Goal: Answer question/provide support: Share knowledge or assist other users

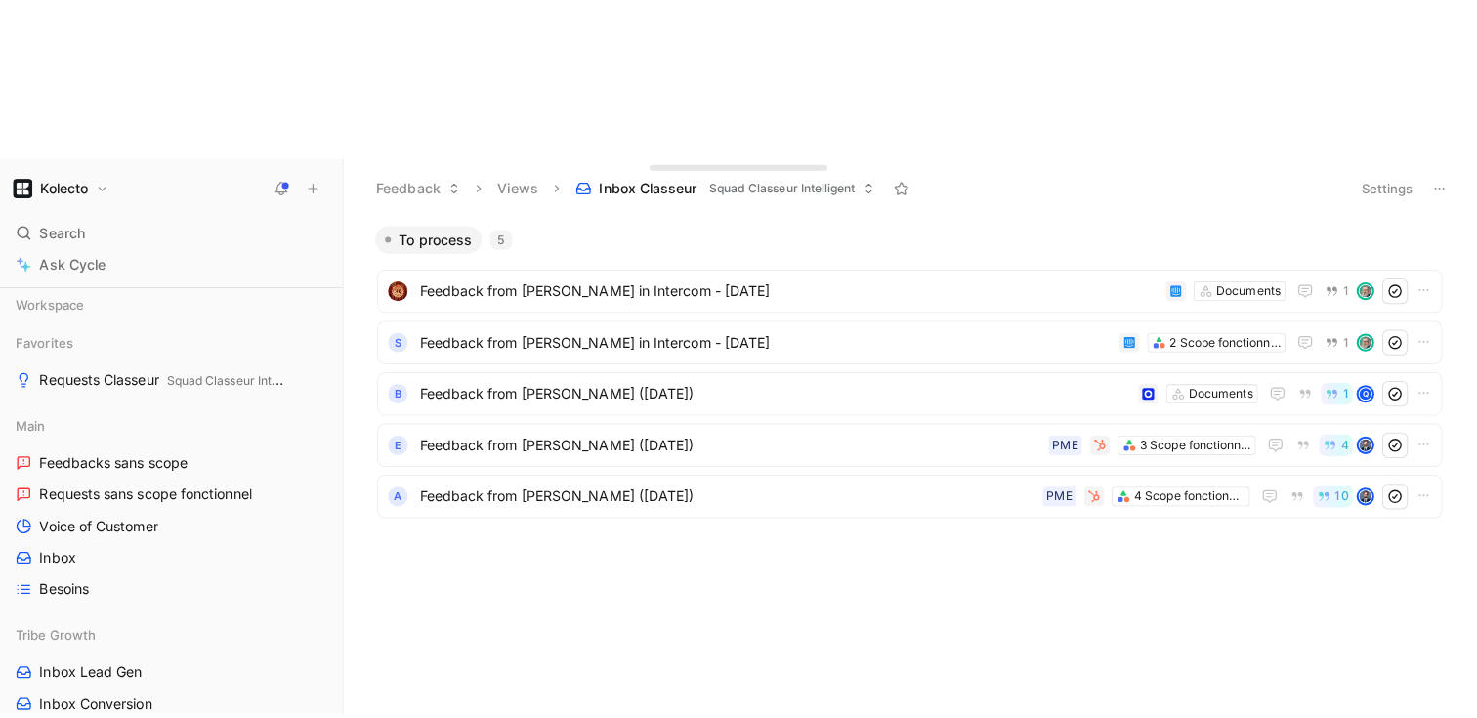
scroll to position [735, 0]
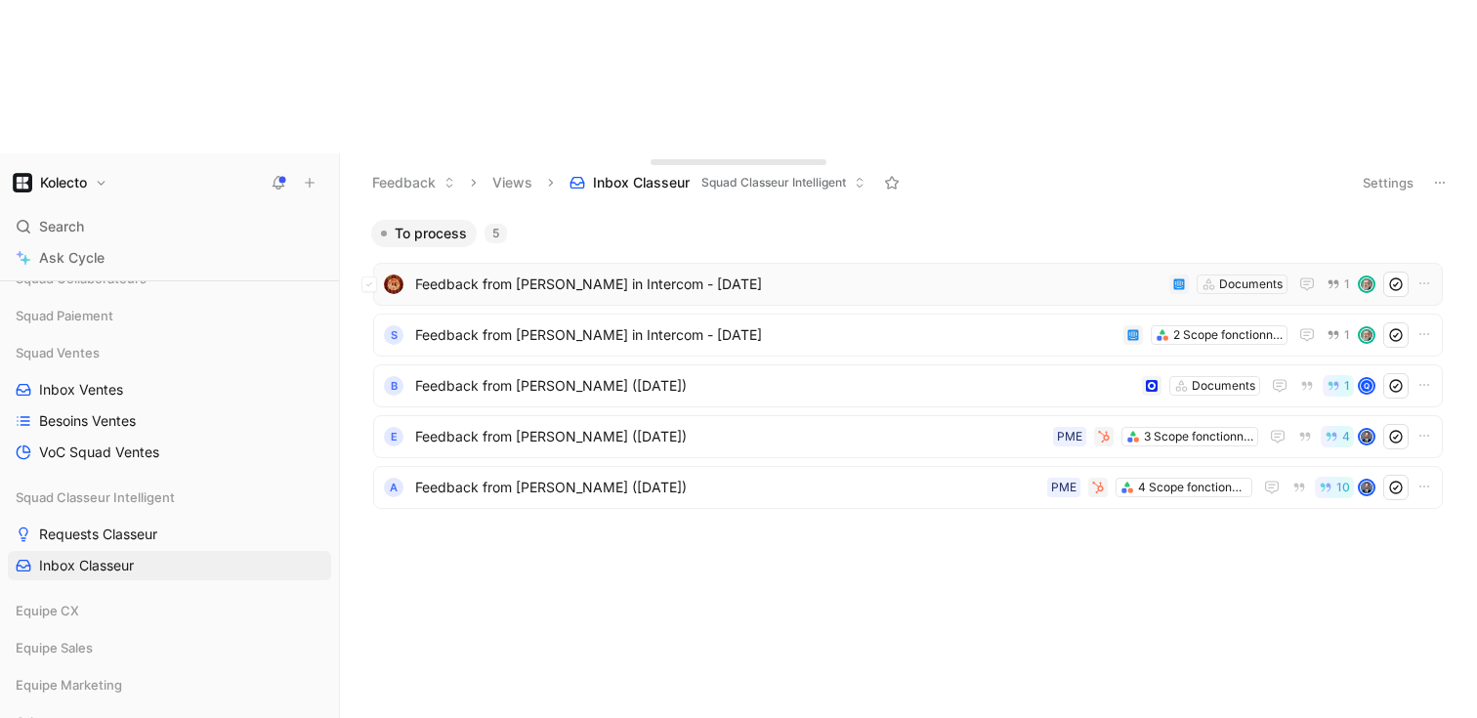
click at [558, 273] on span "Feedback from [PERSON_NAME] in Intercom - [DATE]" at bounding box center [788, 284] width 746 height 23
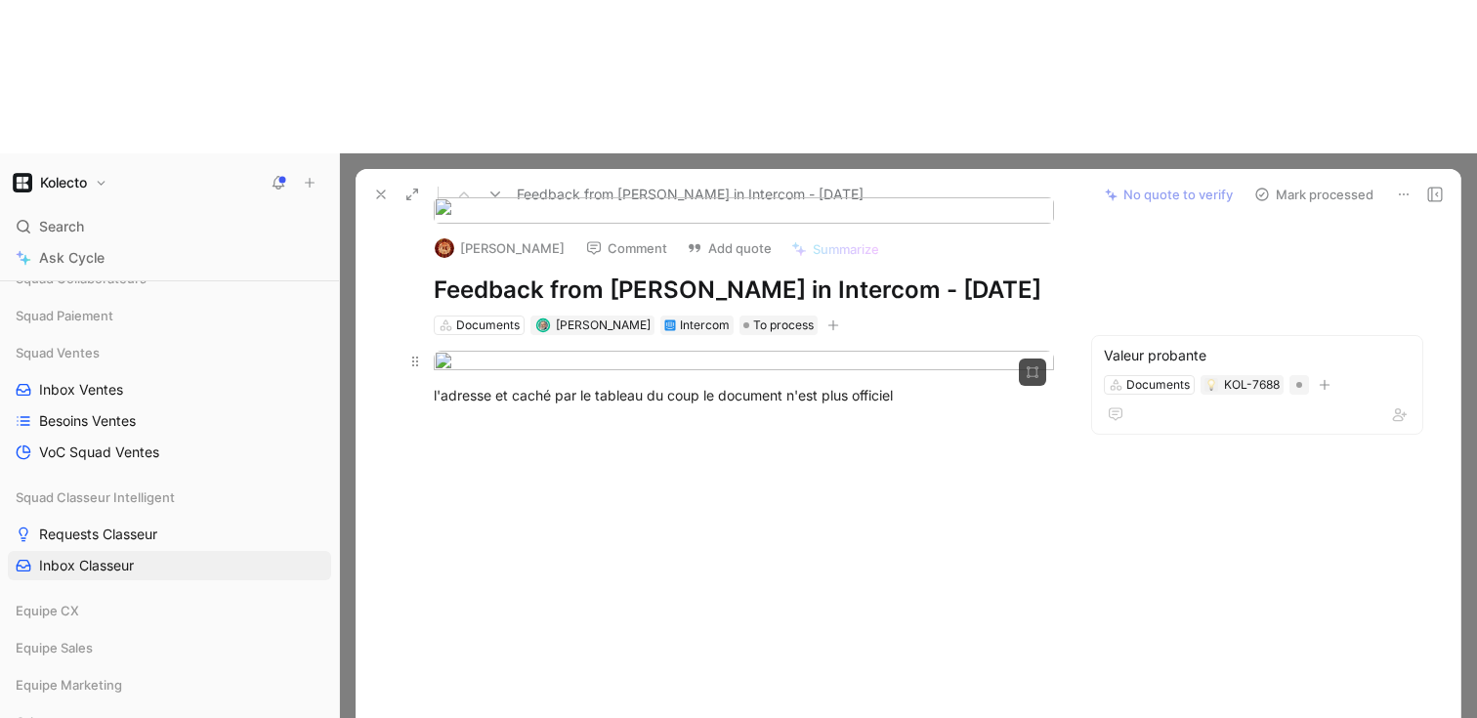
click at [615, 199] on body "Kolecto Search ⌘ K Ask Cycle Workspace Favorites Requests Classeur Squad Classe…" at bounding box center [738, 359] width 1477 height 718
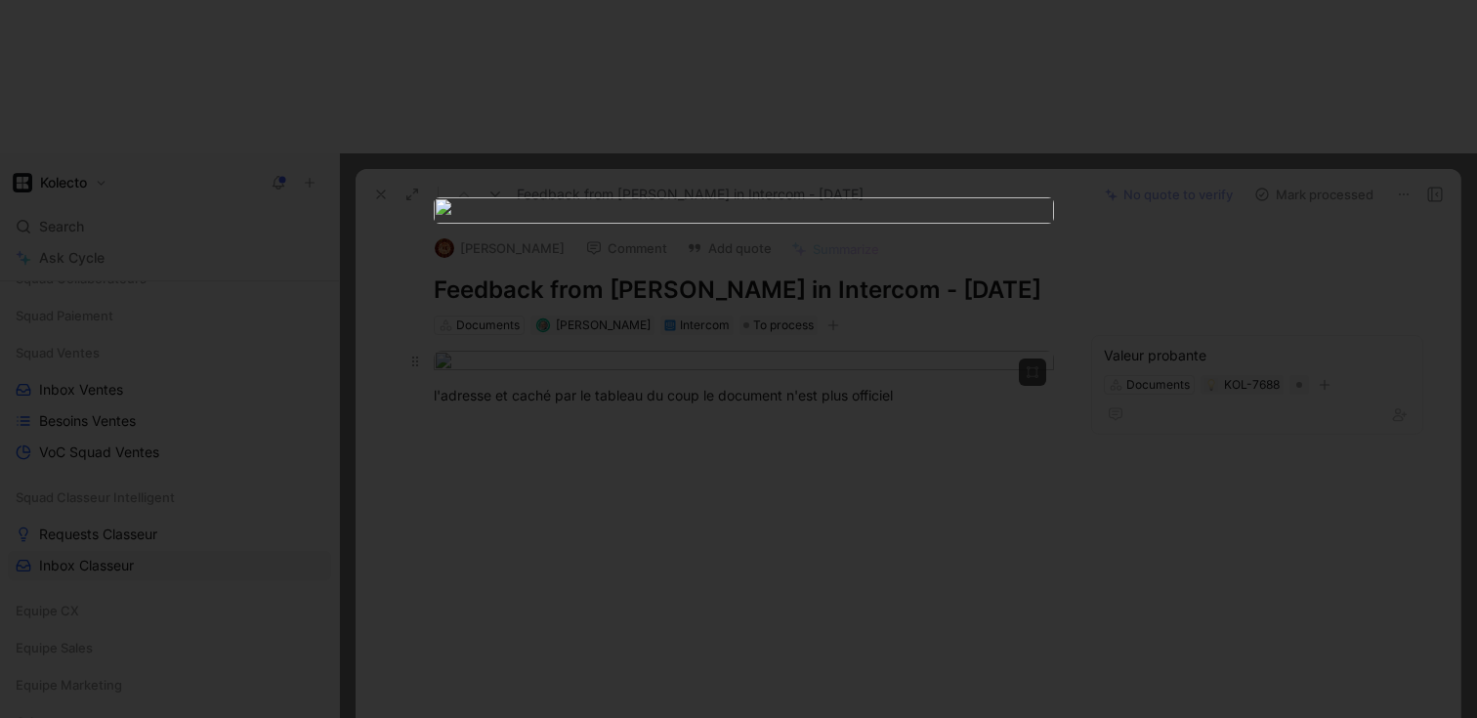
click at [615, 199] on img at bounding box center [744, 210] width 620 height 26
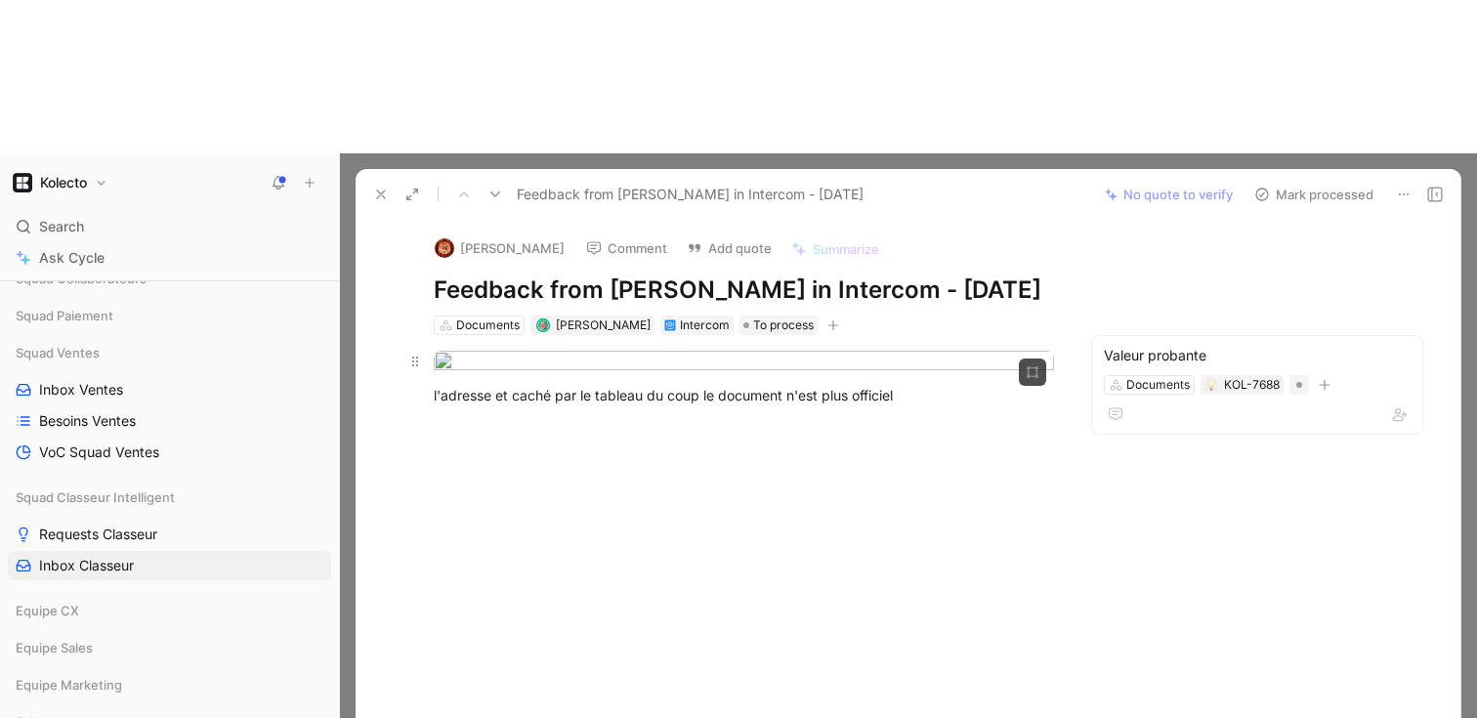
click at [615, 199] on img at bounding box center [741, 285] width 1048 height 372
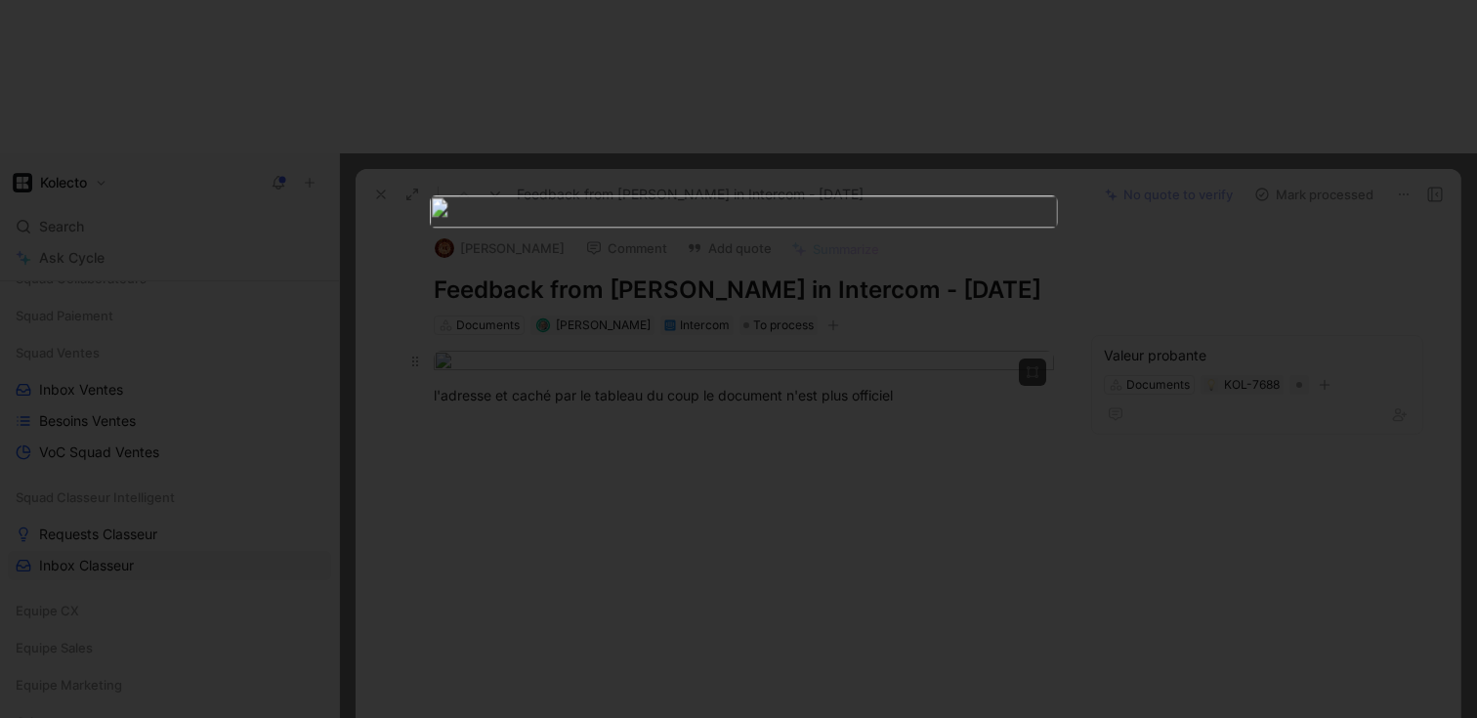
click at [615, 199] on img at bounding box center [744, 211] width 628 height 32
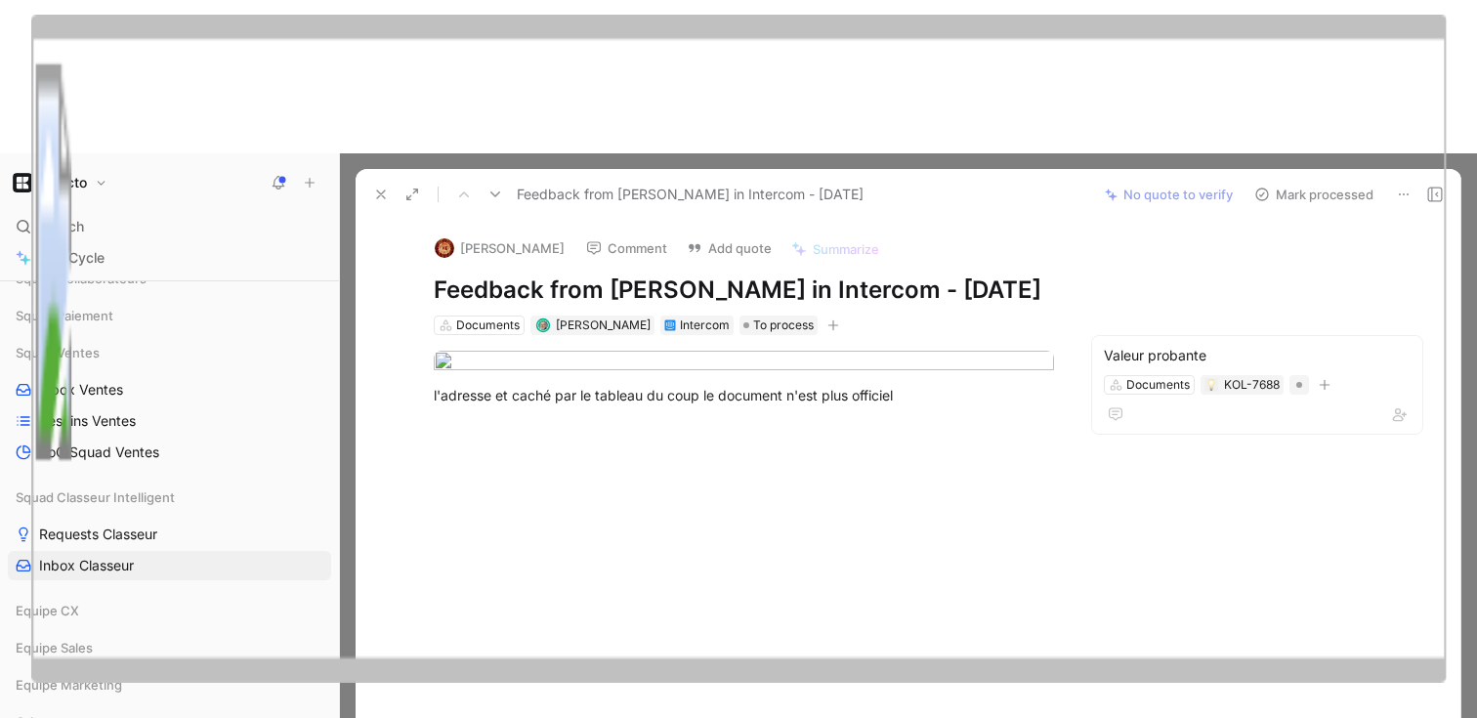
click at [639, 420] on img at bounding box center [739, 349] width 1416 height 668
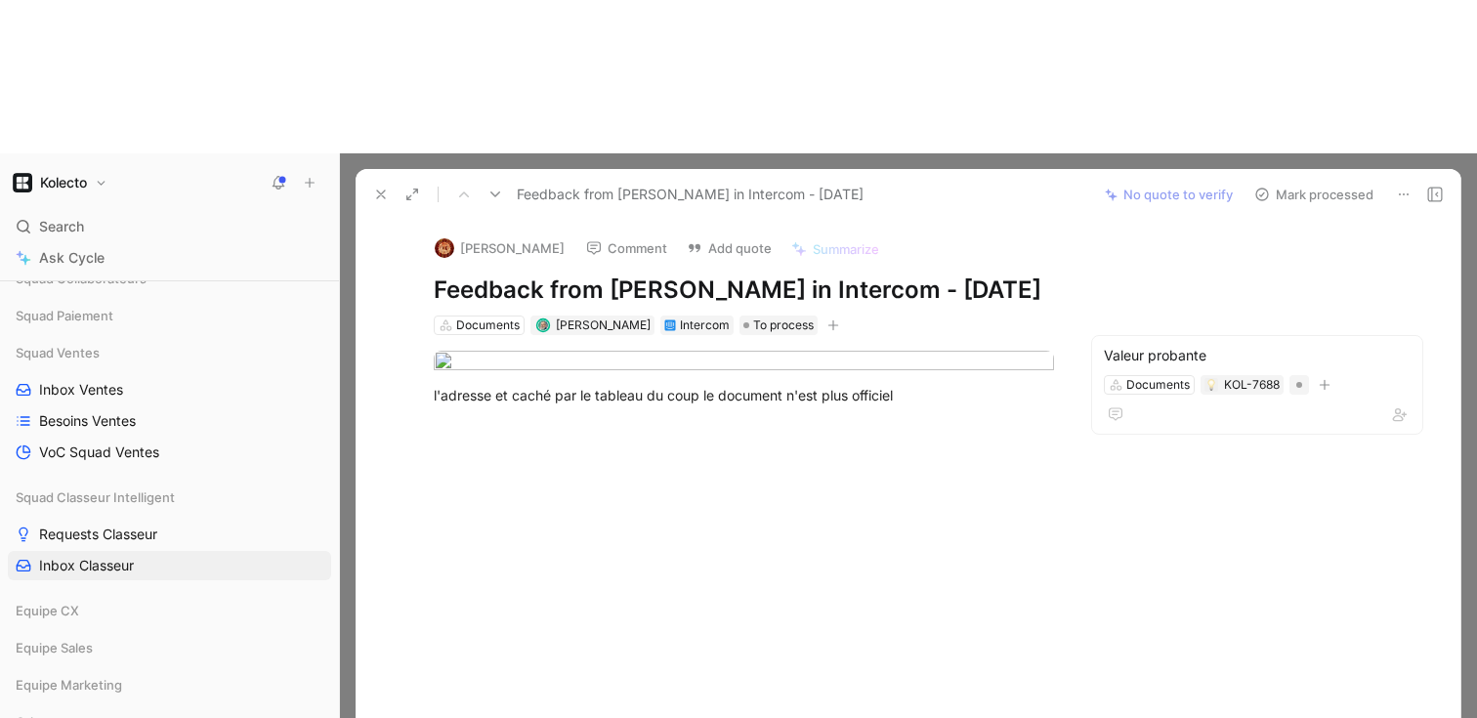
click at [381, 187] on icon at bounding box center [381, 195] width 16 height 16
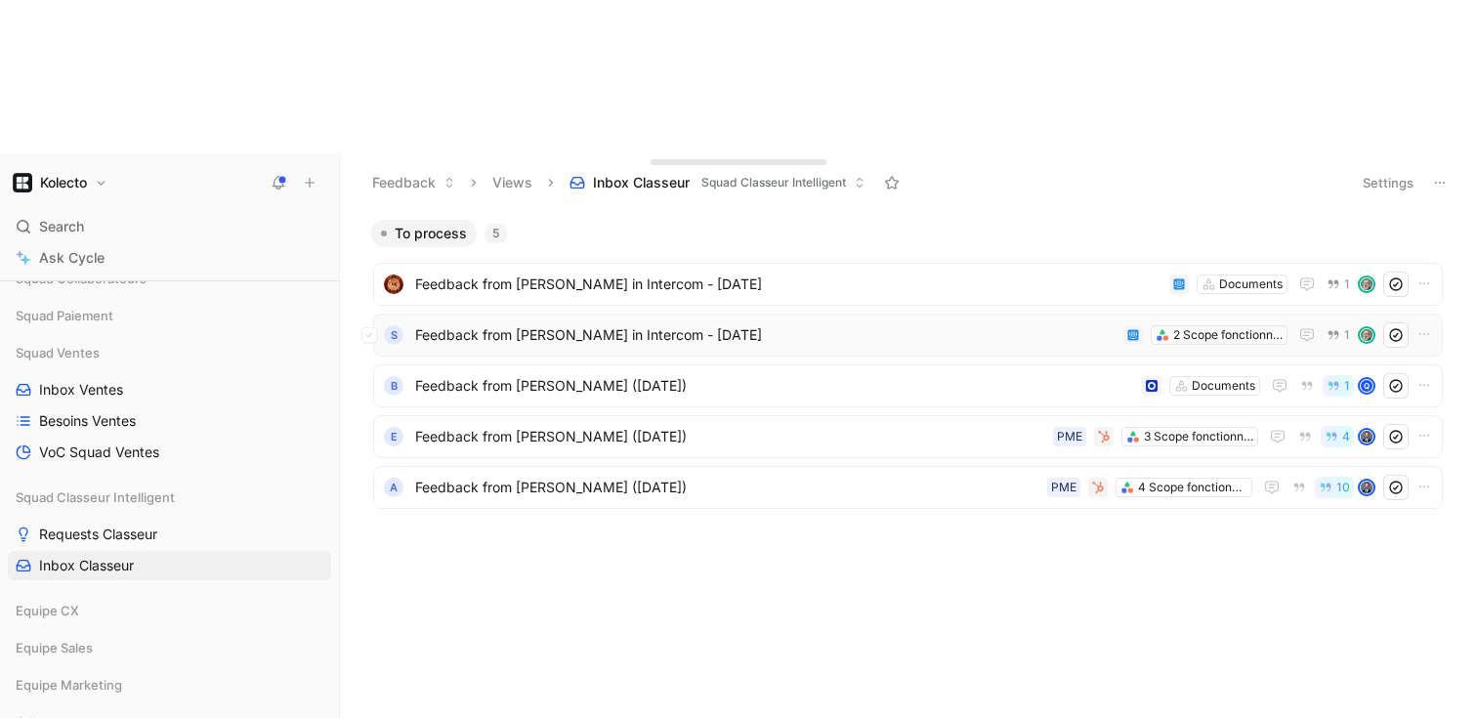
click at [549, 323] on span "Feedback from [PERSON_NAME] in Intercom - [DATE]" at bounding box center [765, 334] width 700 height 23
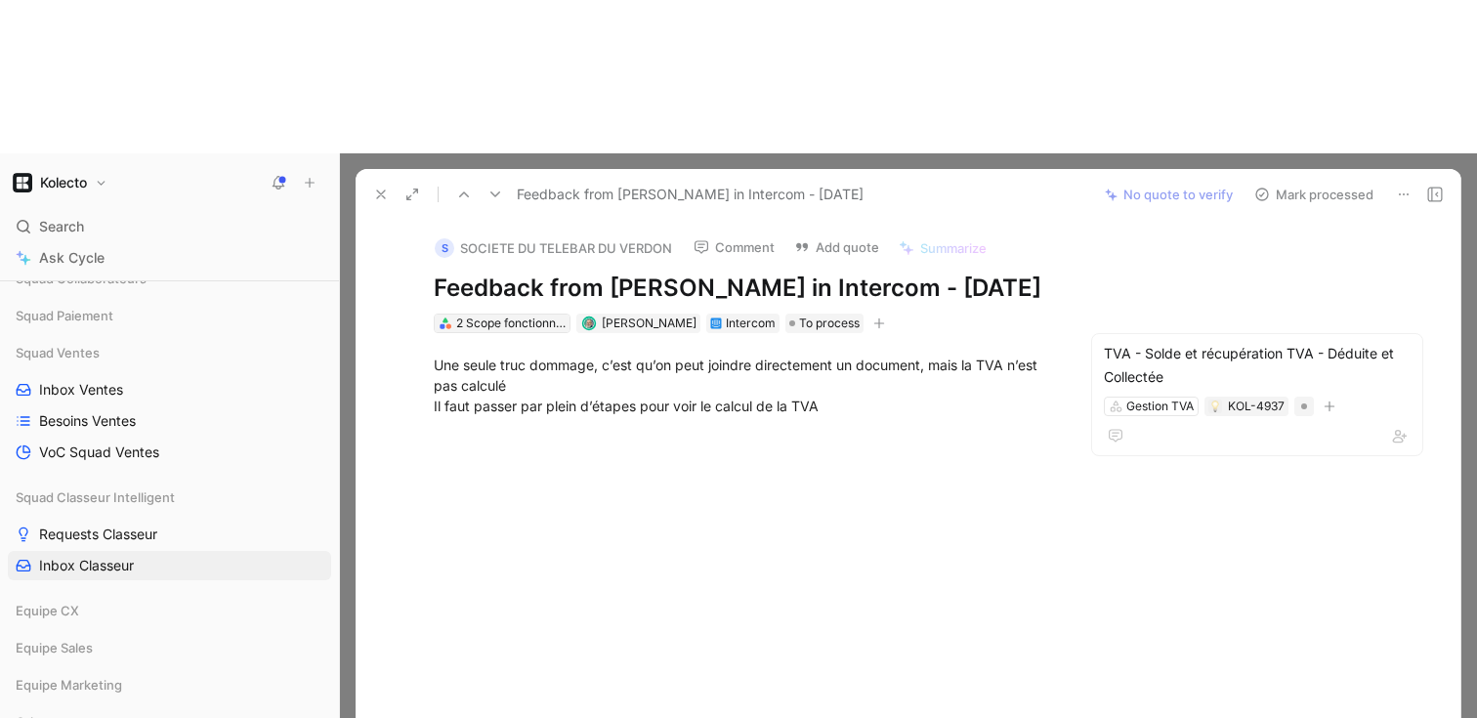
click at [523, 314] on div "2 Scope fonctionnels" at bounding box center [510, 324] width 109 height 20
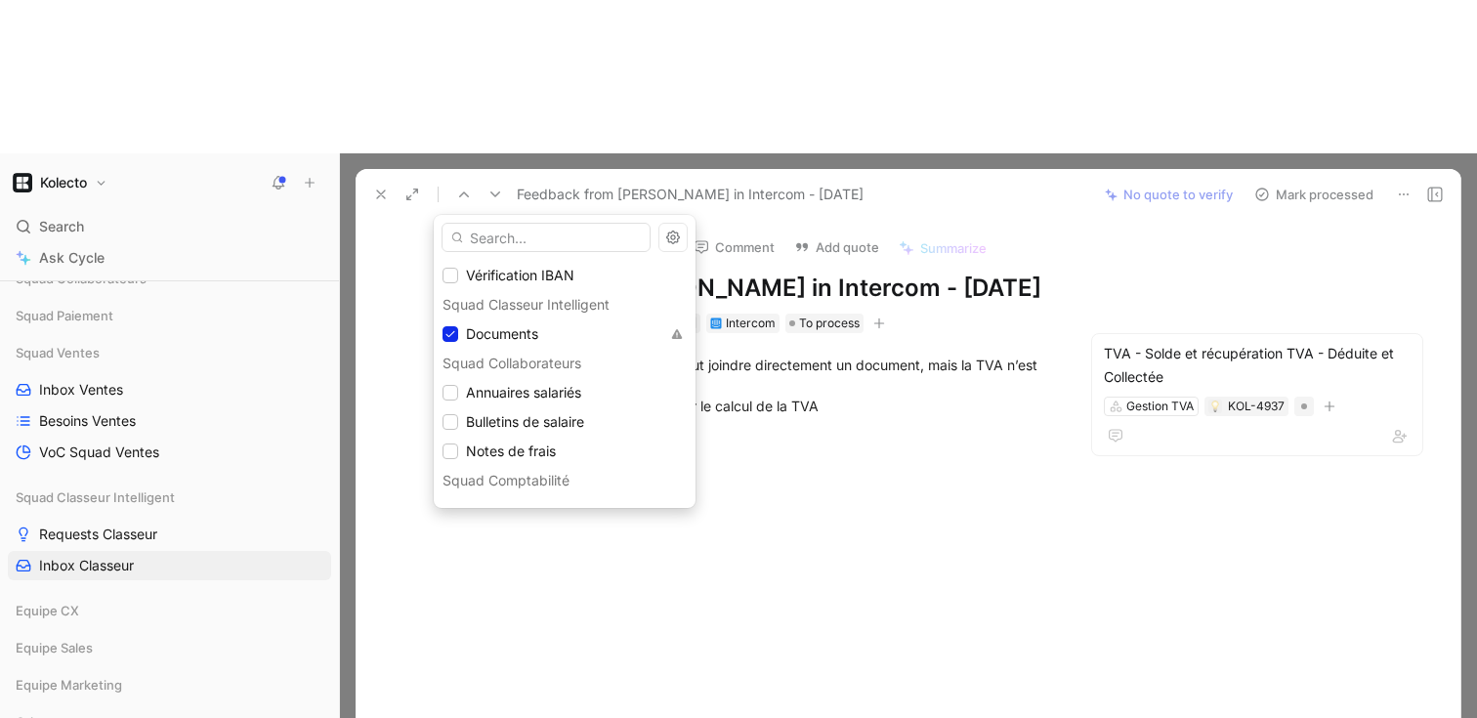
scroll to position [156, 0]
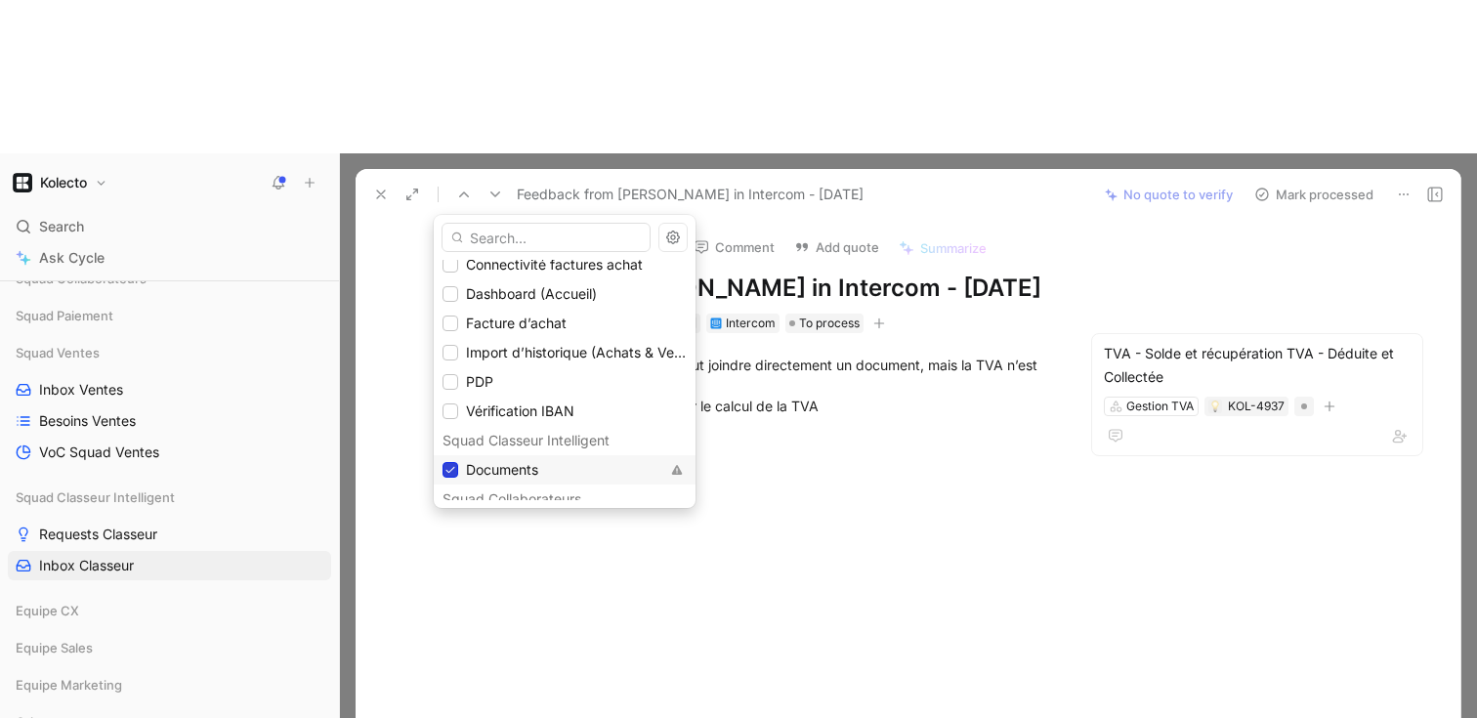
click at [452, 462] on div at bounding box center [451, 470] width 16 height 16
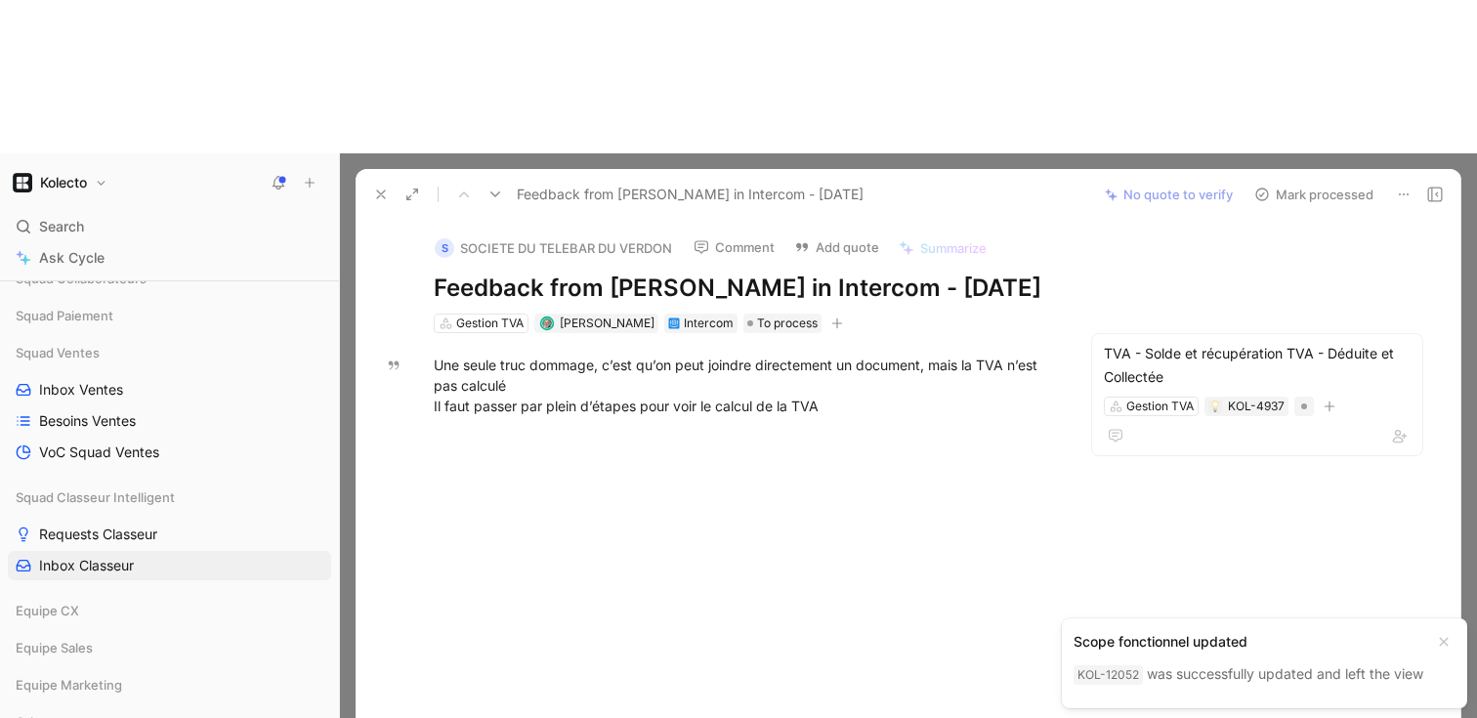
click at [376, 181] on button at bounding box center [380, 194] width 27 height 27
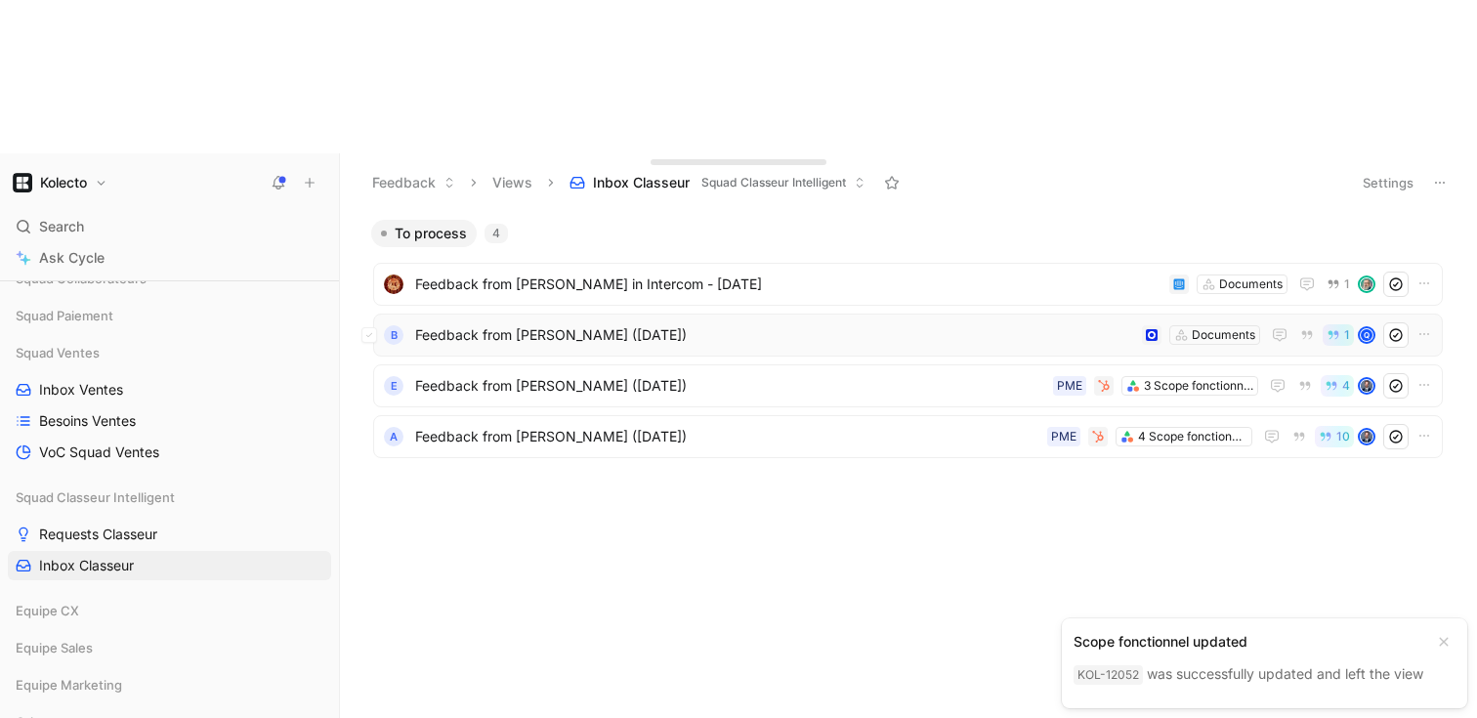
click at [543, 323] on span "Feedback from [PERSON_NAME] ([DATE])" at bounding box center [774, 334] width 719 height 23
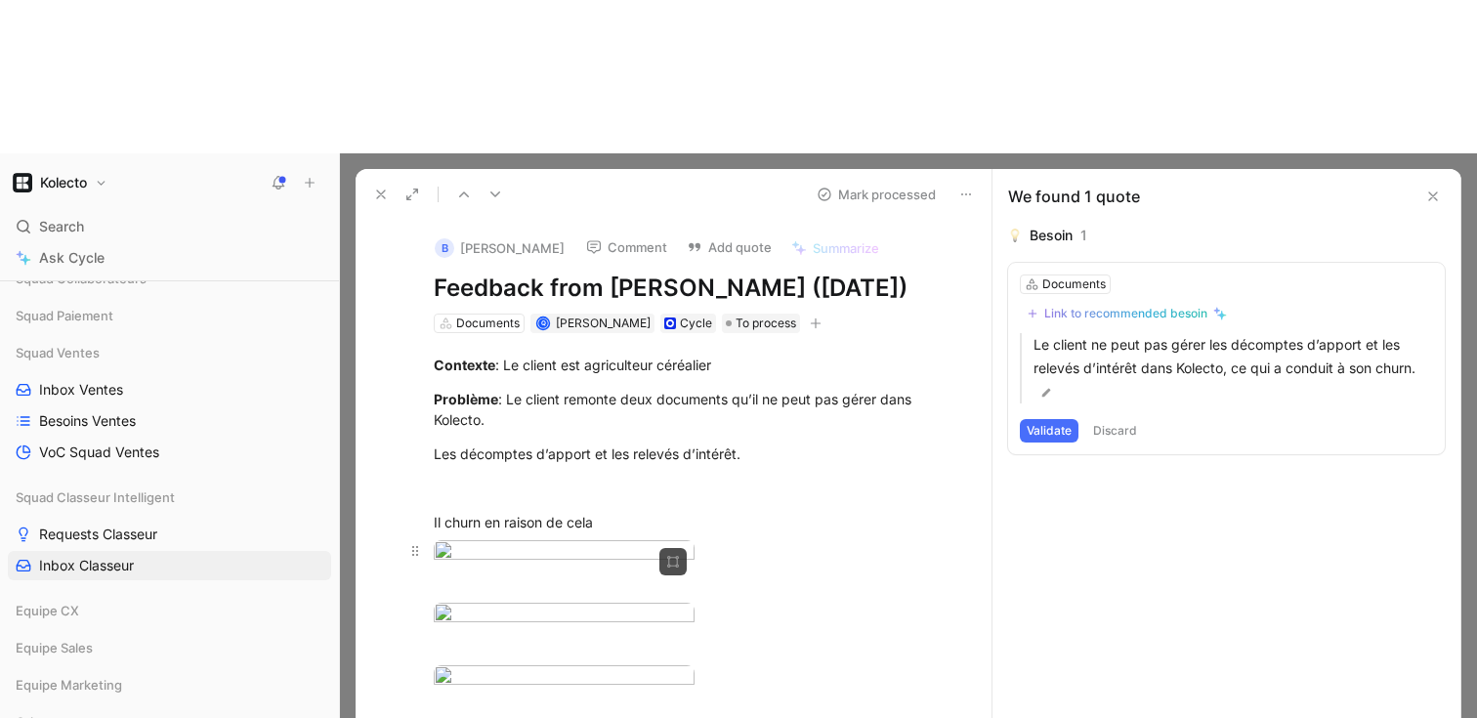
click at [538, 562] on body "Kolecto Search ⌘ K Ask Cycle Workspace Favorites Requests Classeur Squad Classe…" at bounding box center [738, 359] width 1477 height 718
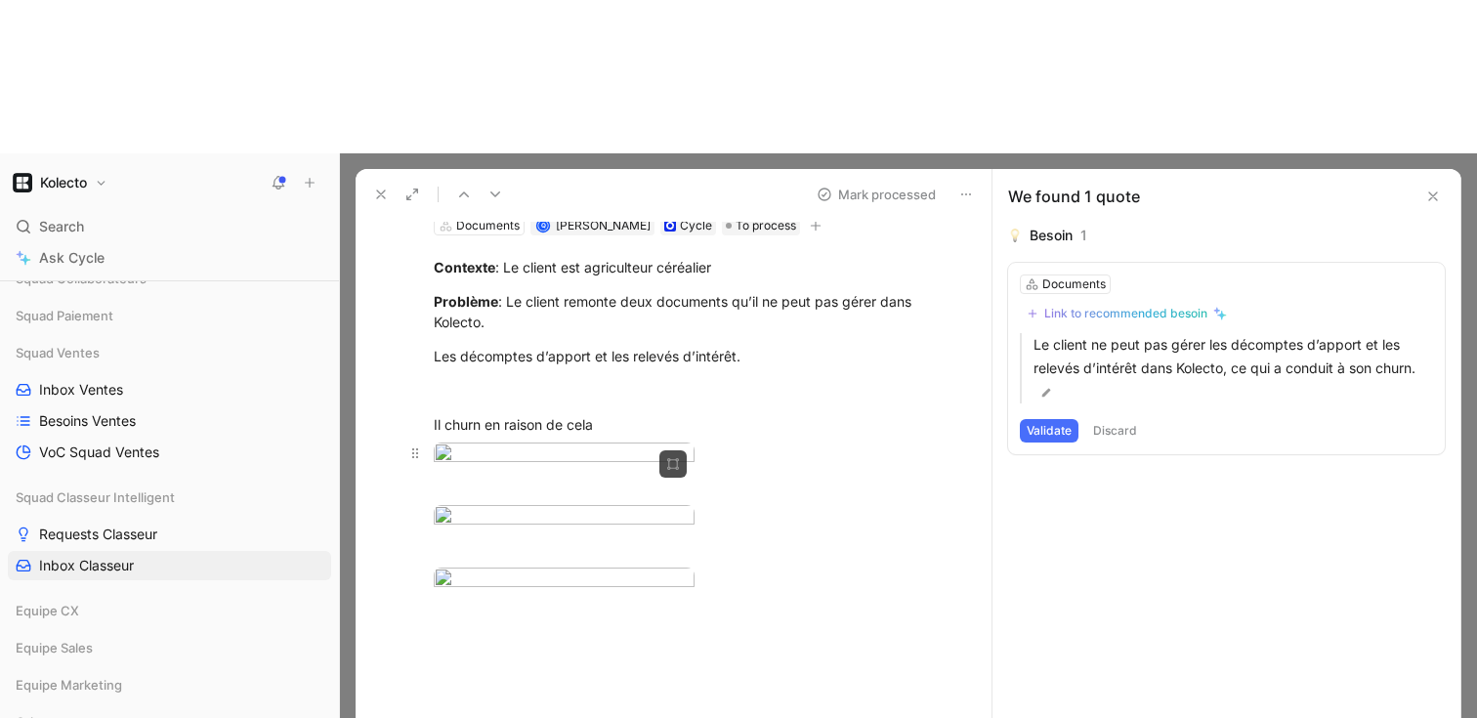
scroll to position [101, 0]
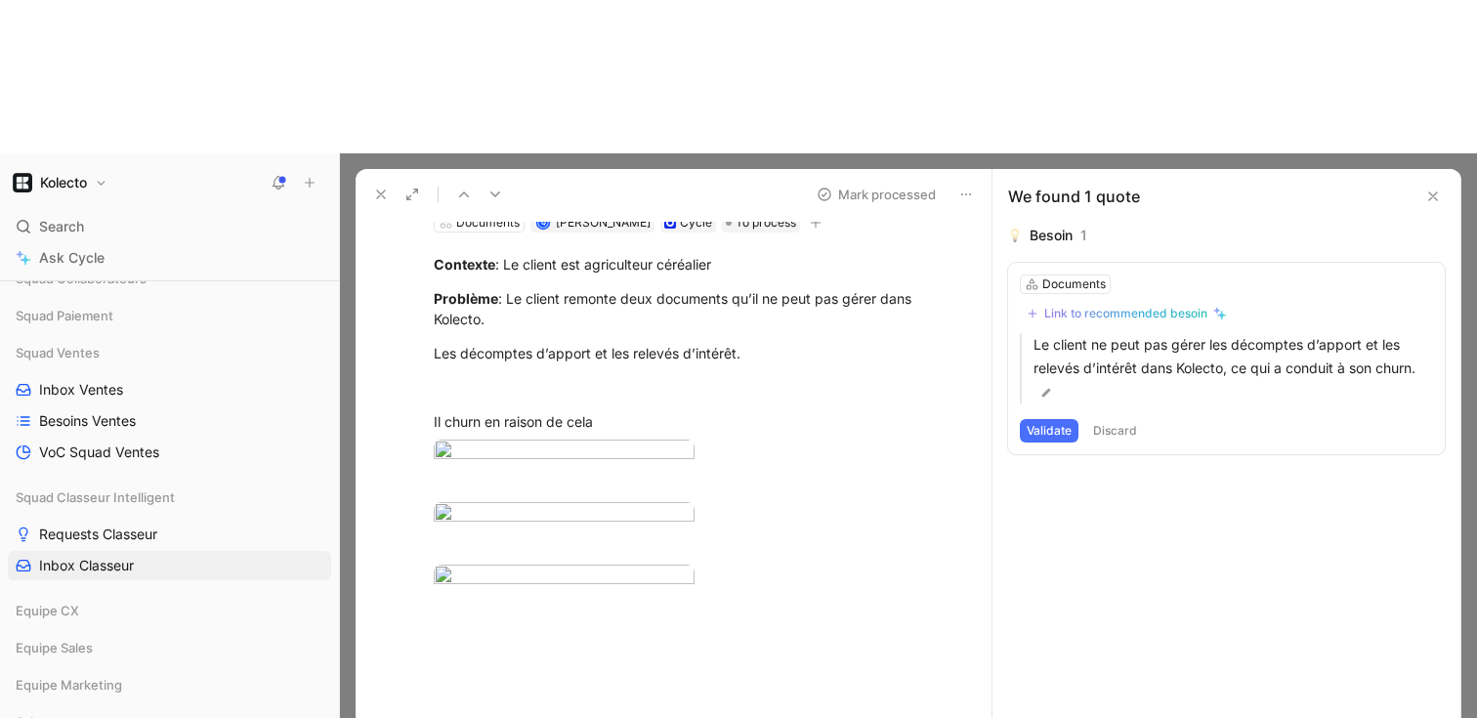
click at [371, 181] on button at bounding box center [380, 194] width 27 height 27
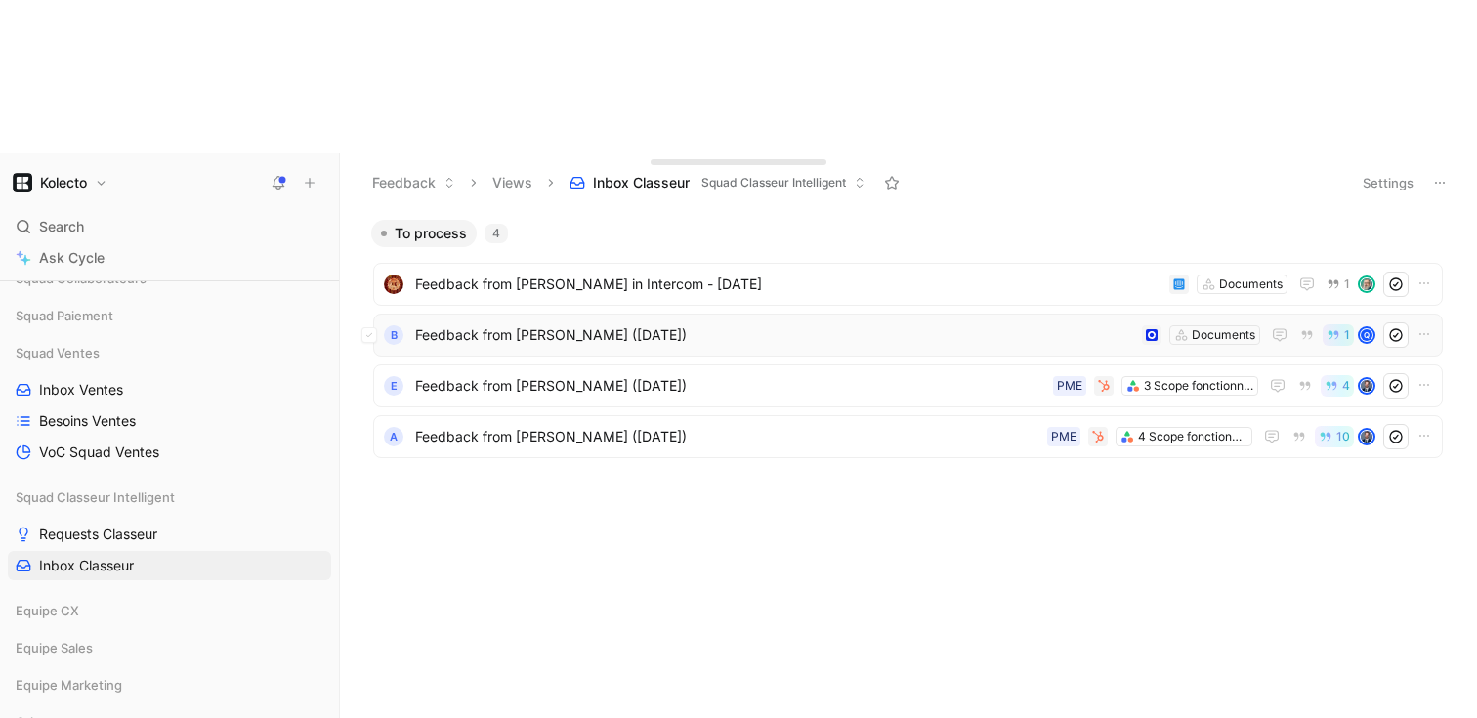
click at [541, 323] on span "Feedback from [PERSON_NAME] ([DATE])" at bounding box center [774, 334] width 719 height 23
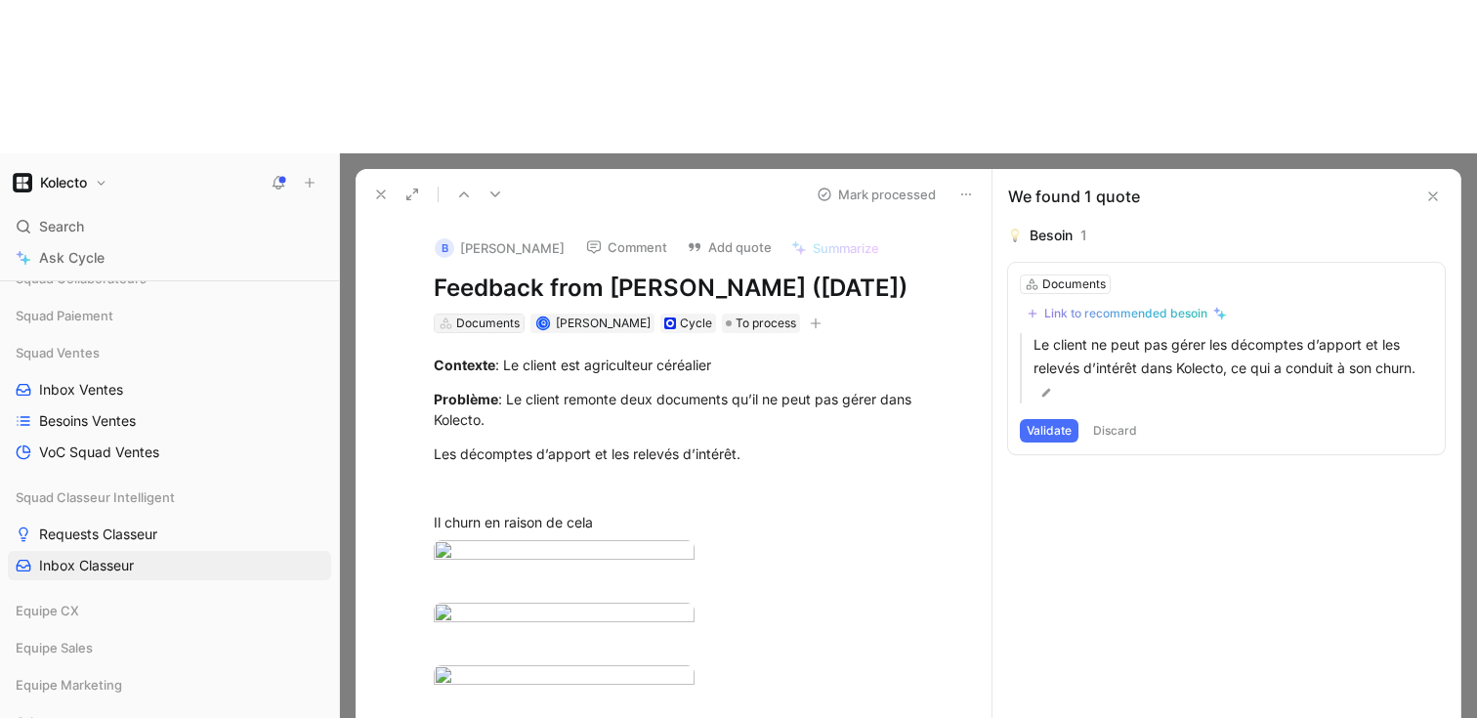
click at [491, 314] on div "Documents" at bounding box center [488, 324] width 64 height 20
click at [476, 314] on div "Documents" at bounding box center [488, 324] width 64 height 20
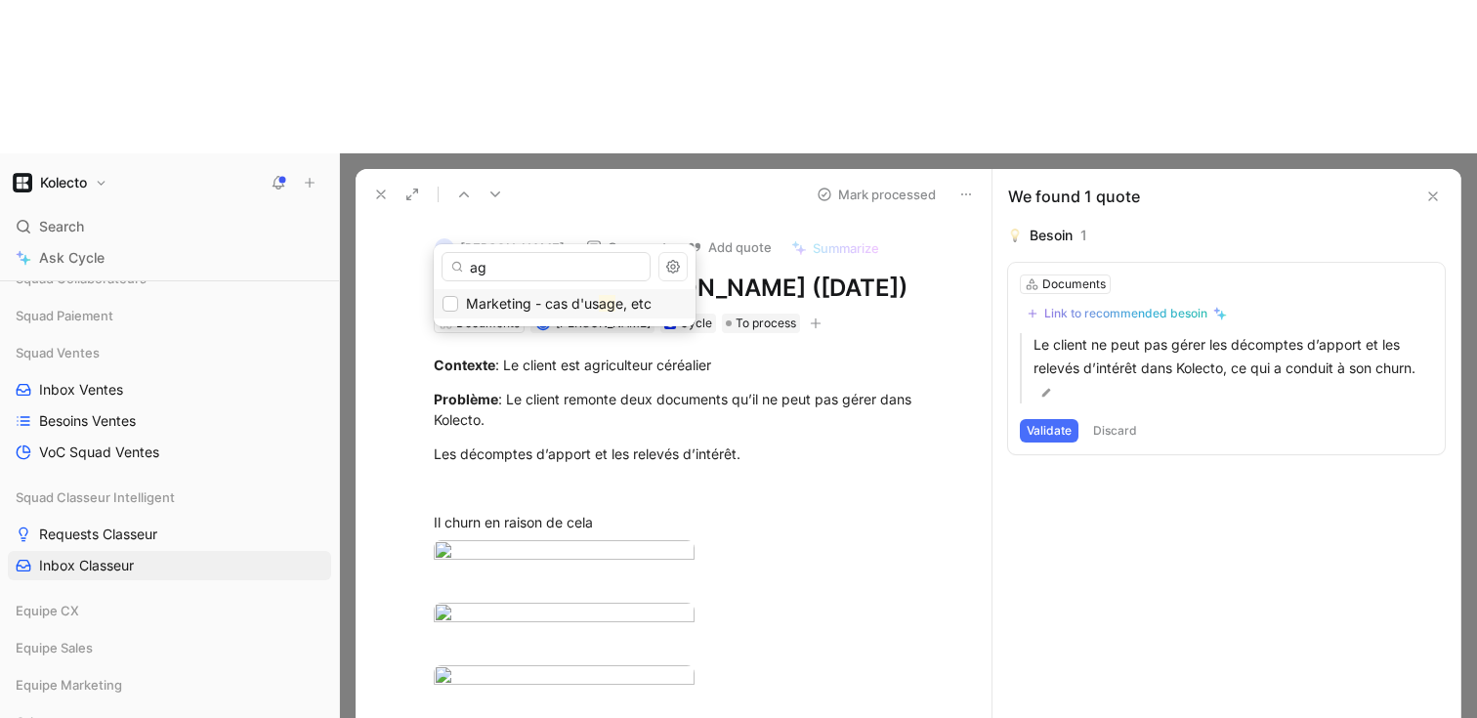
type input "a"
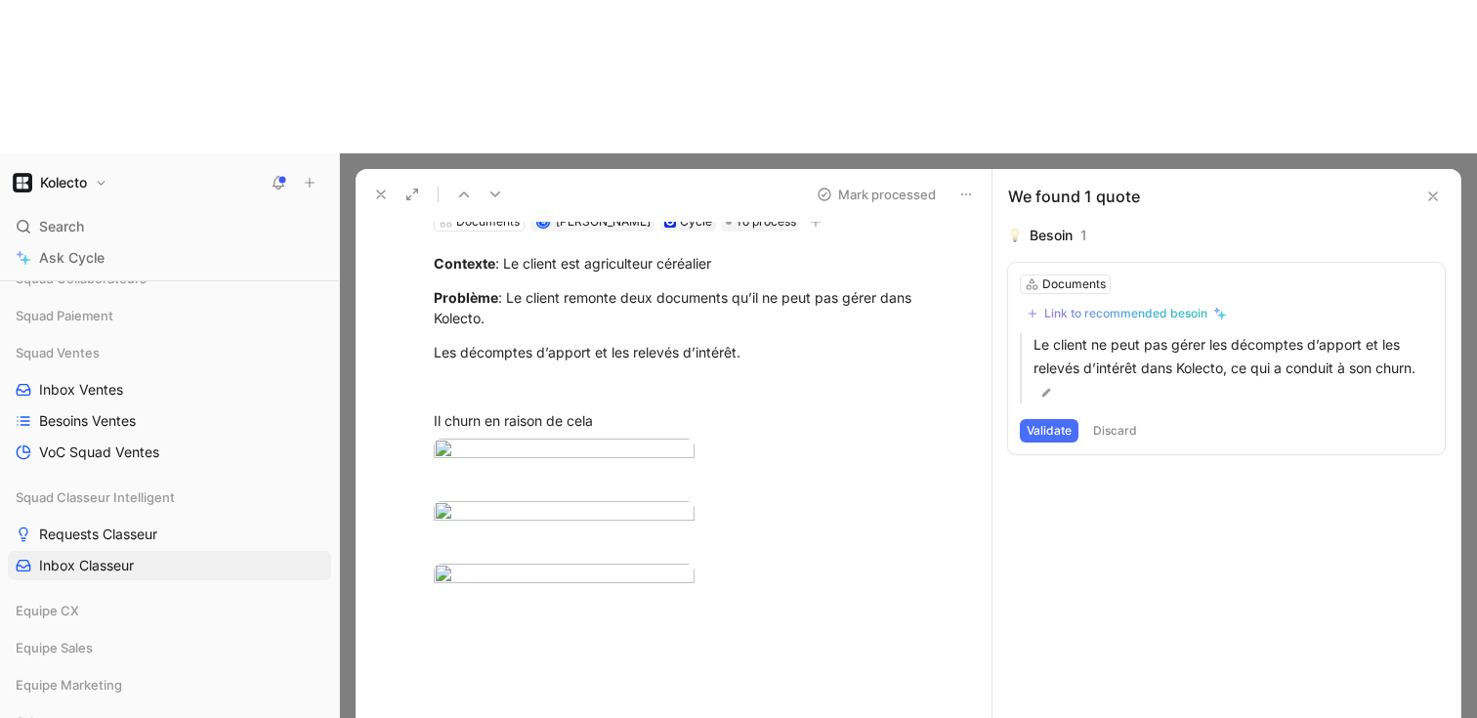
scroll to position [107, 0]
click at [457, 212] on div "Documents" at bounding box center [488, 222] width 64 height 20
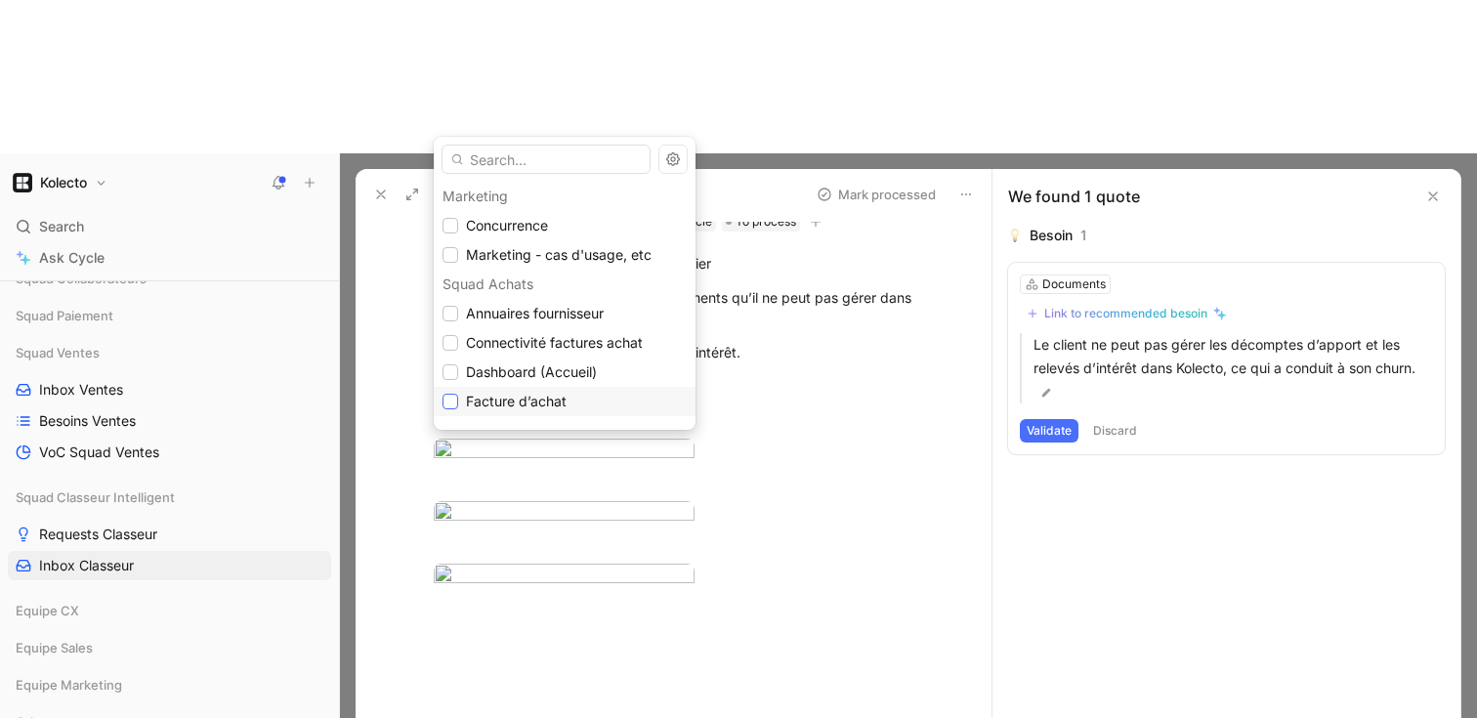
click at [450, 400] on icon at bounding box center [451, 402] width 12 height 12
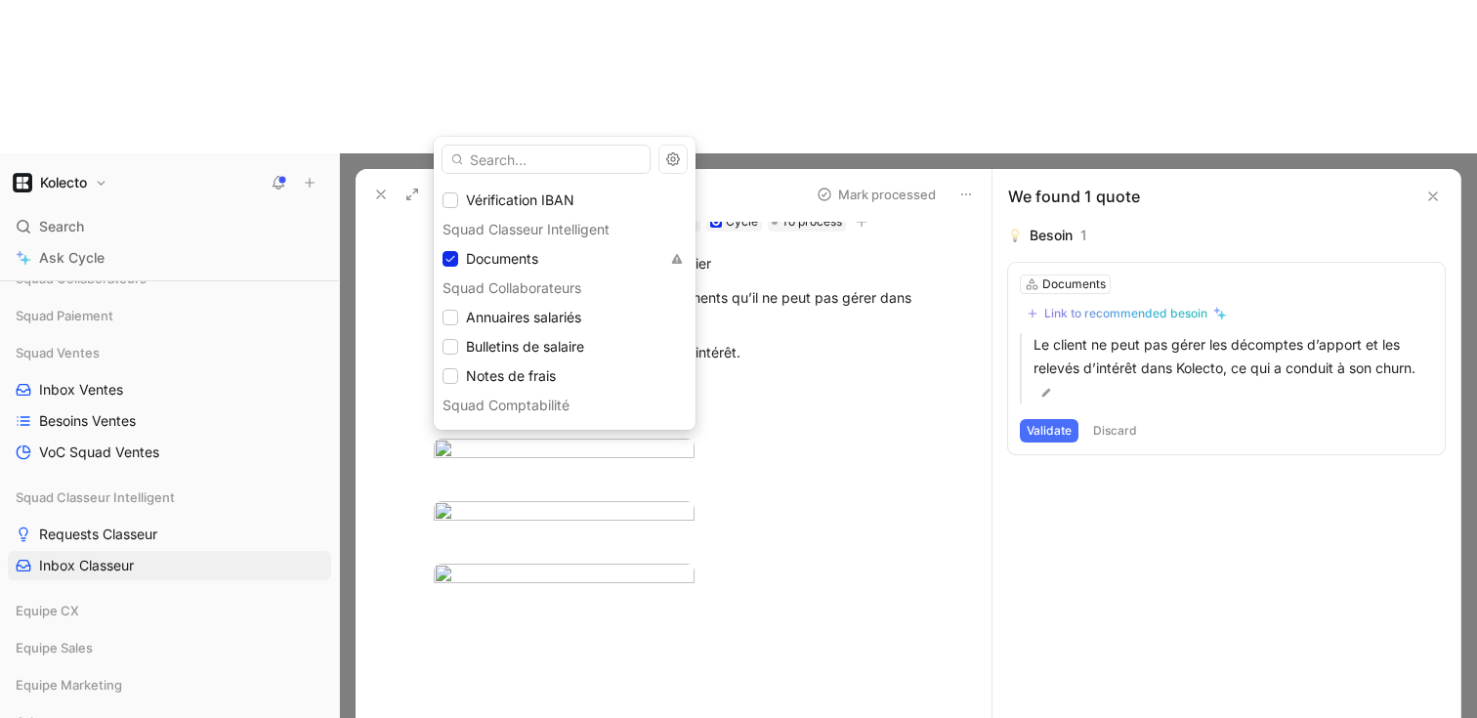
scroll to position [291, 0]
click at [451, 257] on icon at bounding box center [450, 257] width 9 height 7
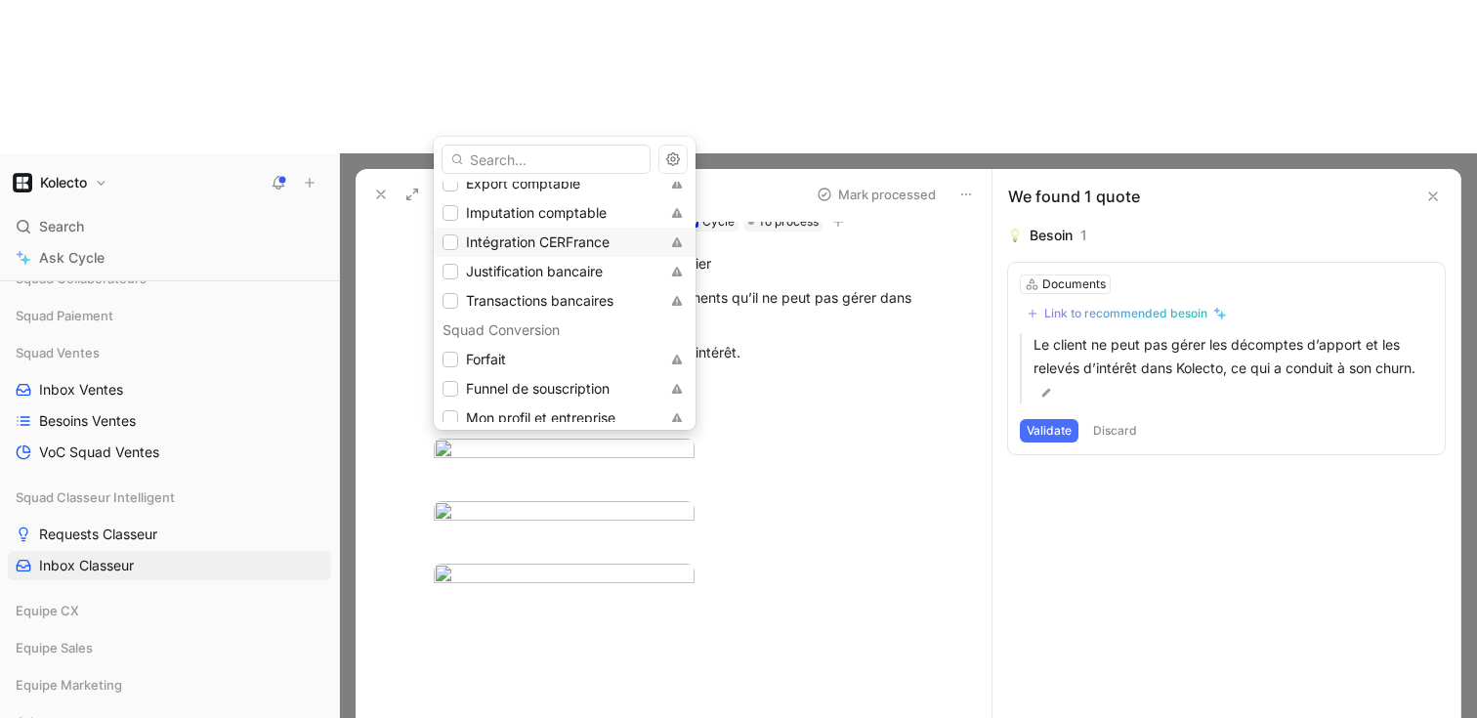
scroll to position [608, 0]
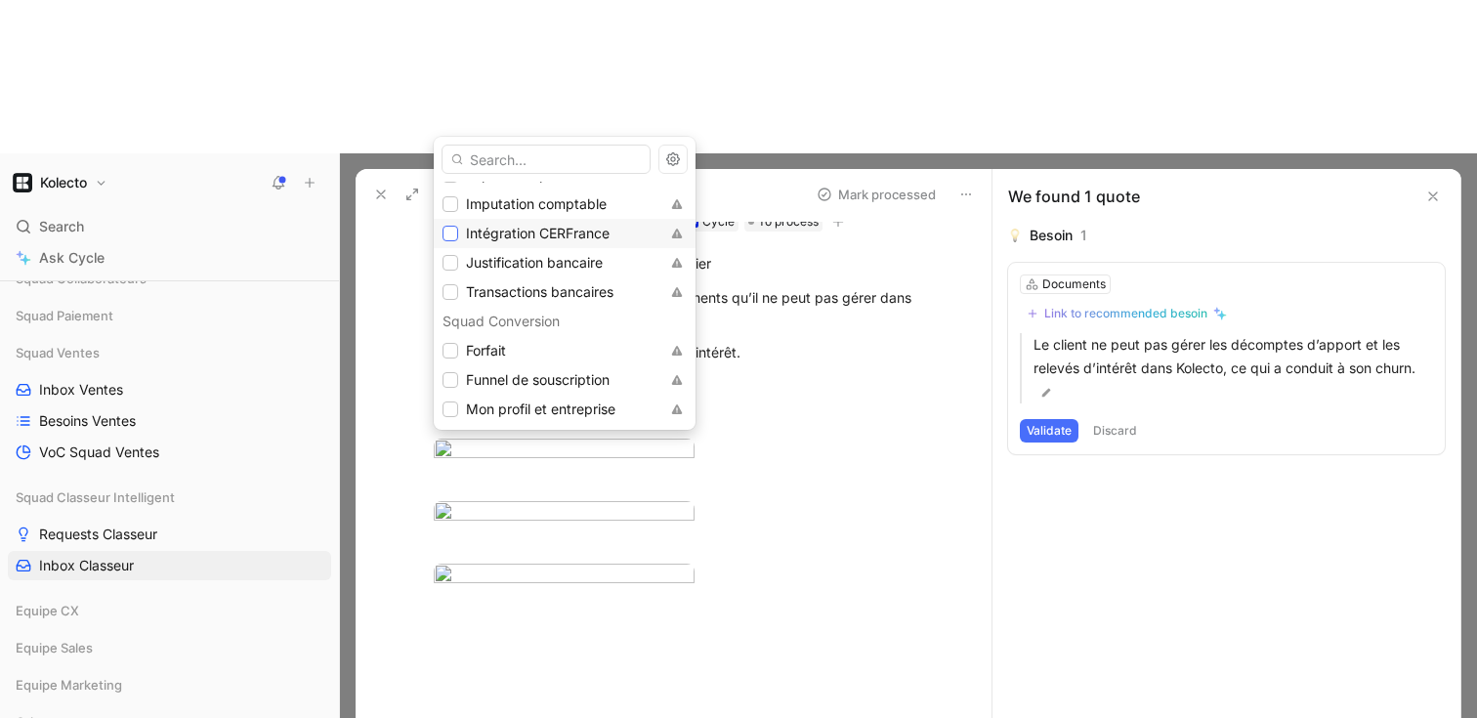
click at [451, 234] on icon at bounding box center [451, 234] width 12 height 12
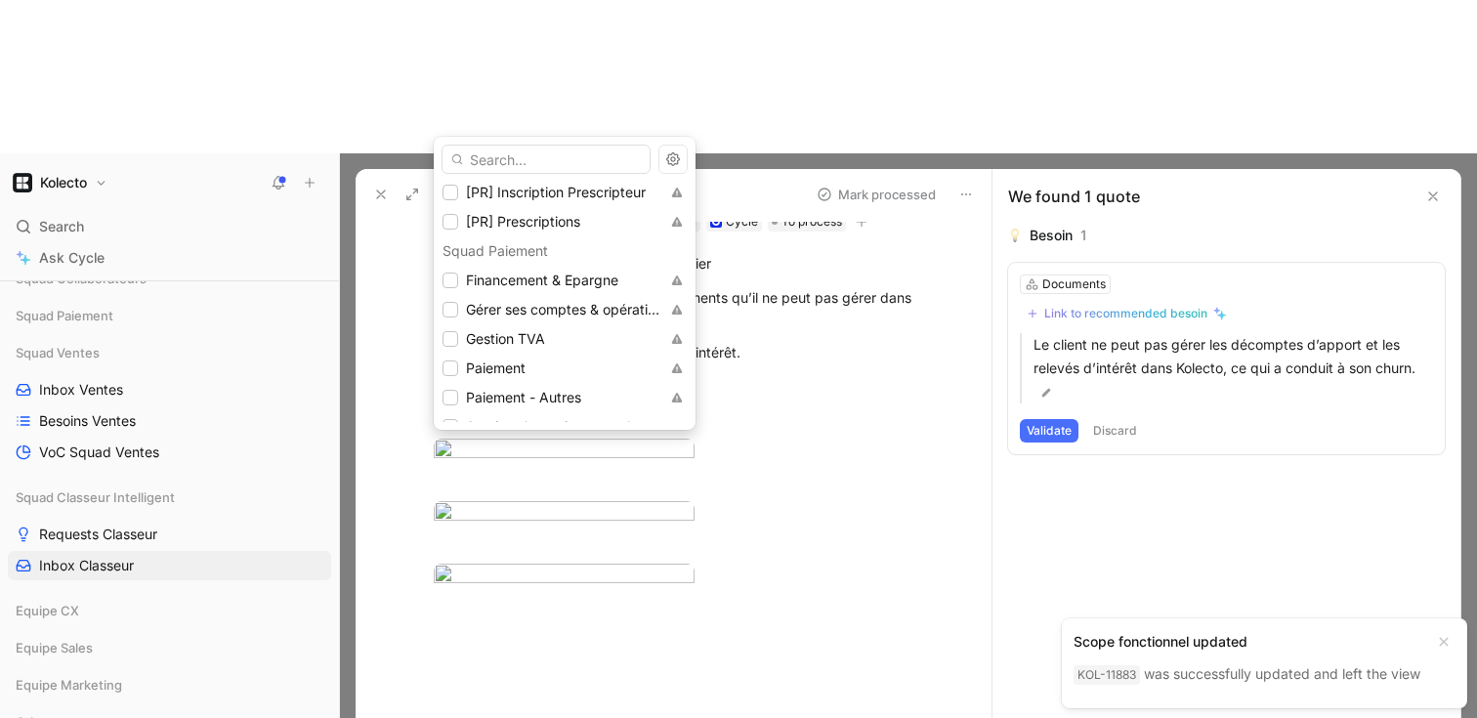
scroll to position [1033, 0]
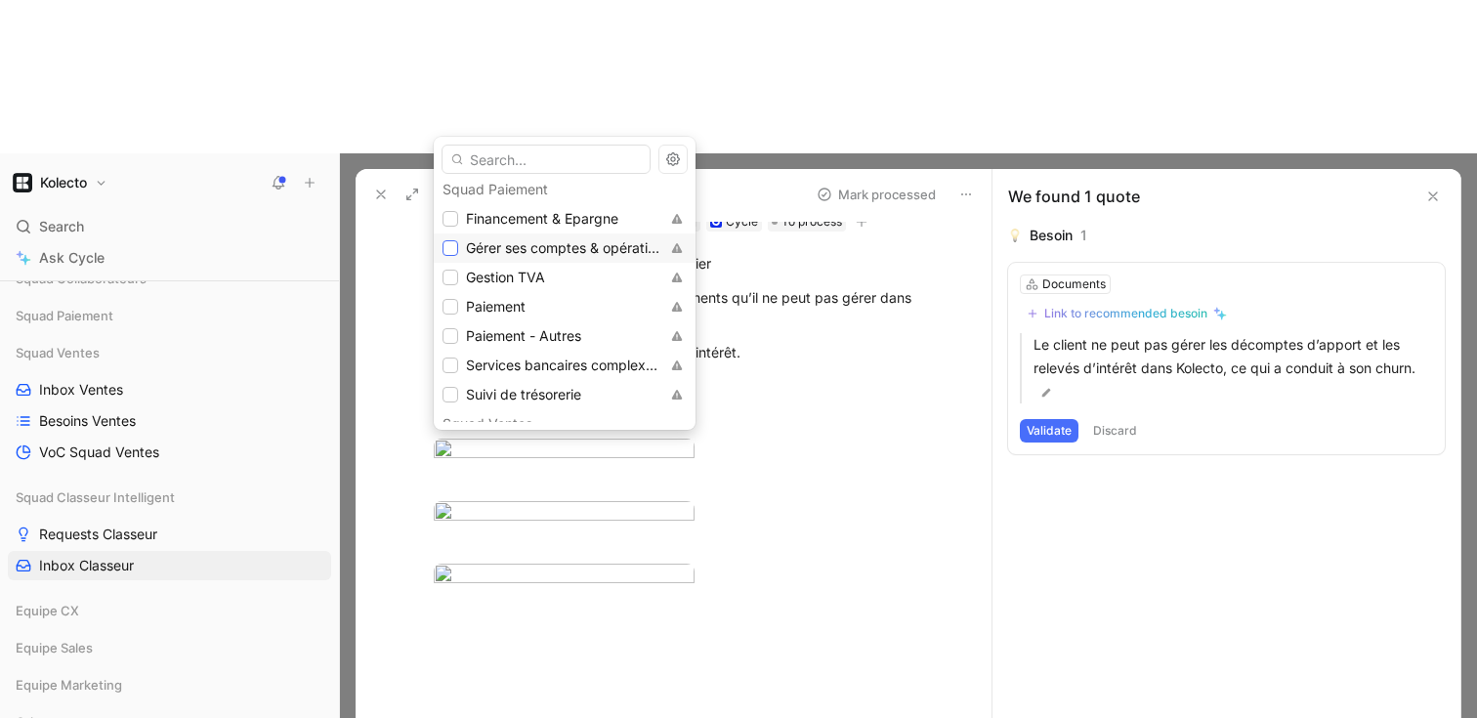
click at [455, 249] on icon at bounding box center [451, 248] width 12 height 12
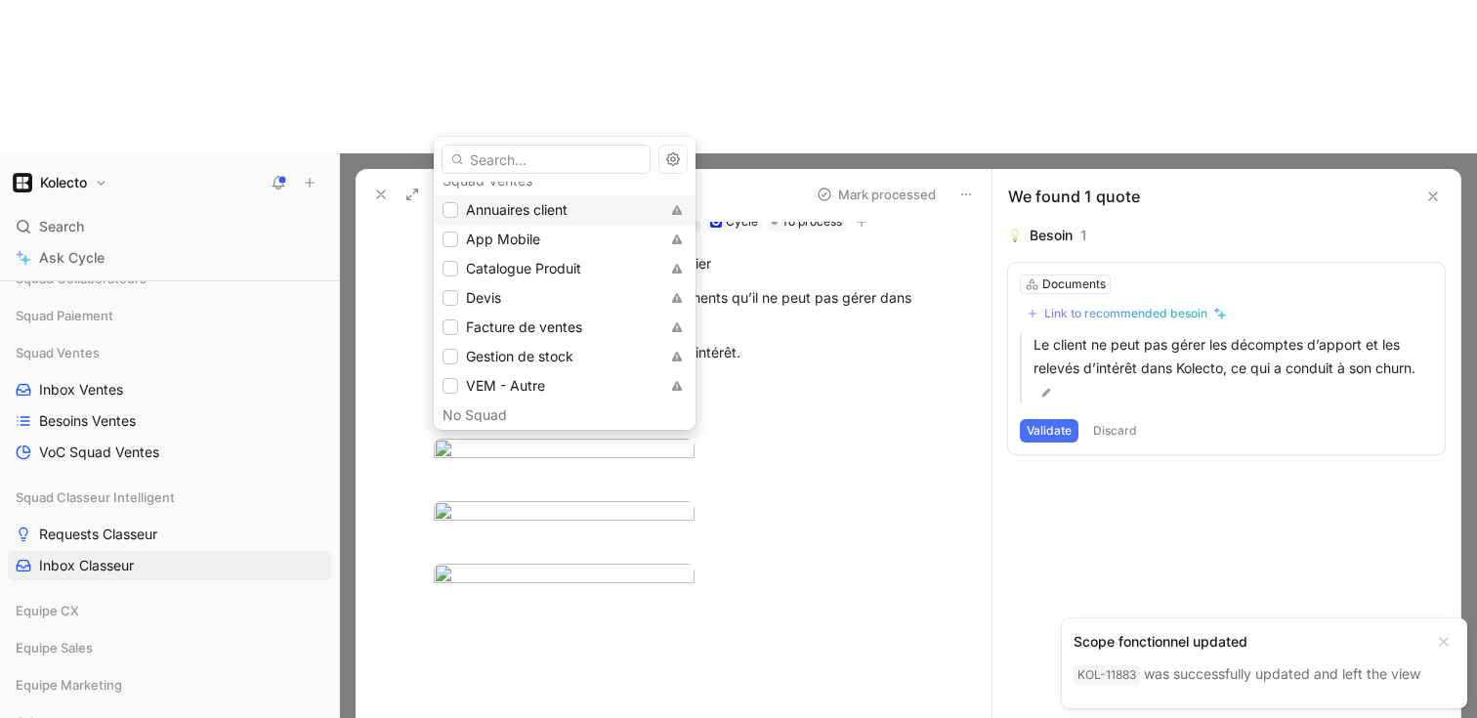
scroll to position [1284, 0]
click at [454, 320] on icon at bounding box center [451, 320] width 12 height 12
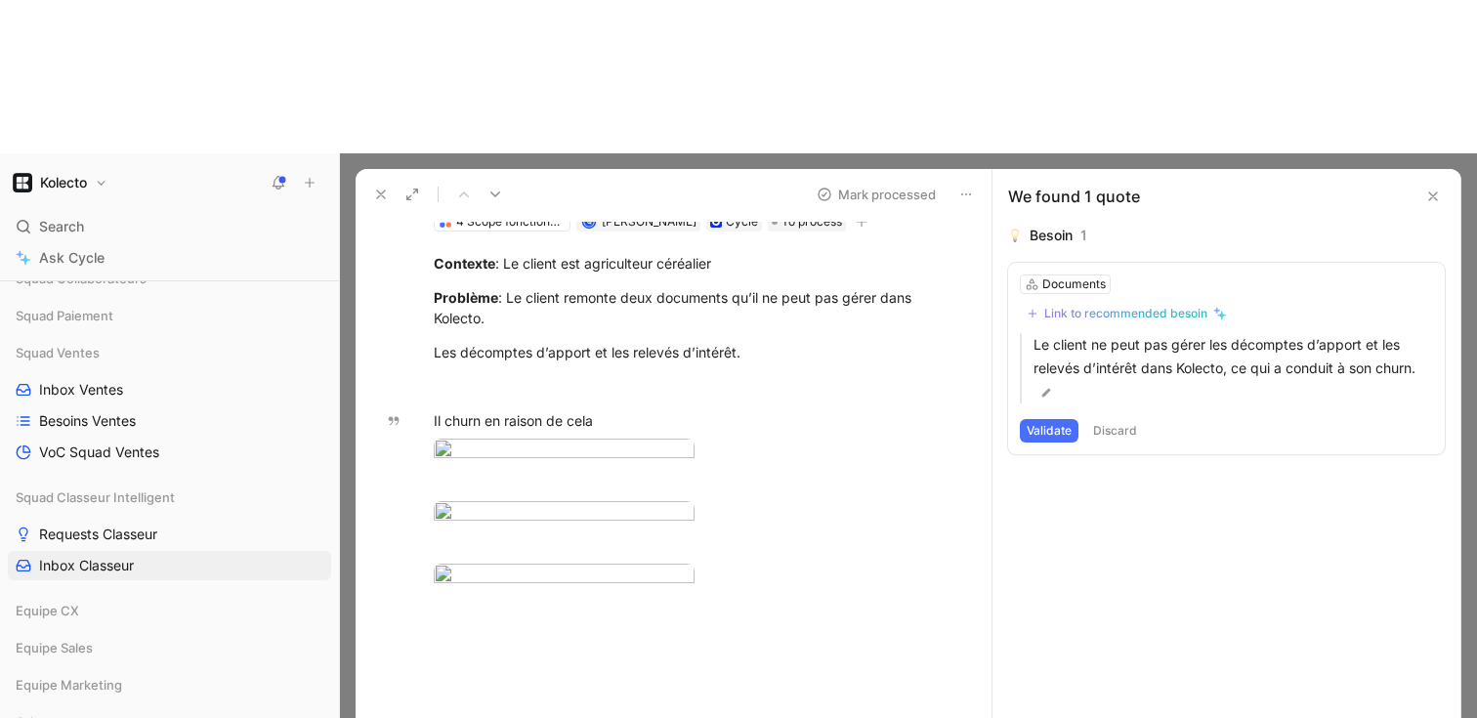
click at [1438, 189] on icon at bounding box center [1433, 197] width 16 height 16
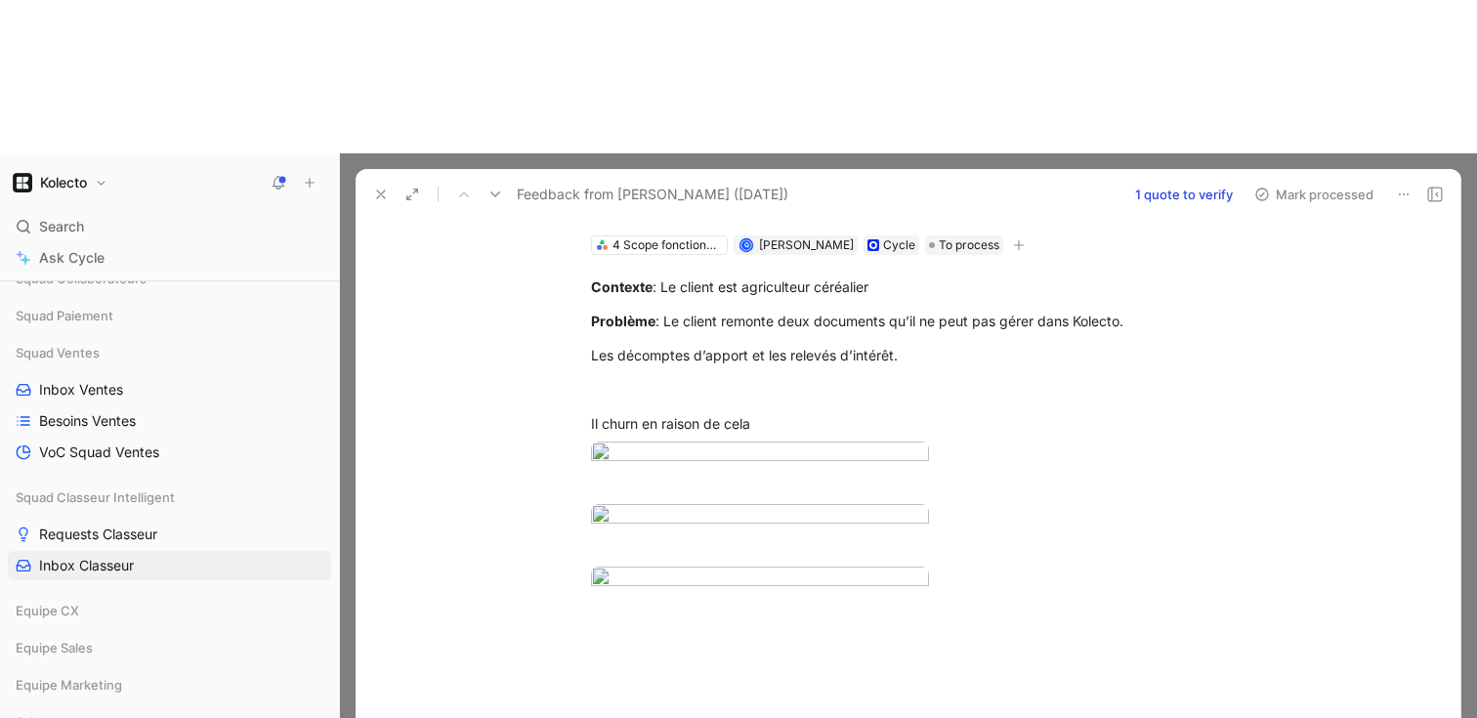
click at [381, 187] on icon at bounding box center [381, 195] width 16 height 16
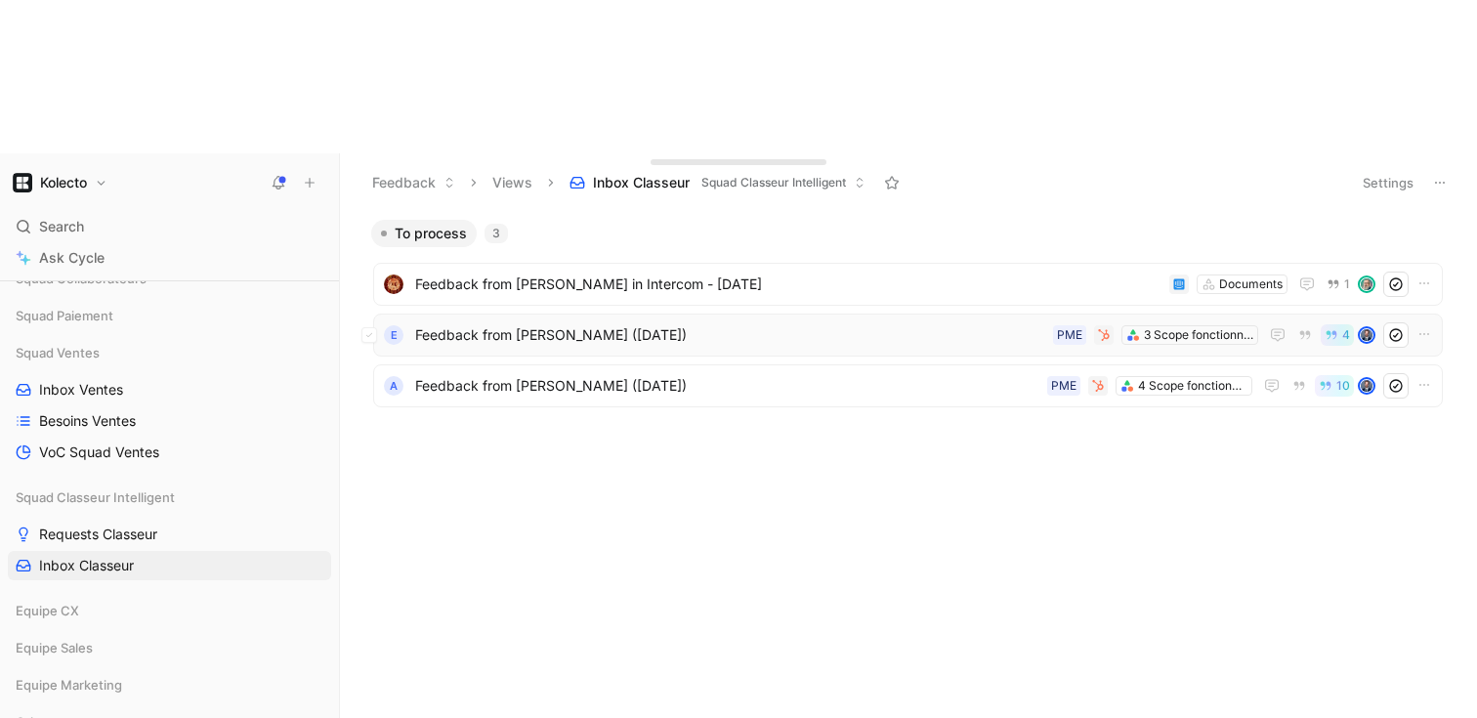
click at [560, 323] on span "Feedback from [PERSON_NAME] ([DATE])" at bounding box center [730, 334] width 630 height 23
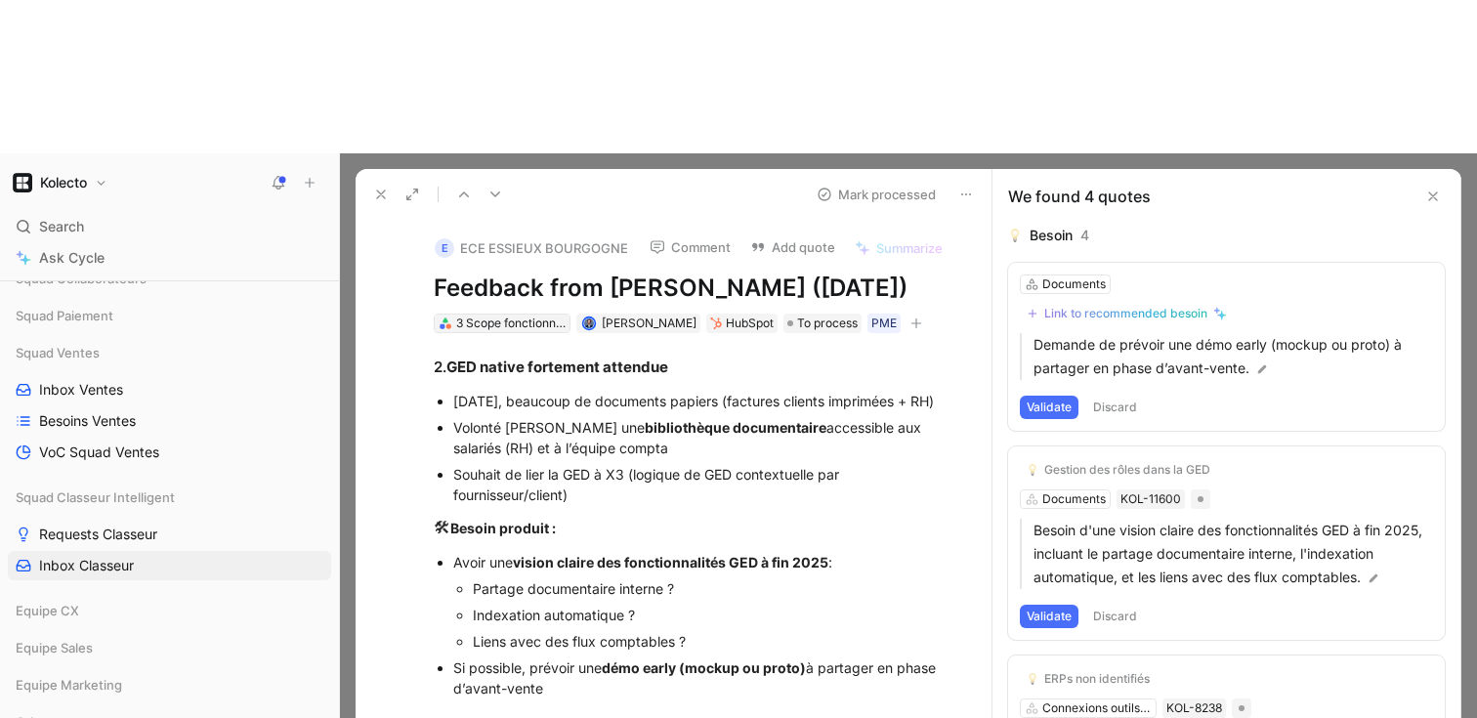
click at [528, 314] on div "3 Scope fonctionnels" at bounding box center [510, 324] width 109 height 20
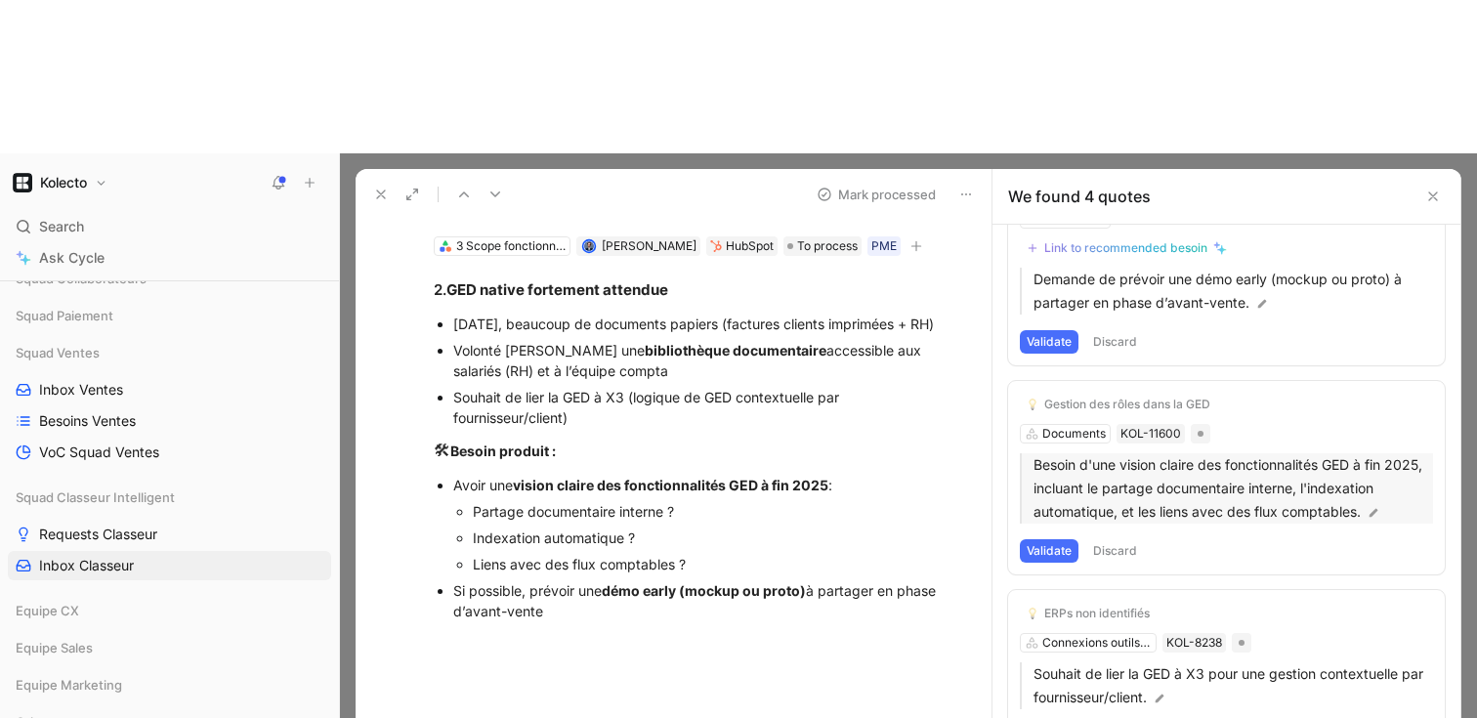
scroll to position [47, 0]
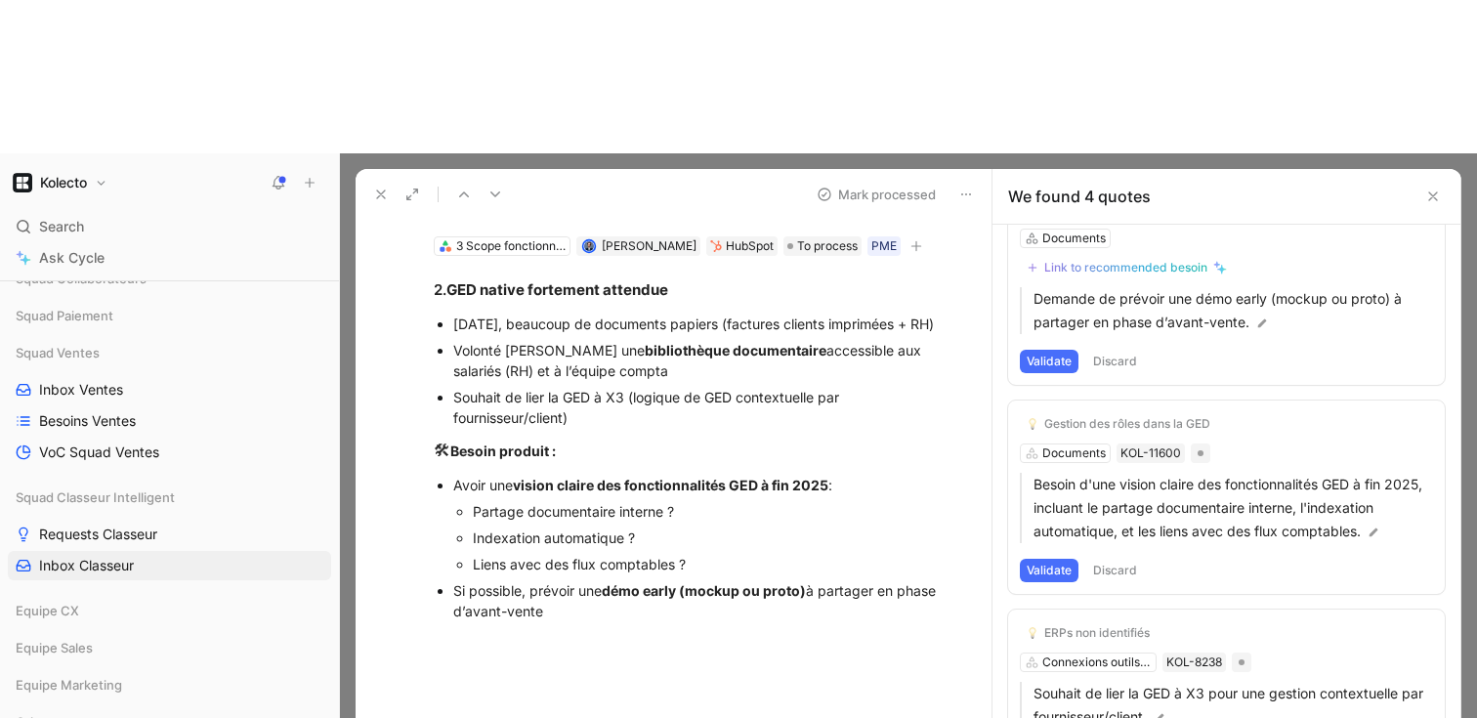
click at [1124, 350] on button "Discard" at bounding box center [1115, 361] width 58 height 23
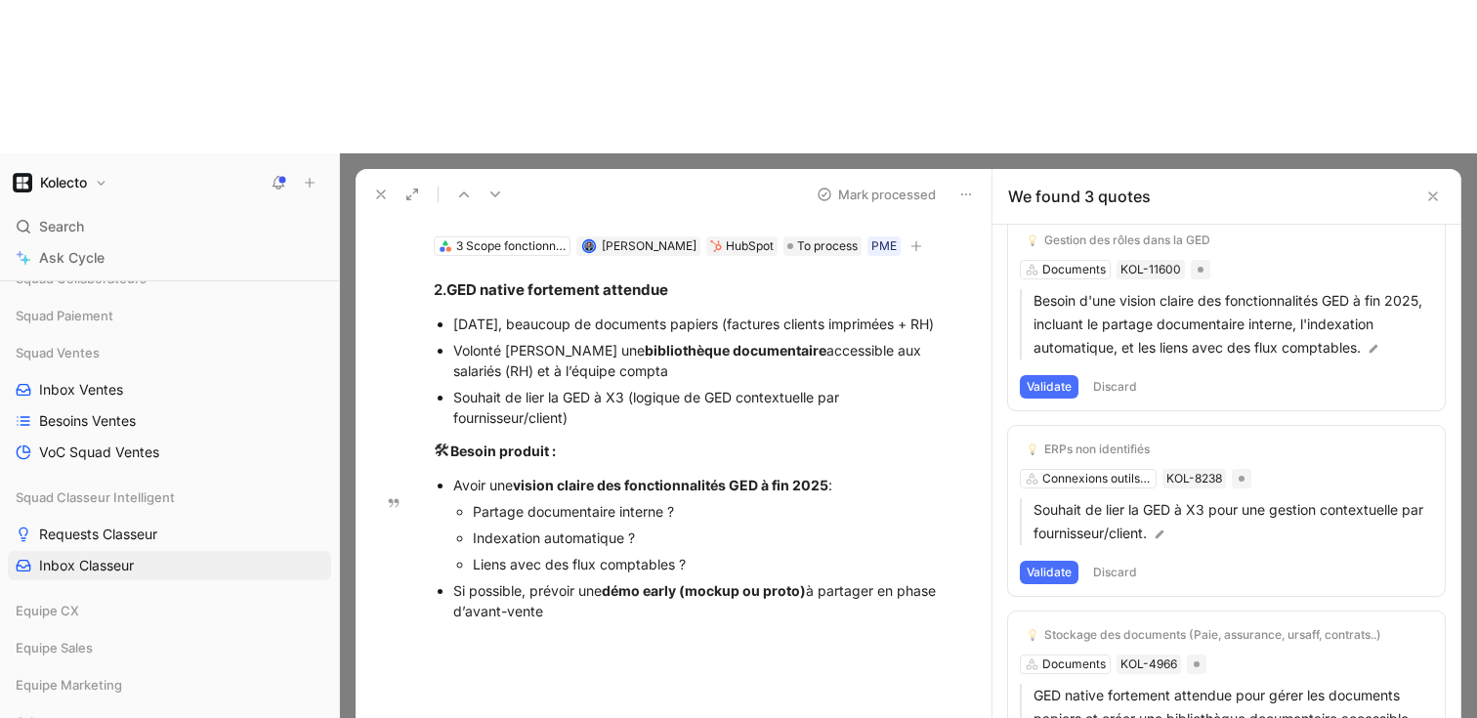
click at [1117, 375] on button "Discard" at bounding box center [1115, 386] width 58 height 23
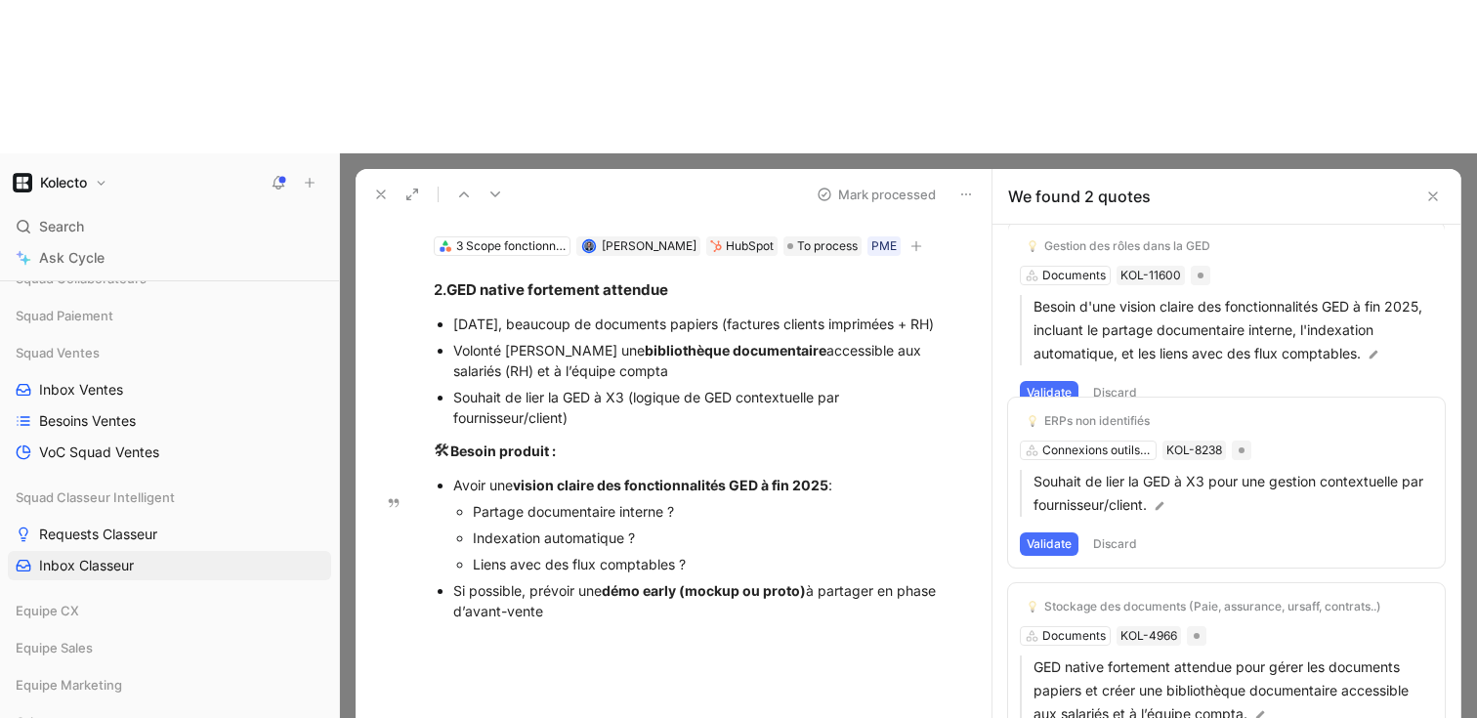
scroll to position [0, 0]
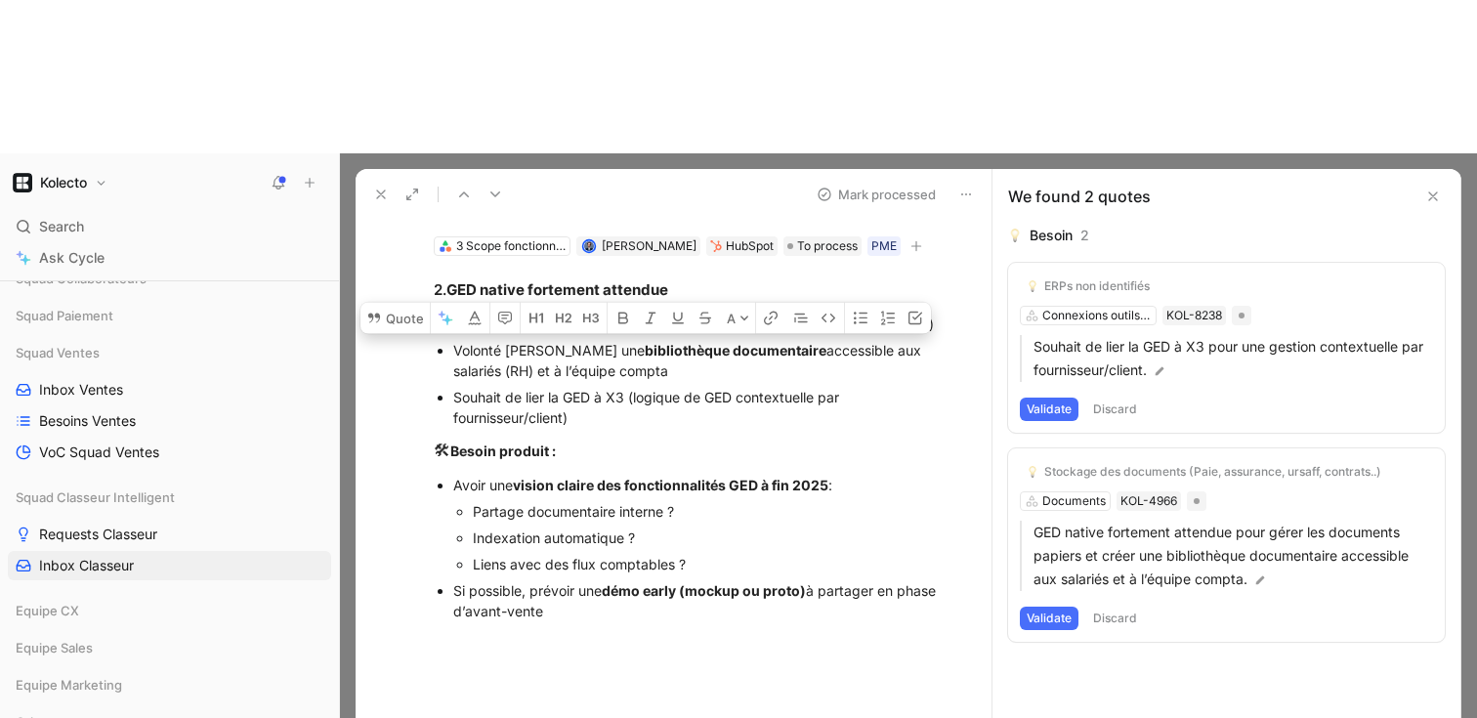
drag, startPoint x: 690, startPoint y: 237, endPoint x: 448, endPoint y: 217, distance: 242.2
click at [448, 311] on ul "[DATE], beaucoup de documents papiers (factures clients imprimées + RH) Volonté…" at bounding box center [694, 371] width 595 height 120
click at [412, 303] on button "Quote" at bounding box center [395, 318] width 69 height 31
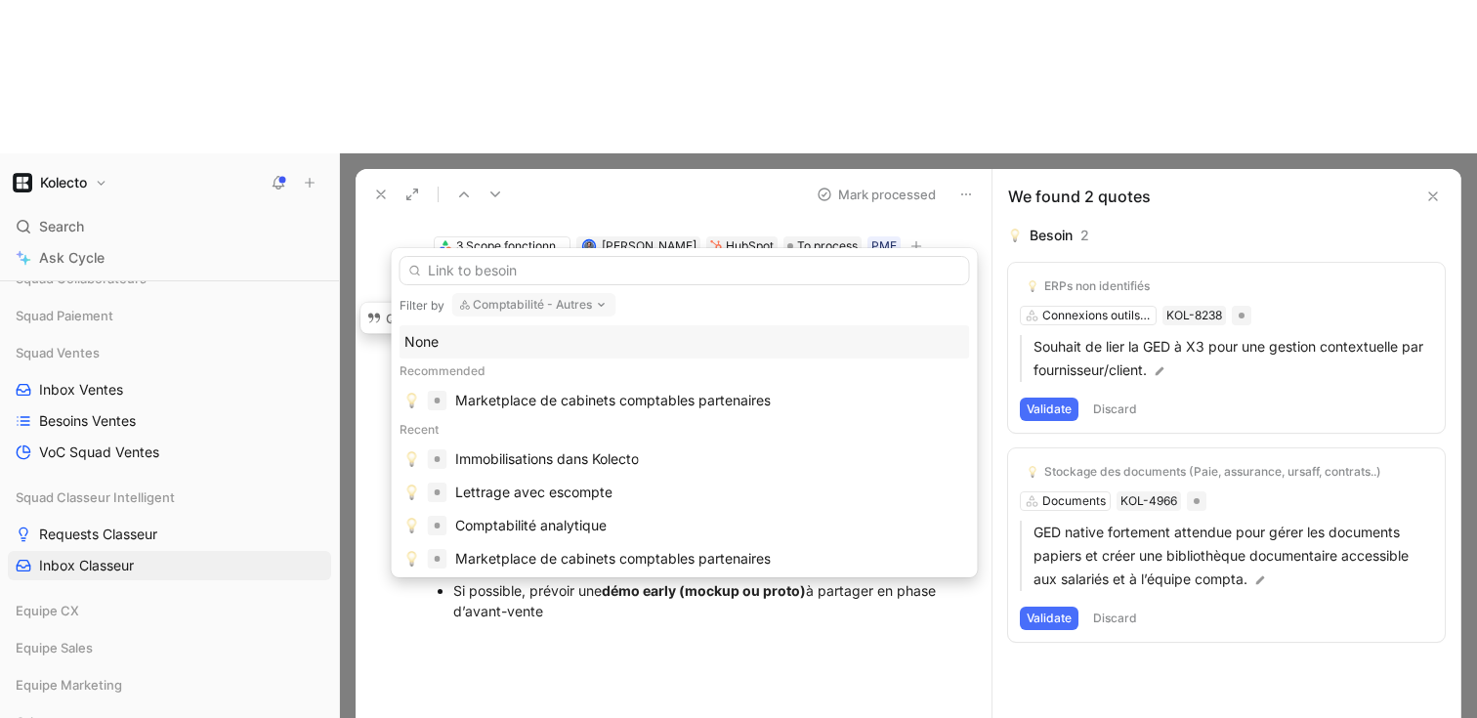
click at [562, 307] on button "Comptabilité - Autres" at bounding box center [534, 304] width 164 height 23
type input "doc"
click at [529, 374] on span "uments" at bounding box center [509, 382] width 47 height 17
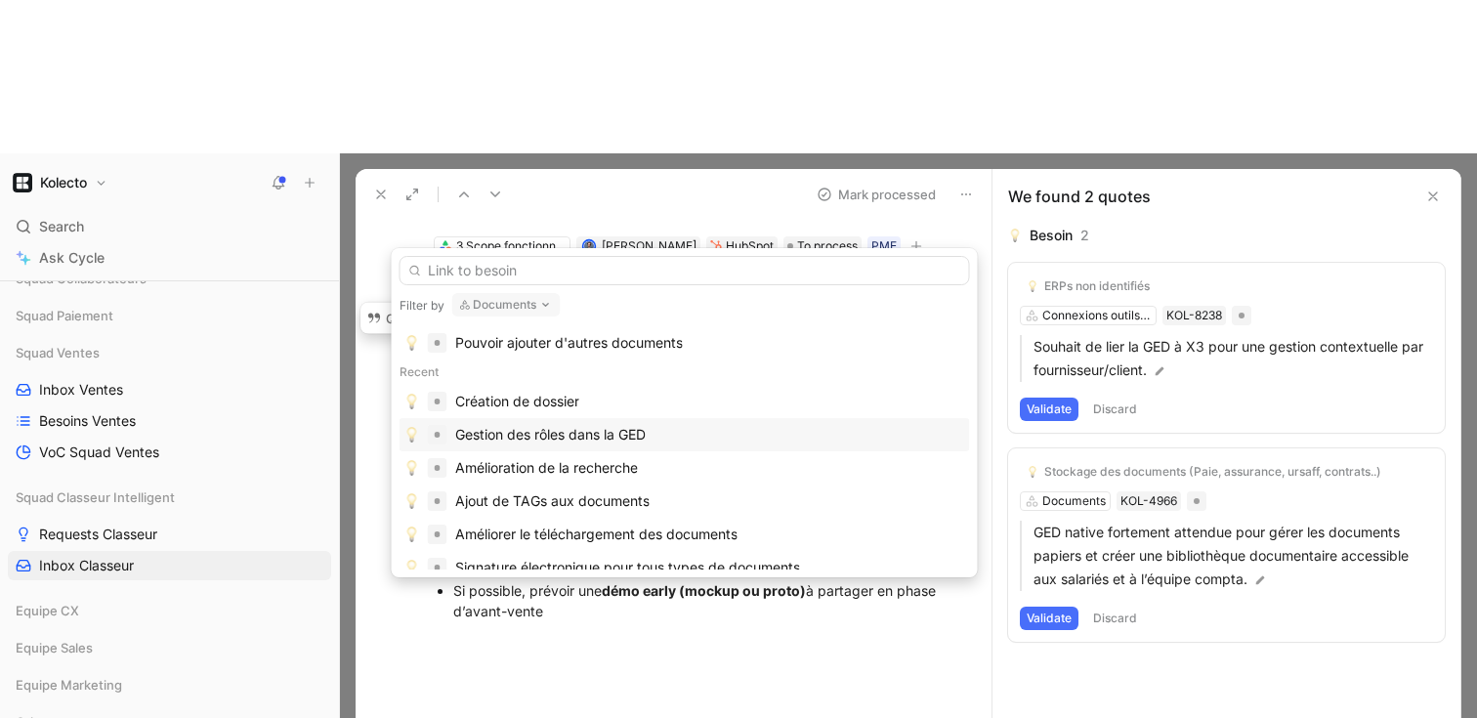
scroll to position [124, 0]
click at [610, 429] on div "Gestion des rôles dans la GED" at bounding box center [550, 434] width 191 height 23
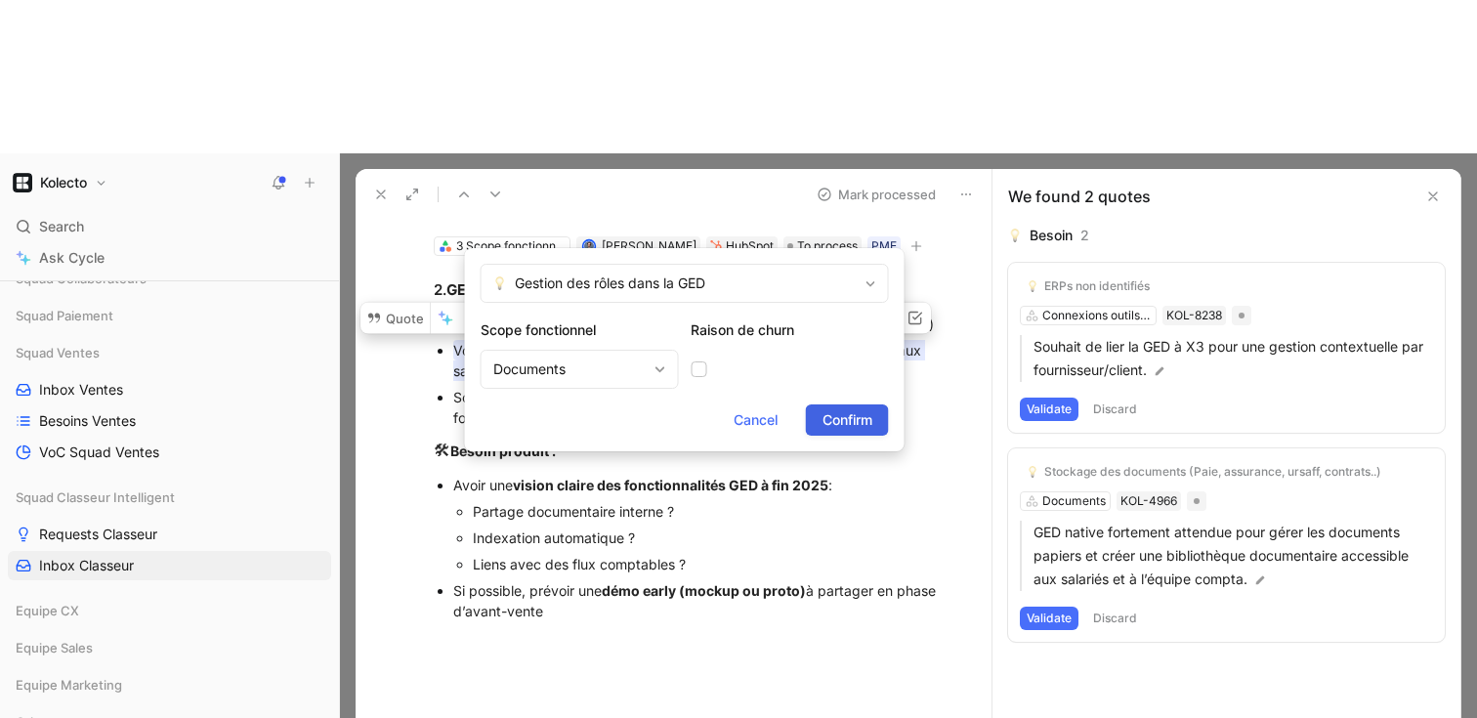
click at [850, 419] on span "Confirm" at bounding box center [848, 419] width 50 height 23
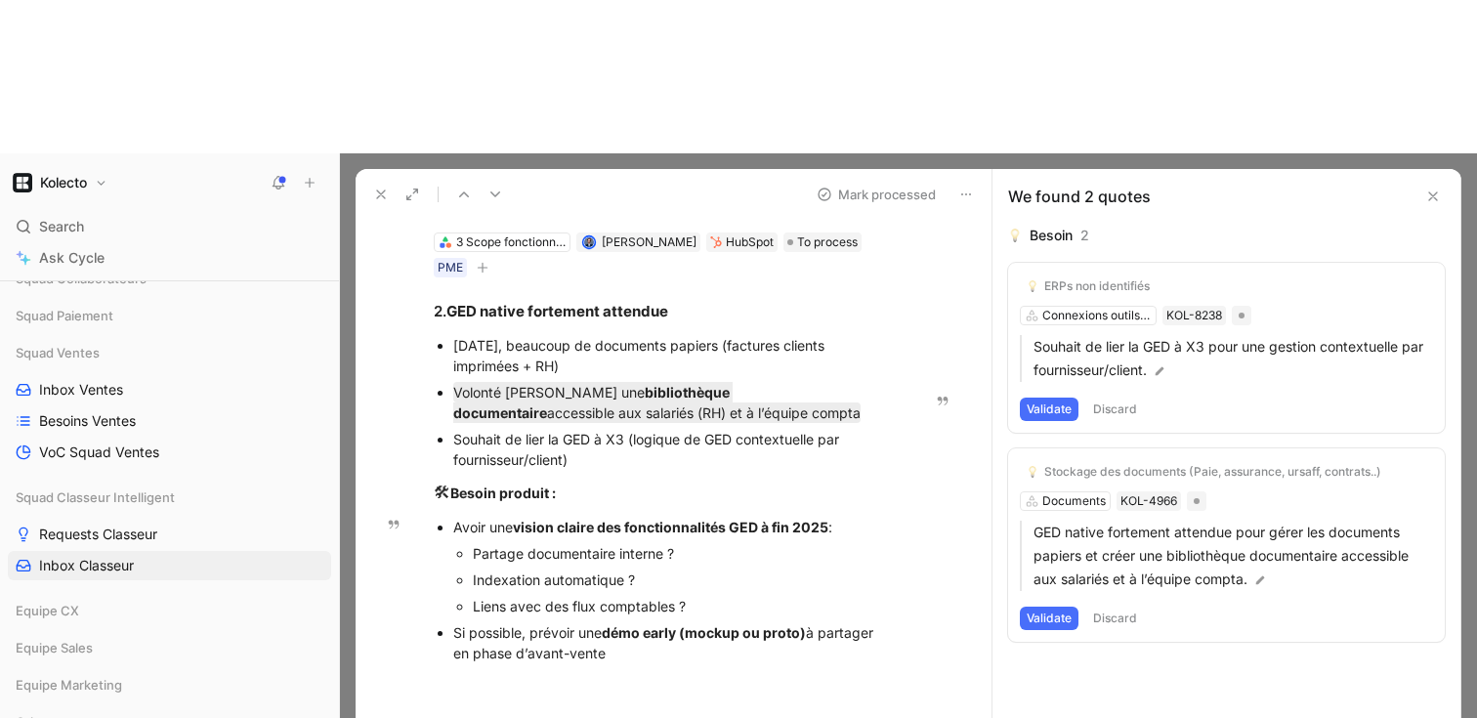
click at [767, 519] on strong "vision claire des fonctionnalités GED à fin 2025" at bounding box center [671, 527] width 316 height 17
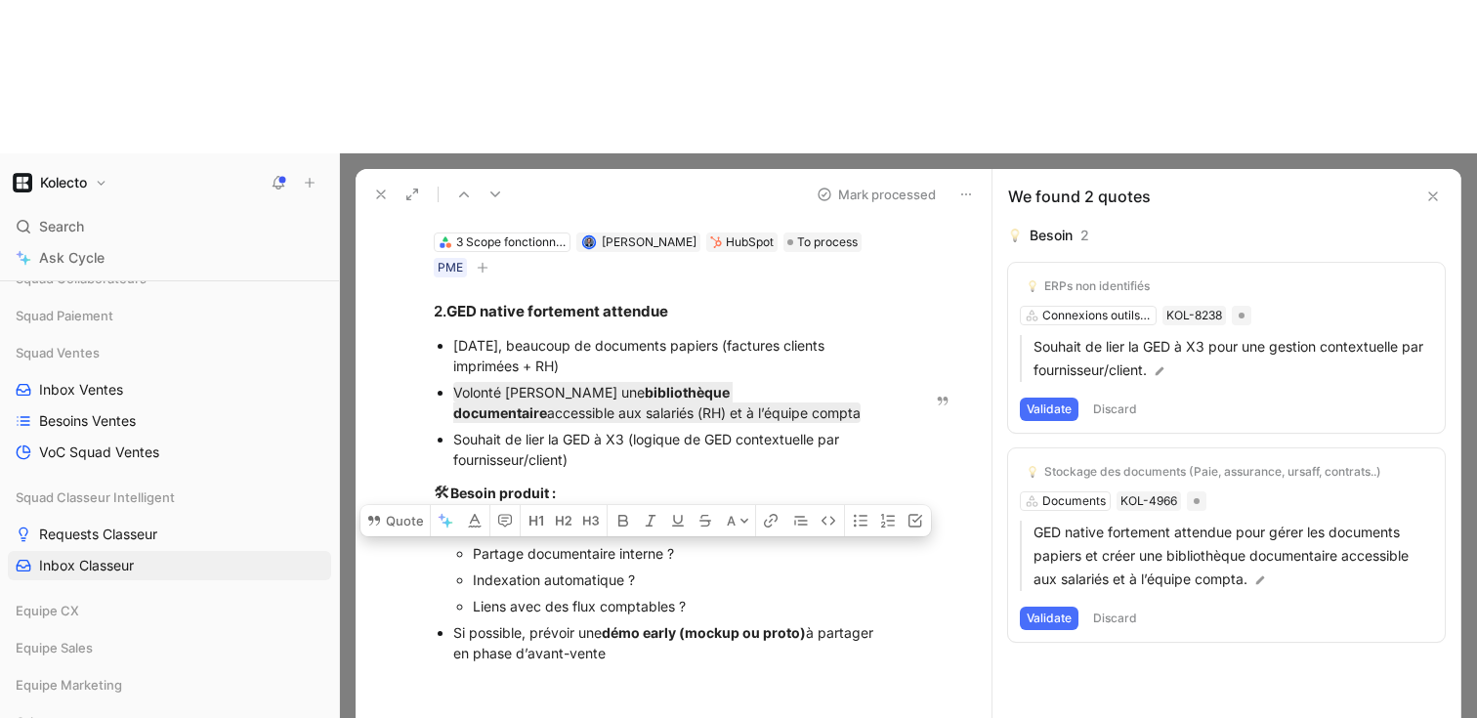
drag, startPoint x: 684, startPoint y: 402, endPoint x: 468, endPoint y: 403, distance: 215.9
click at [468, 540] on ul "Partage documentaire interne ? Indexation automatique ? Liens avec des flux com…" at bounding box center [673, 579] width 441 height 79
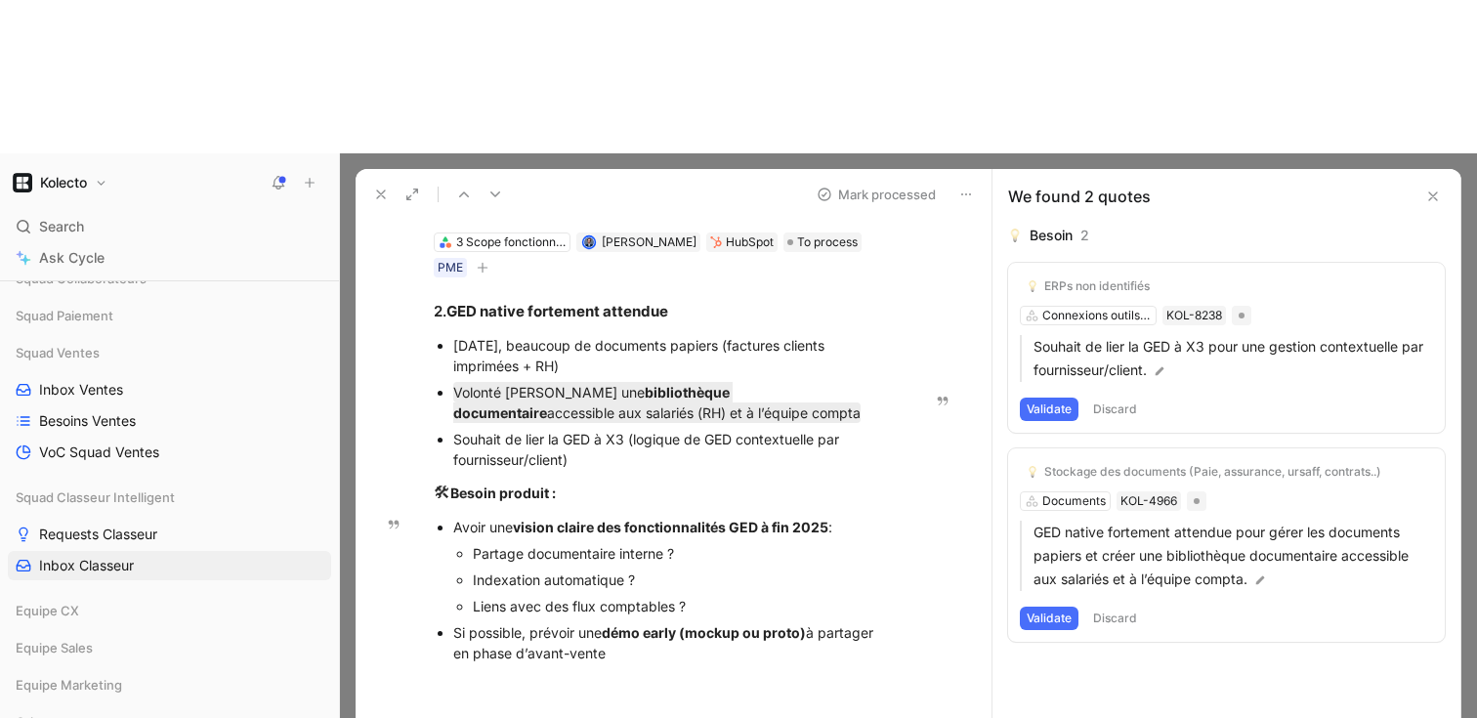
click at [520, 596] on div "Liens avec des flux comptables ?" at bounding box center [683, 606] width 421 height 21
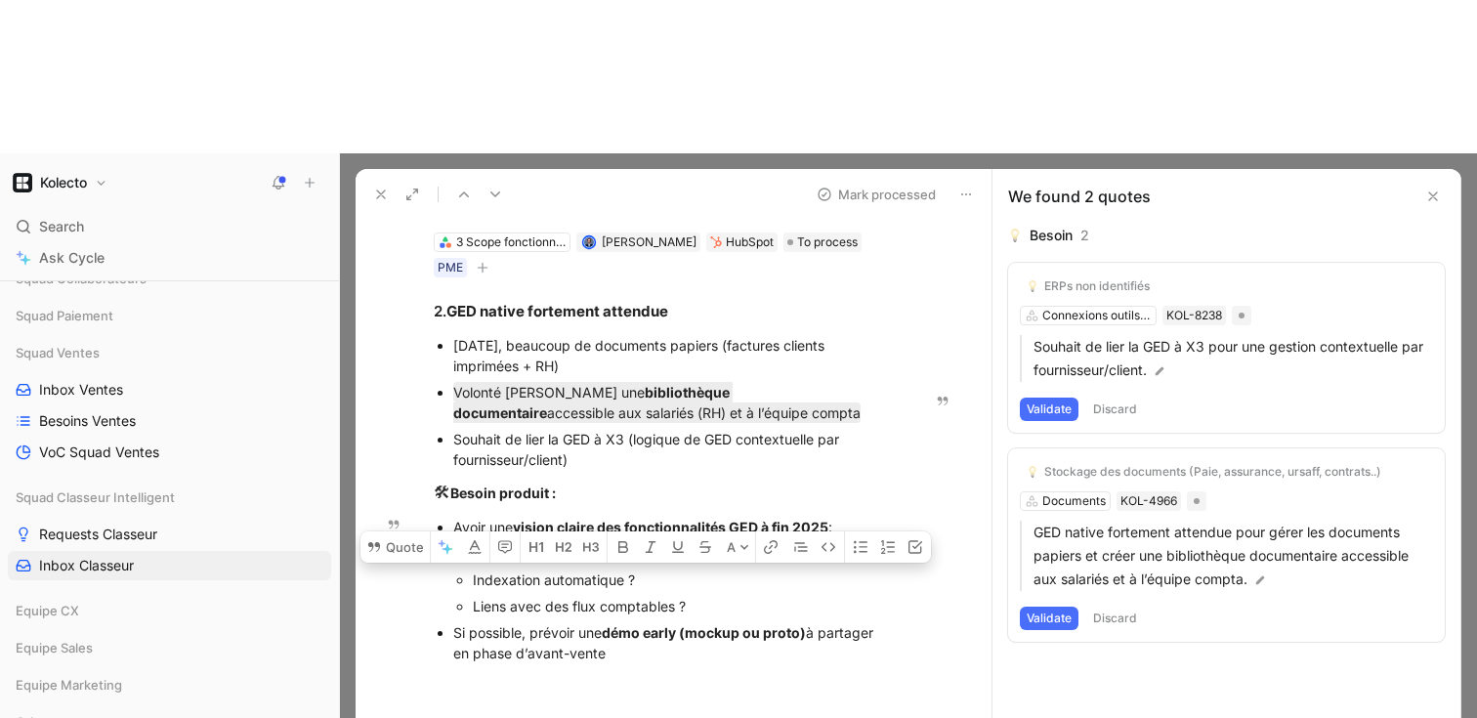
drag, startPoint x: 639, startPoint y: 428, endPoint x: 468, endPoint y: 432, distance: 171.0
click at [468, 540] on ul "Partage documentaire interne ? Indexation automatique ? Liens avec des flux com…" at bounding box center [673, 579] width 441 height 79
click at [412, 531] on button "Quote" at bounding box center [395, 546] width 69 height 31
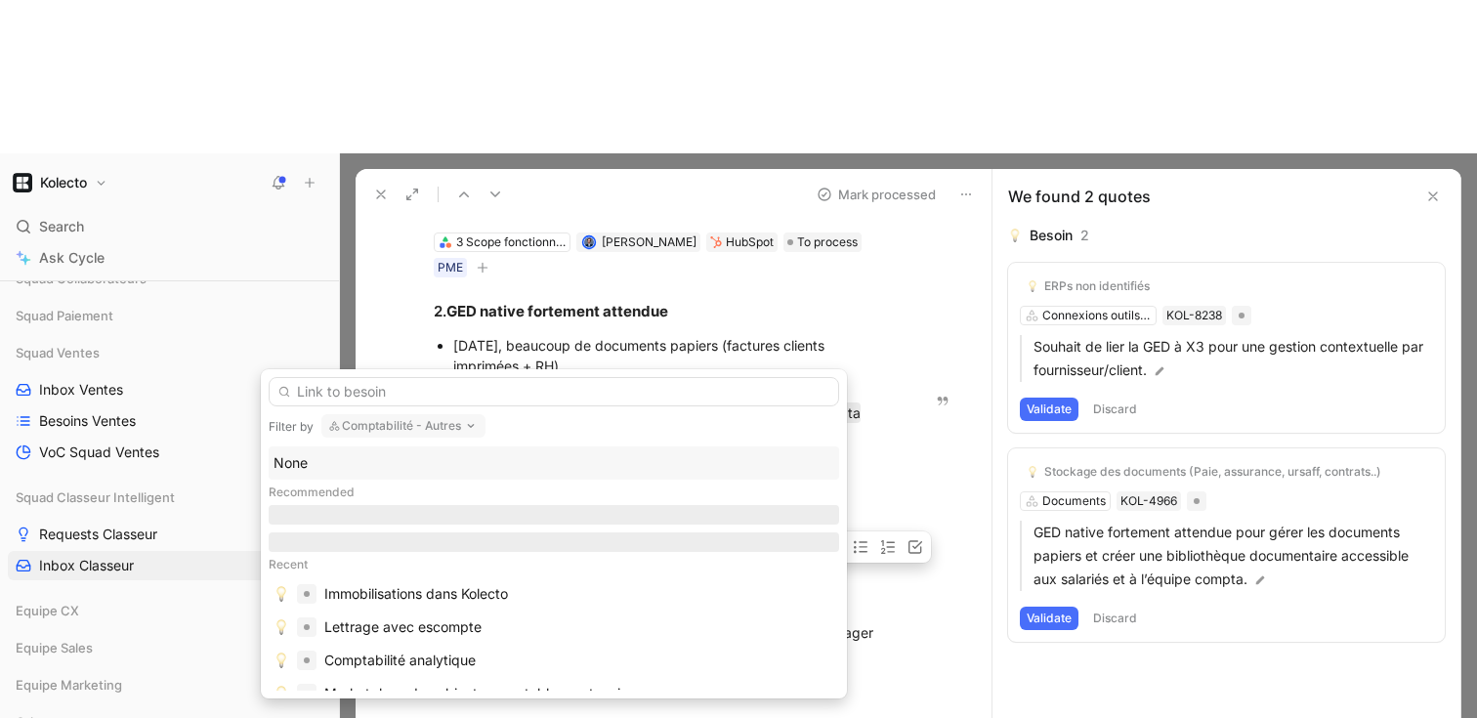
click at [419, 433] on button "Comptabilité - Autres" at bounding box center [403, 425] width 164 height 23
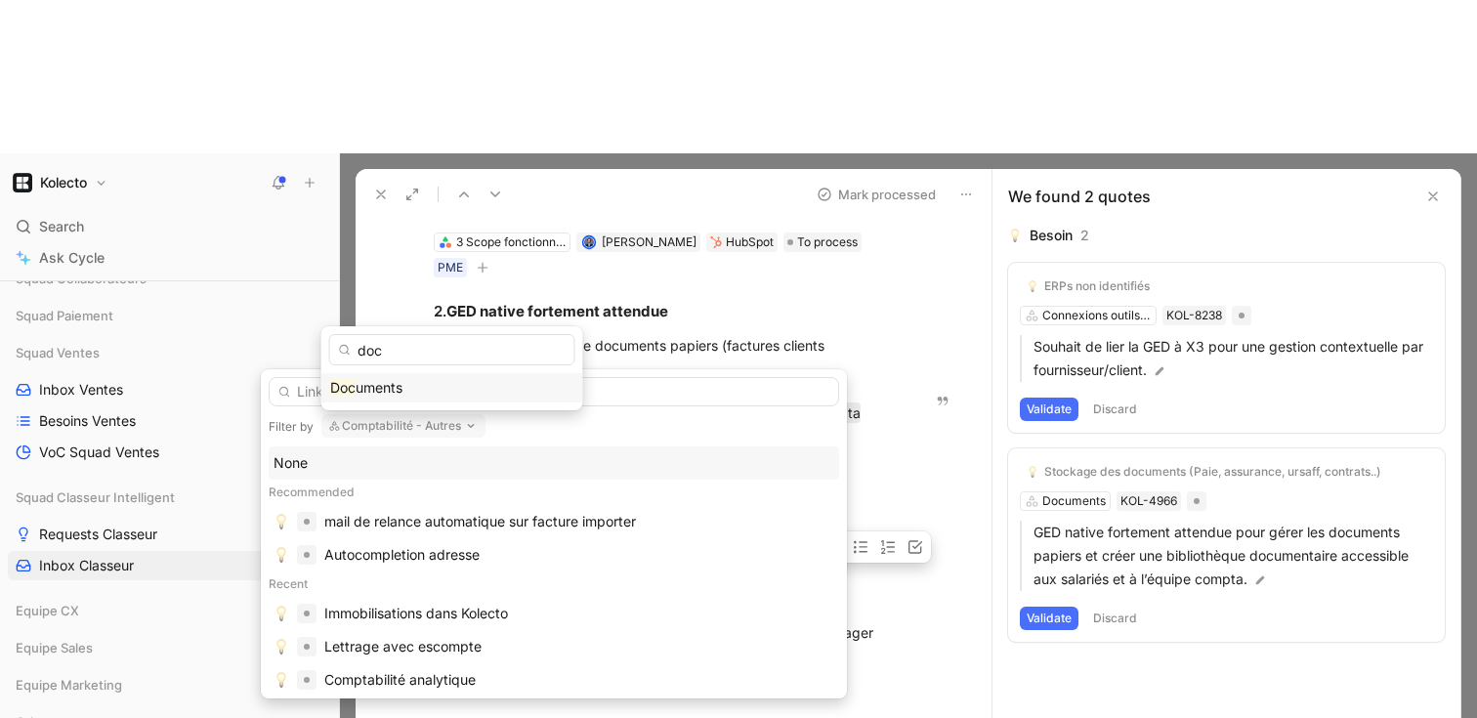
type input "doc"
click at [384, 386] on span "uments" at bounding box center [379, 387] width 47 height 17
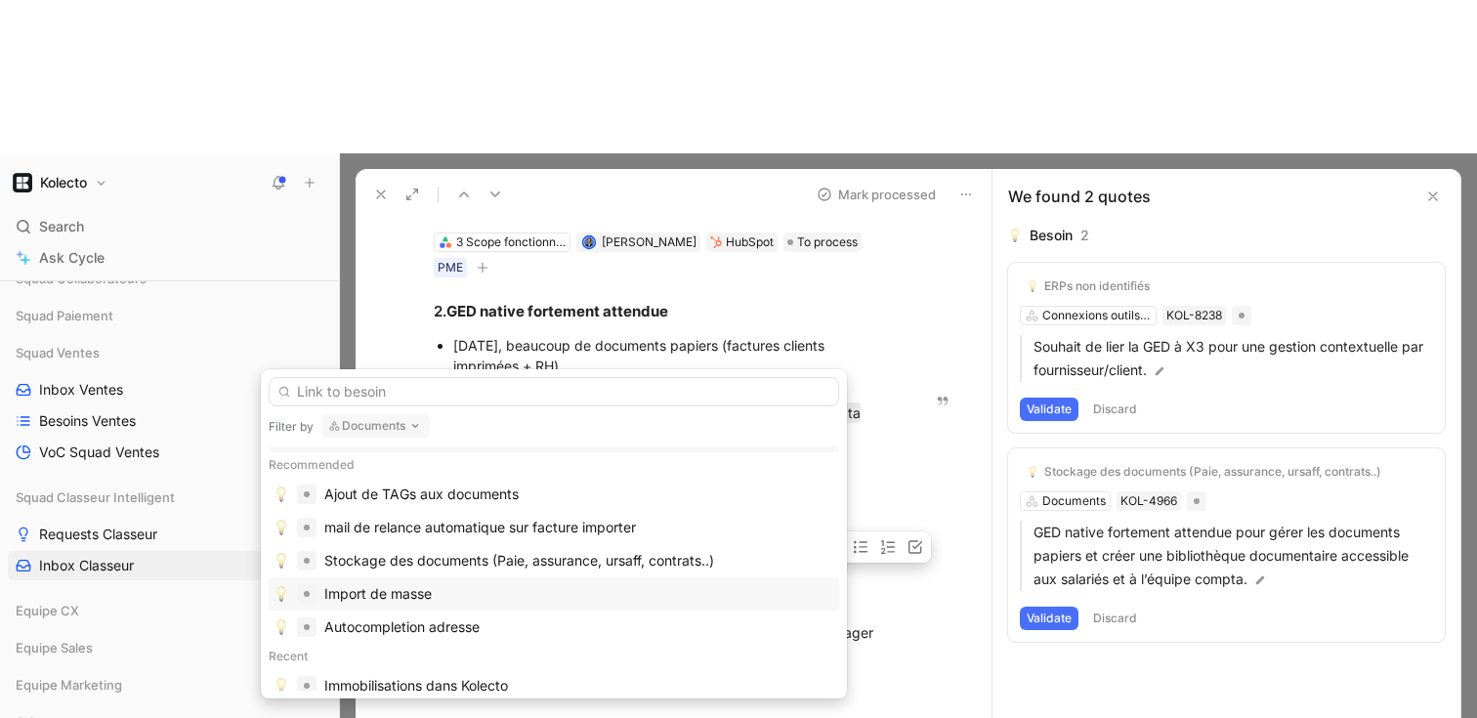
scroll to position [0, 0]
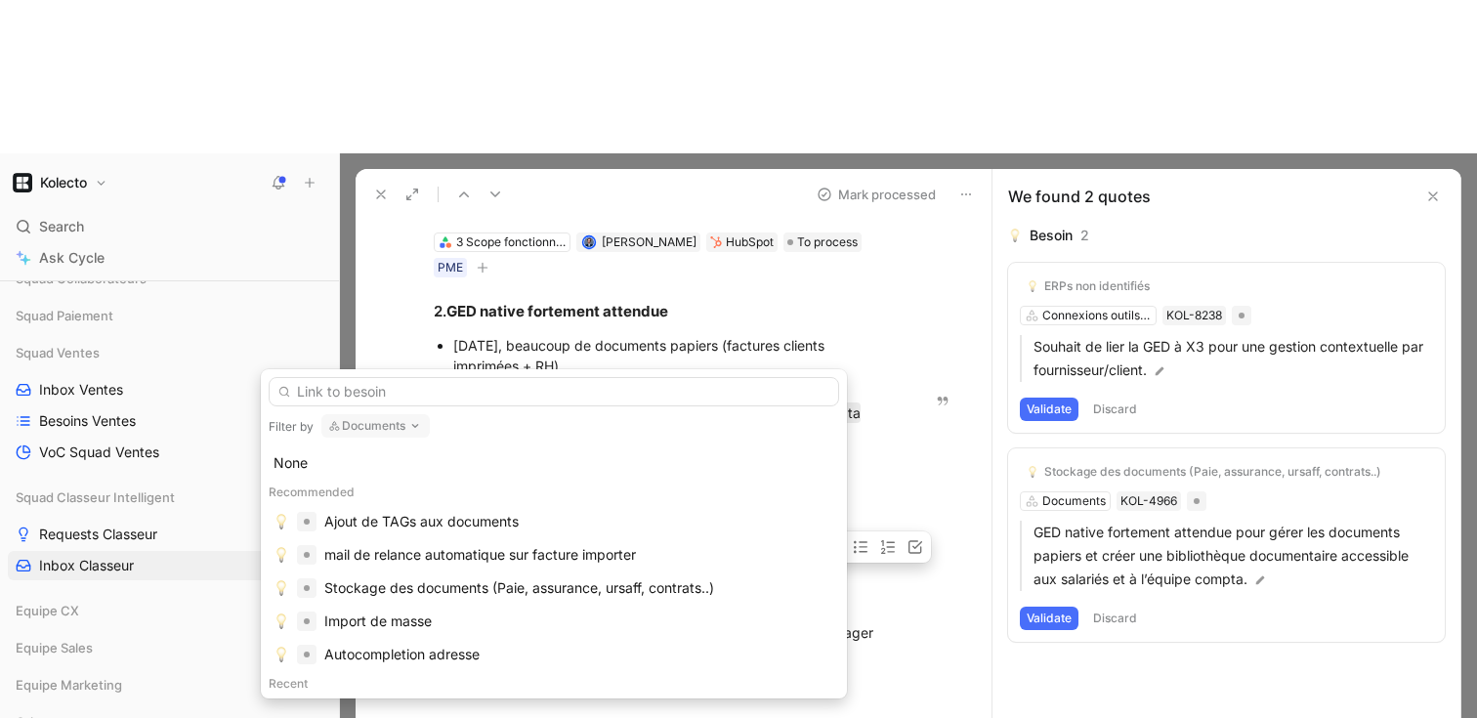
click at [416, 425] on use "button" at bounding box center [414, 426] width 5 height 3
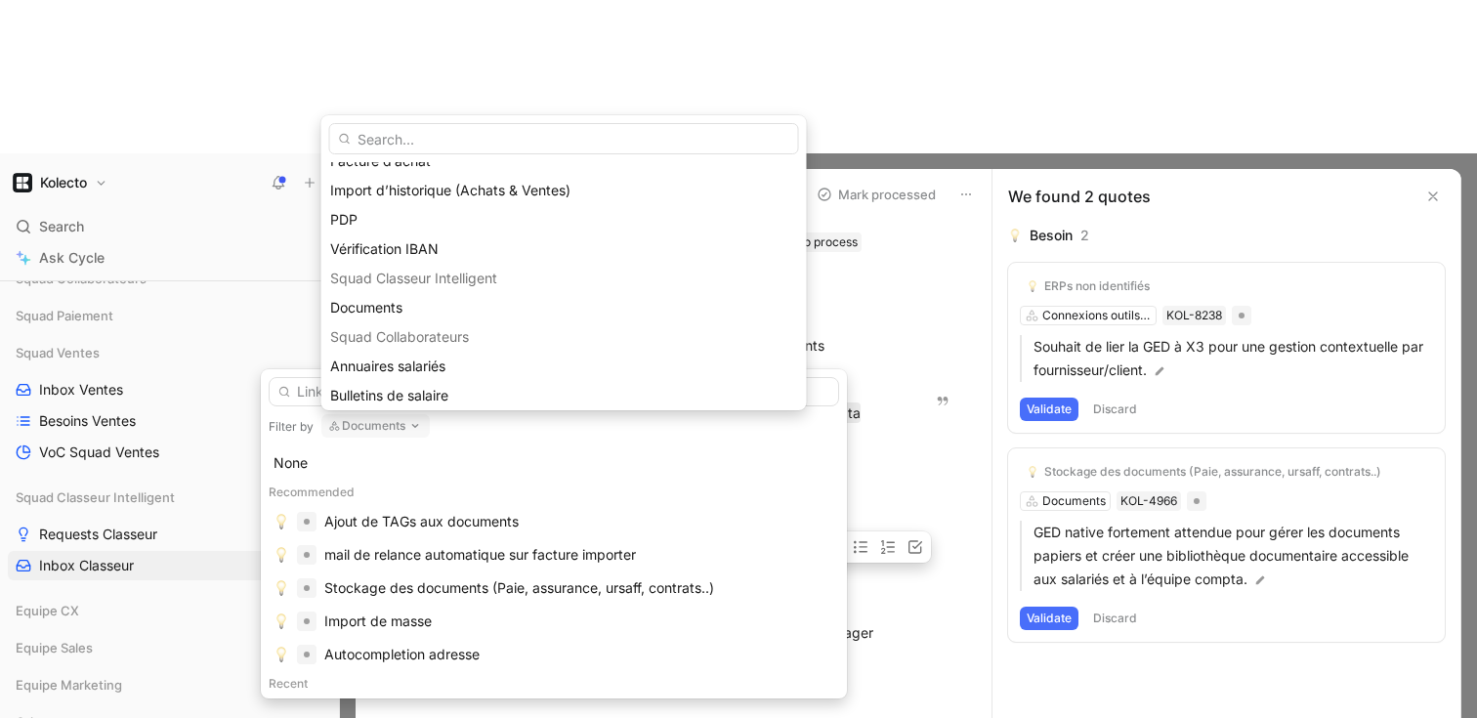
scroll to position [305, 0]
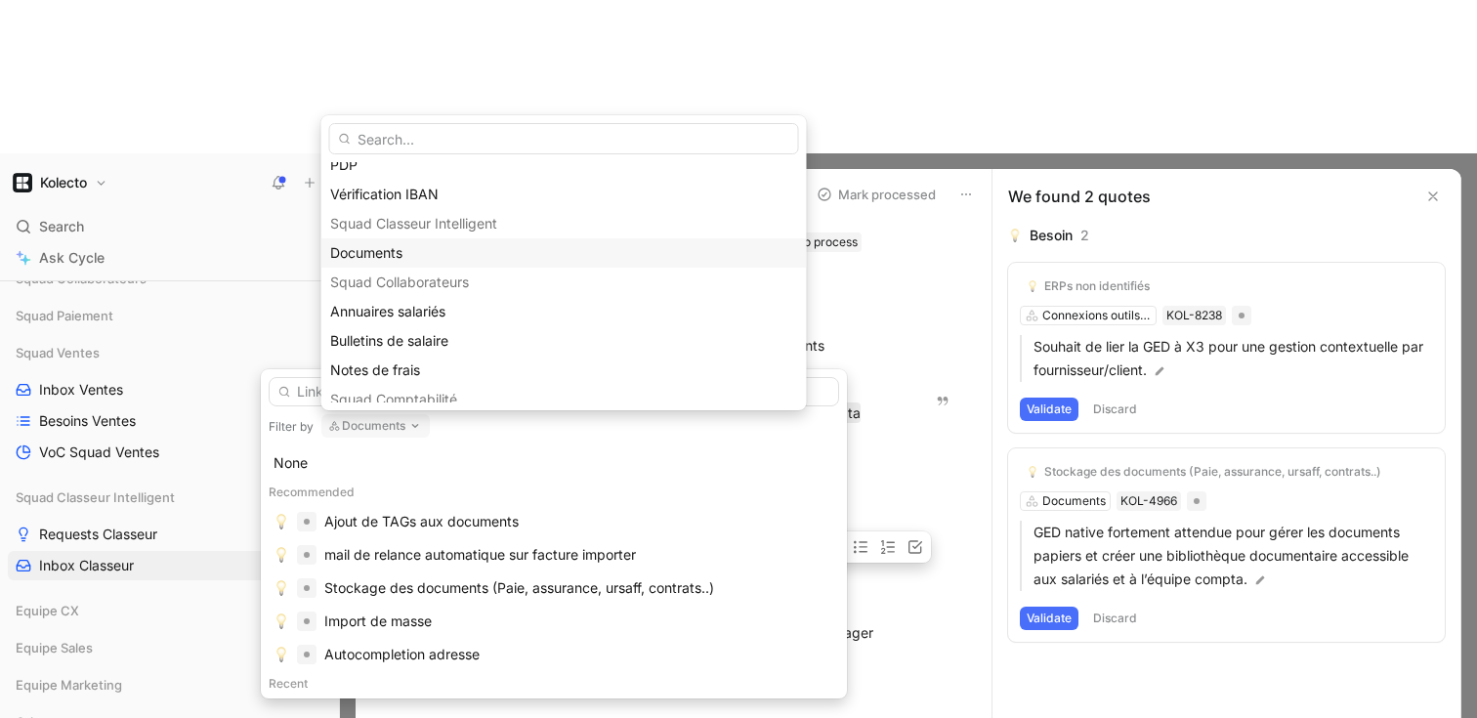
click at [394, 247] on span "Documents" at bounding box center [366, 252] width 72 height 17
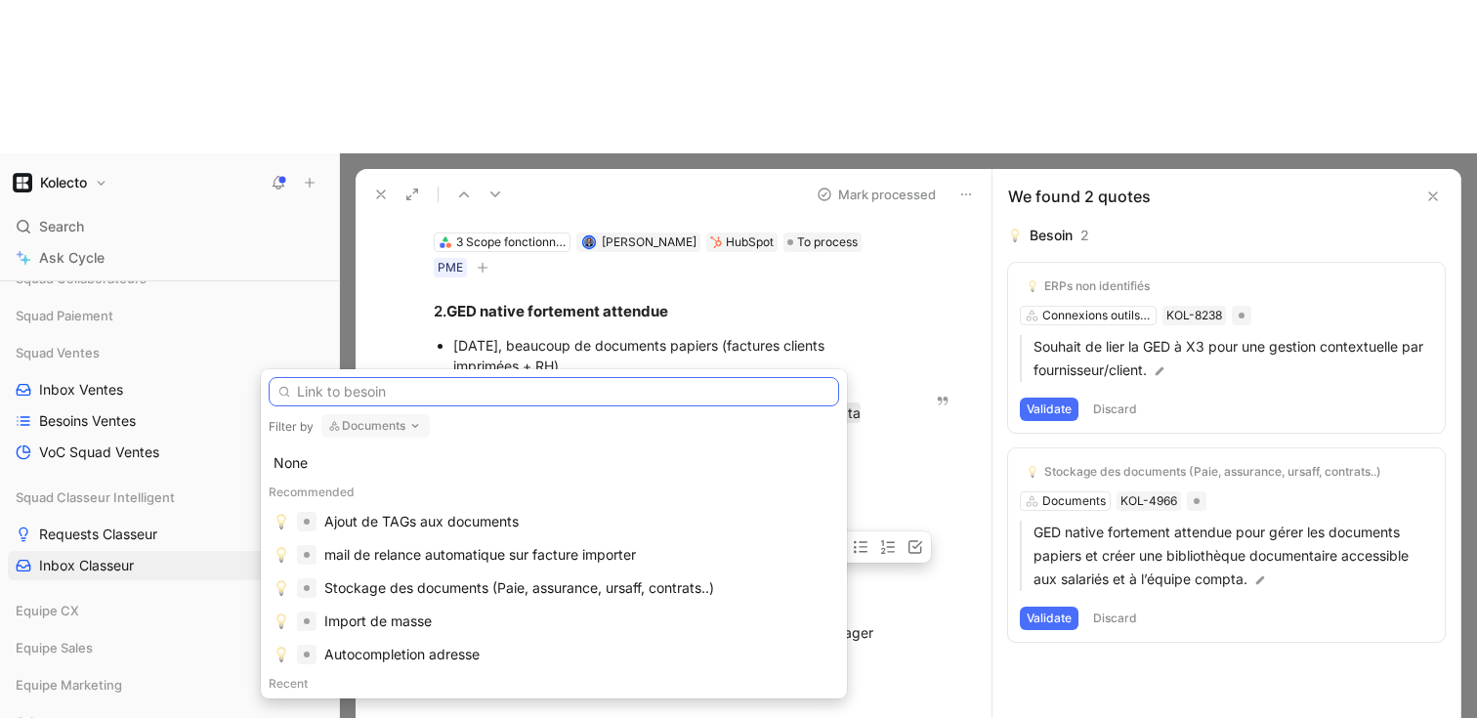
click at [483, 398] on input "text" at bounding box center [554, 391] width 571 height 29
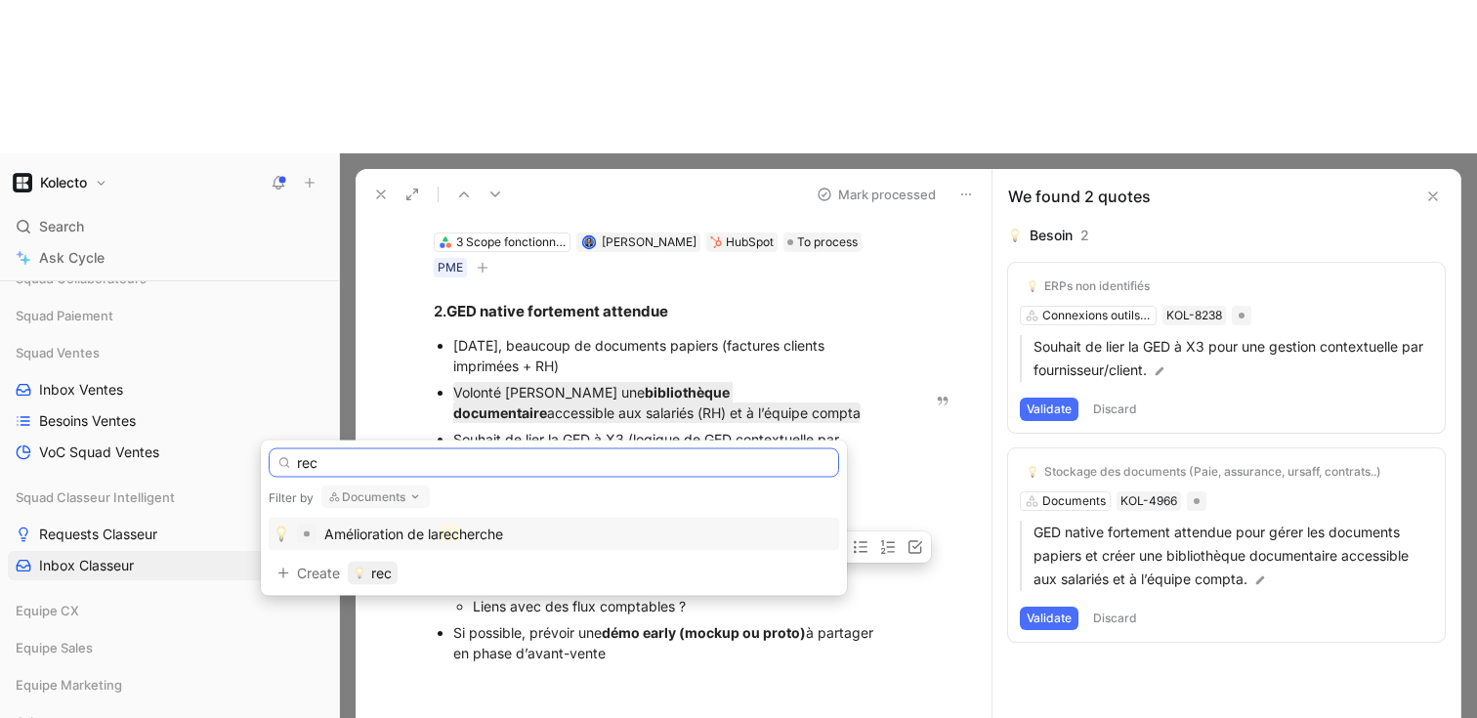
type input "rec"
click at [470, 531] on span "herche" at bounding box center [481, 534] width 44 height 17
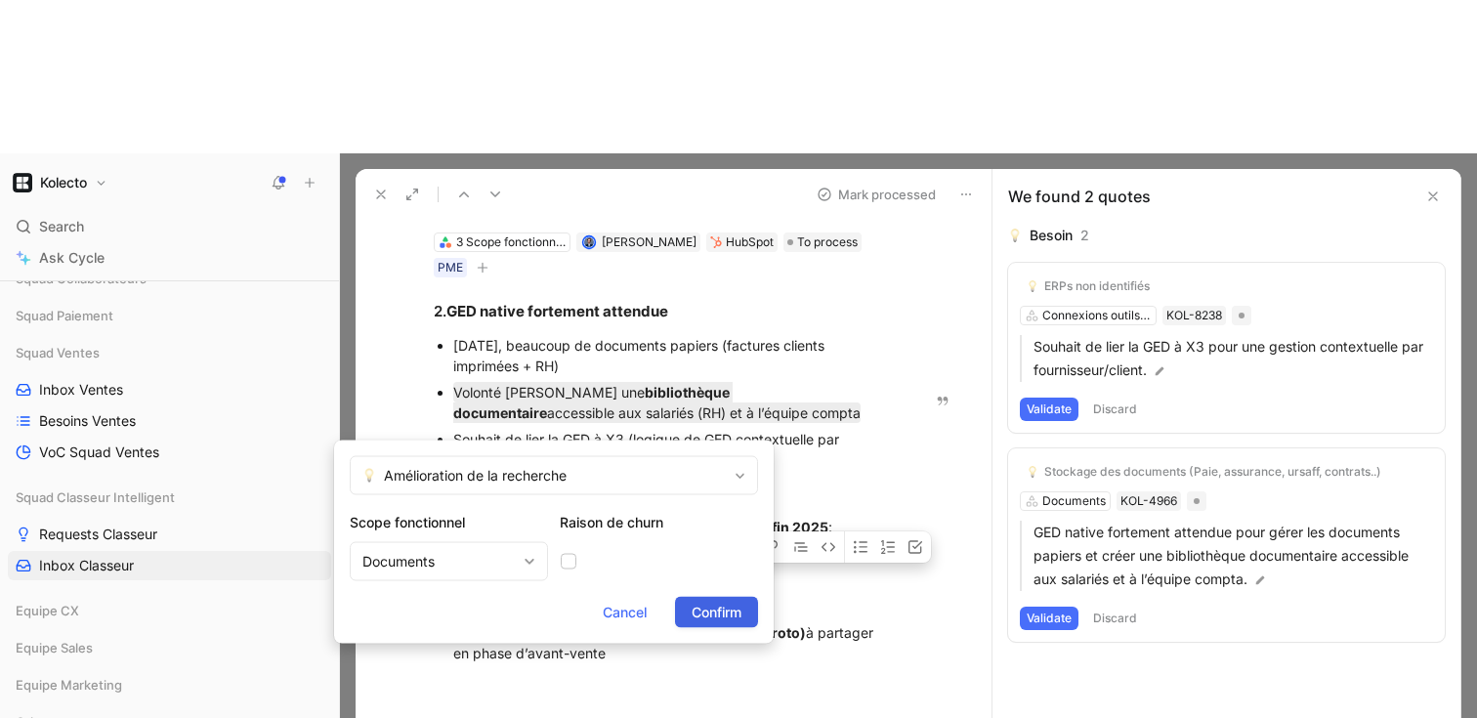
click at [713, 613] on span "Confirm" at bounding box center [717, 612] width 50 height 23
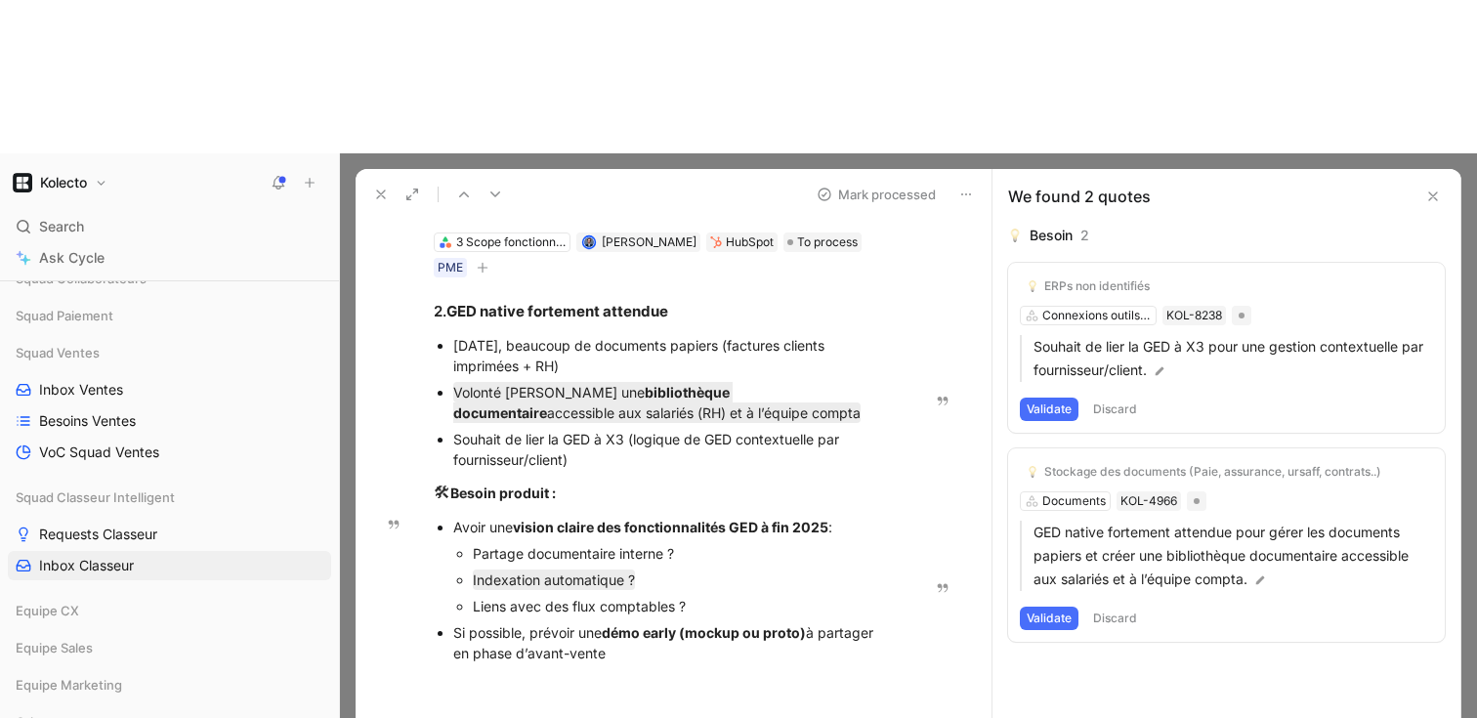
drag, startPoint x: 697, startPoint y: 450, endPoint x: 458, endPoint y: 448, distance: 238.4
click at [458, 540] on ul "Partage documentaire interne ? Indexation automatique ? Liens avec des flux com…" at bounding box center [673, 579] width 441 height 79
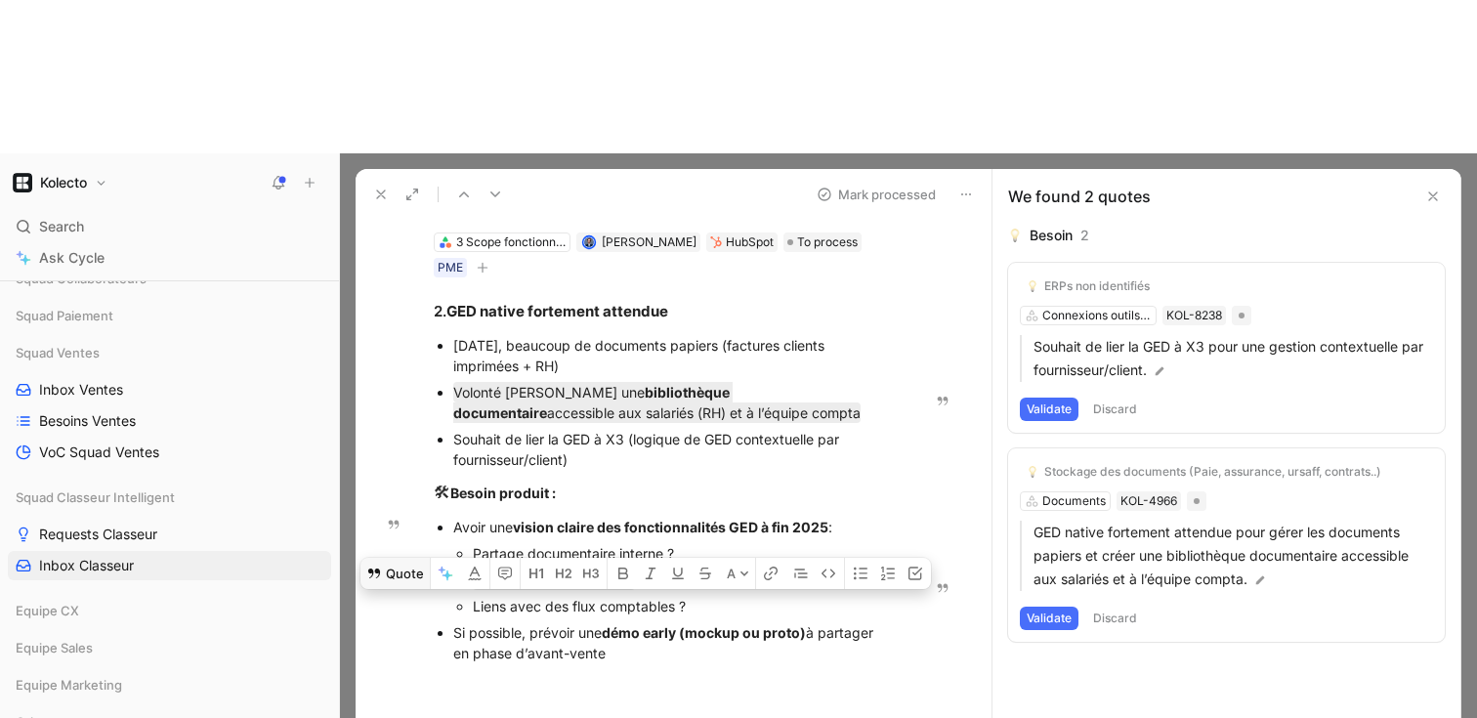
click at [417, 558] on button "Quote" at bounding box center [395, 573] width 69 height 31
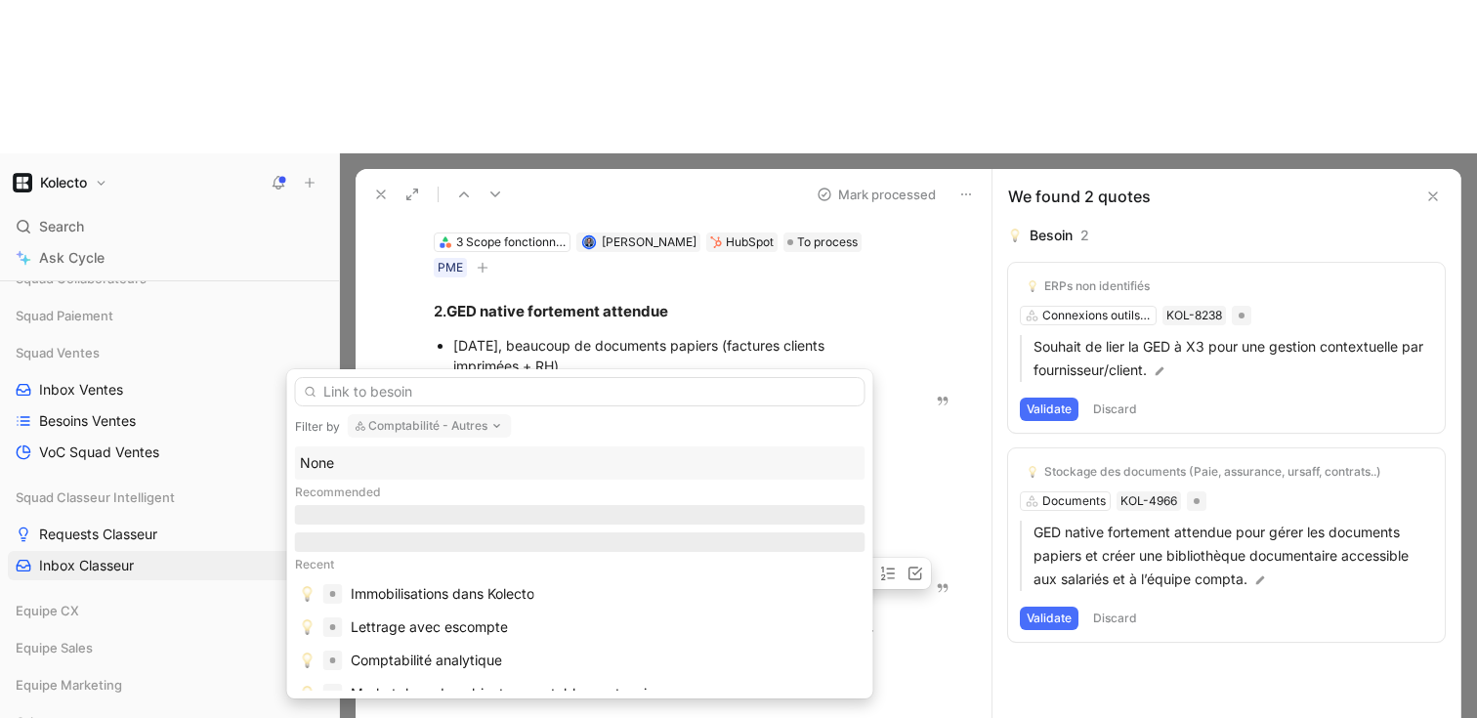
click at [403, 425] on button "Comptabilité - Autres" at bounding box center [430, 425] width 164 height 23
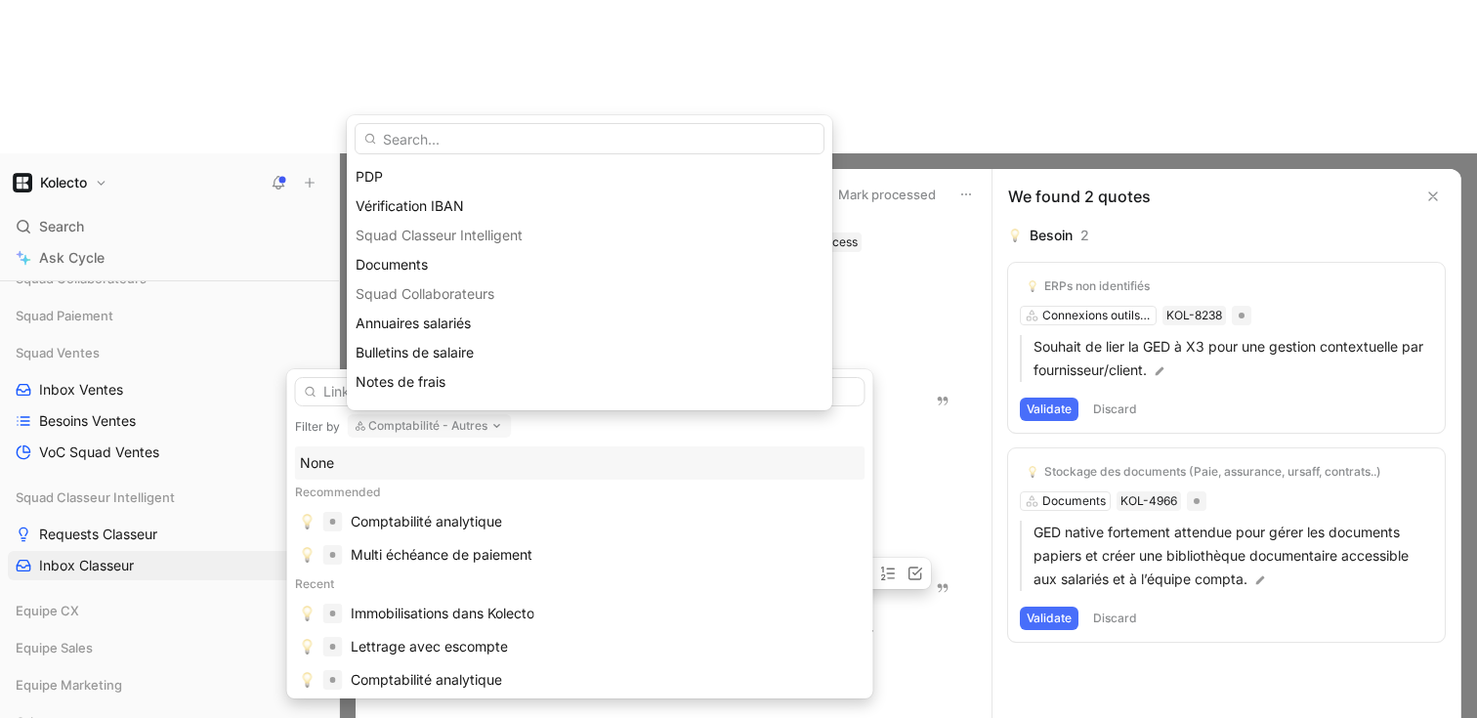
scroll to position [296, 0]
click at [416, 267] on span "Documents" at bounding box center [392, 261] width 72 height 17
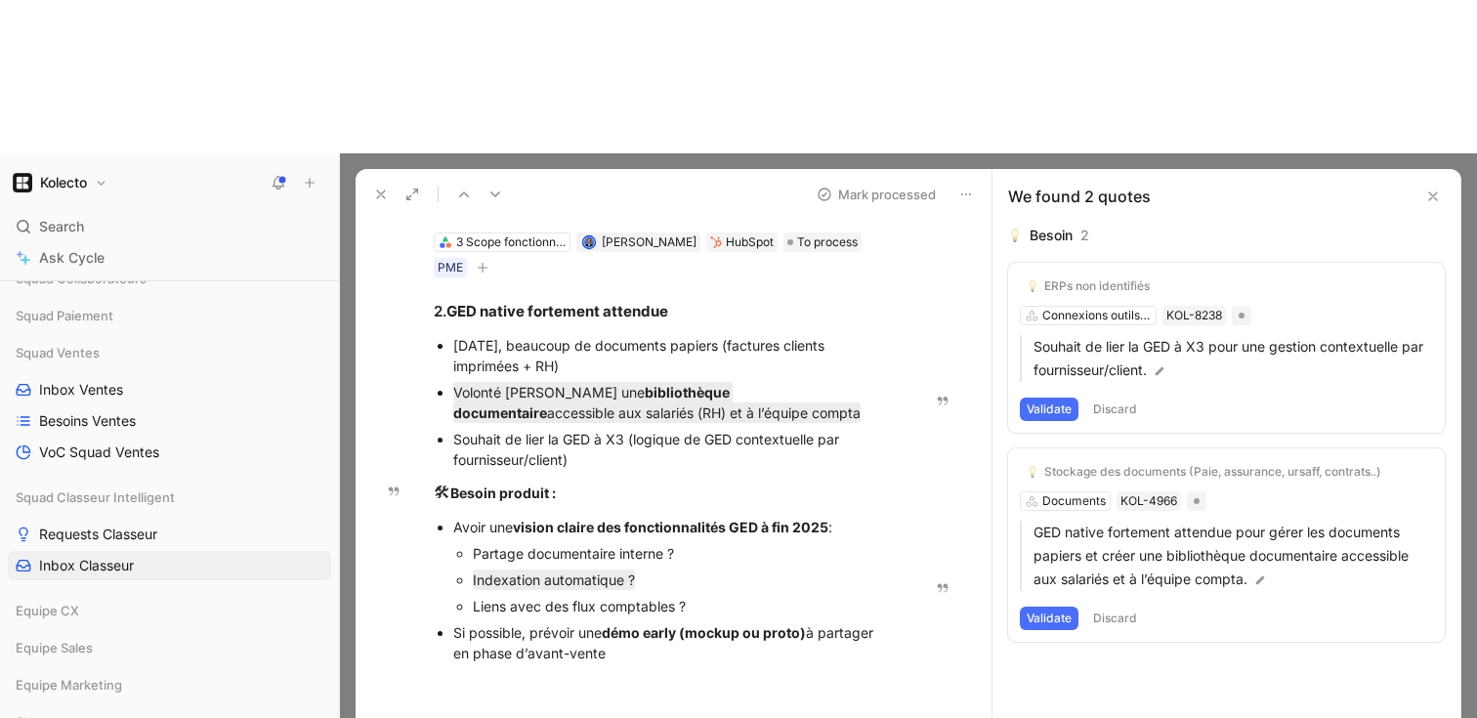
click at [1030, 508] on div "Besoin 2 ERPs non identifiés Connexions outils externes KOL-8238 Souhait de lie…" at bounding box center [1227, 508] width 468 height 569
click at [543, 233] on div "3 Scope fonctionnels" at bounding box center [510, 243] width 109 height 20
click at [383, 191] on use at bounding box center [381, 195] width 8 height 8
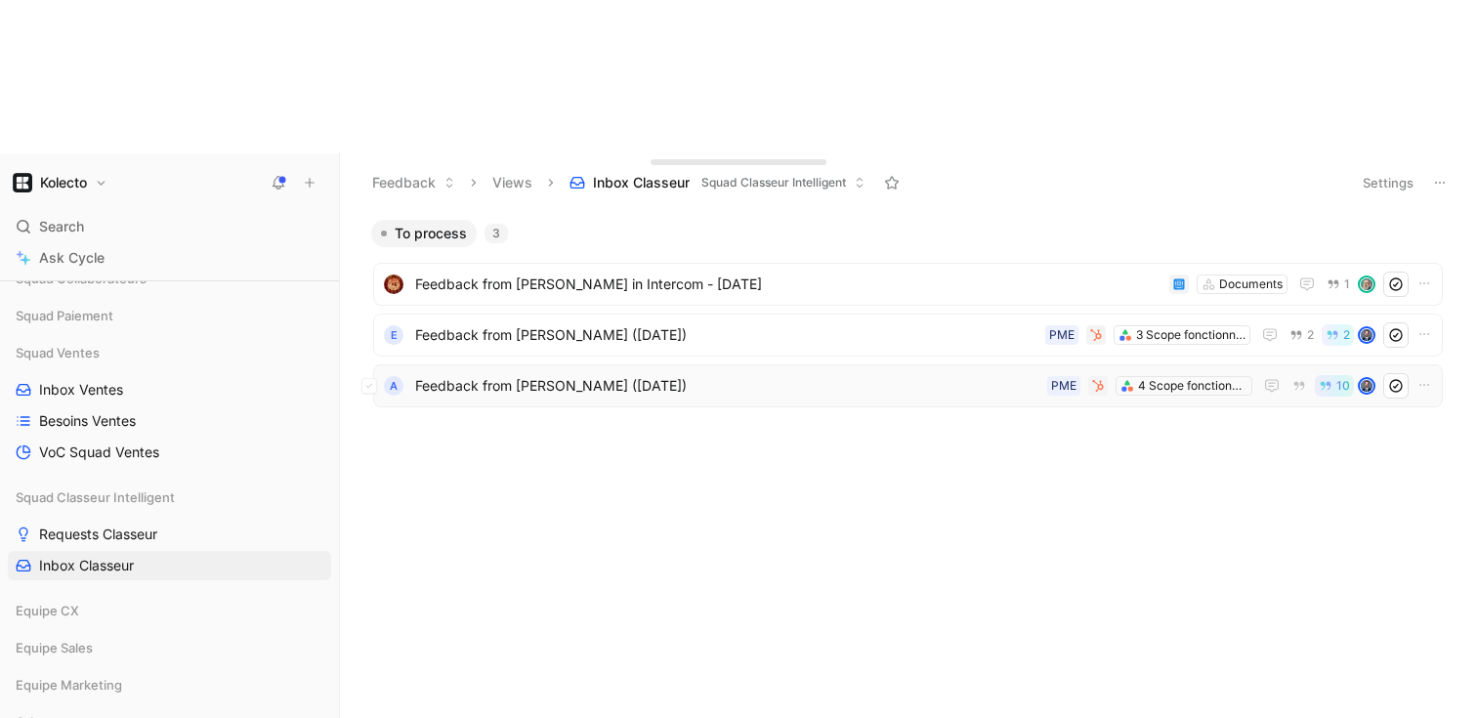
click at [512, 374] on span "Feedback from [PERSON_NAME] ([DATE])" at bounding box center [727, 385] width 624 height 23
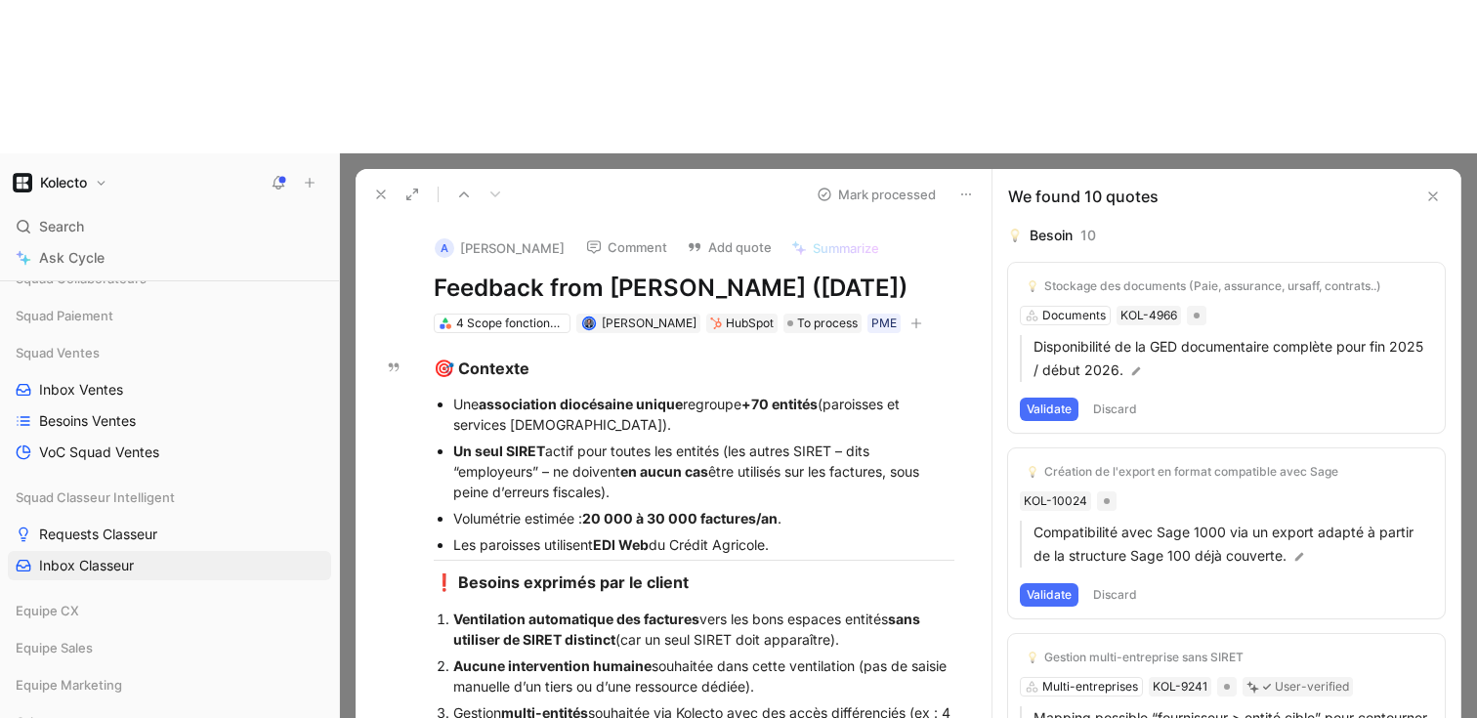
click at [372, 181] on button at bounding box center [380, 194] width 27 height 27
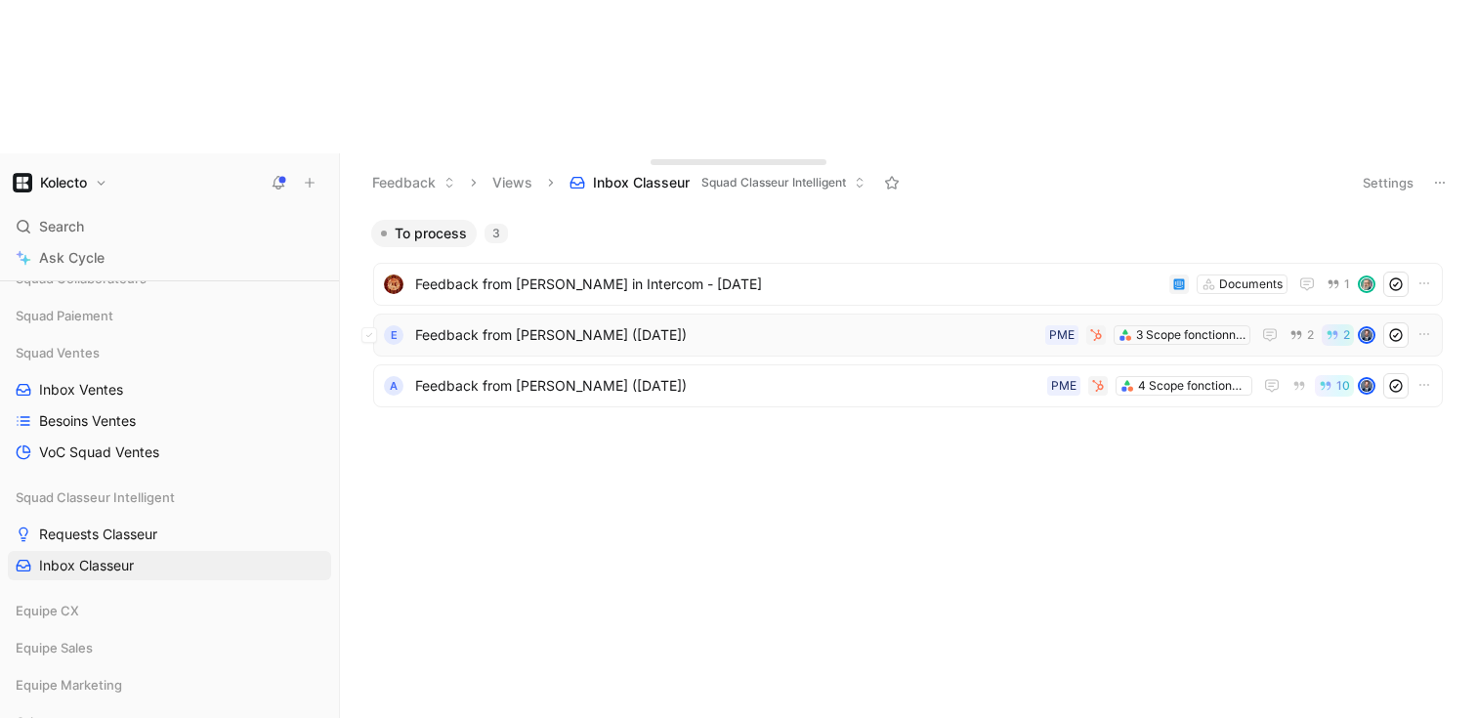
click at [495, 323] on span "Feedback from [PERSON_NAME] ([DATE])" at bounding box center [726, 334] width 622 height 23
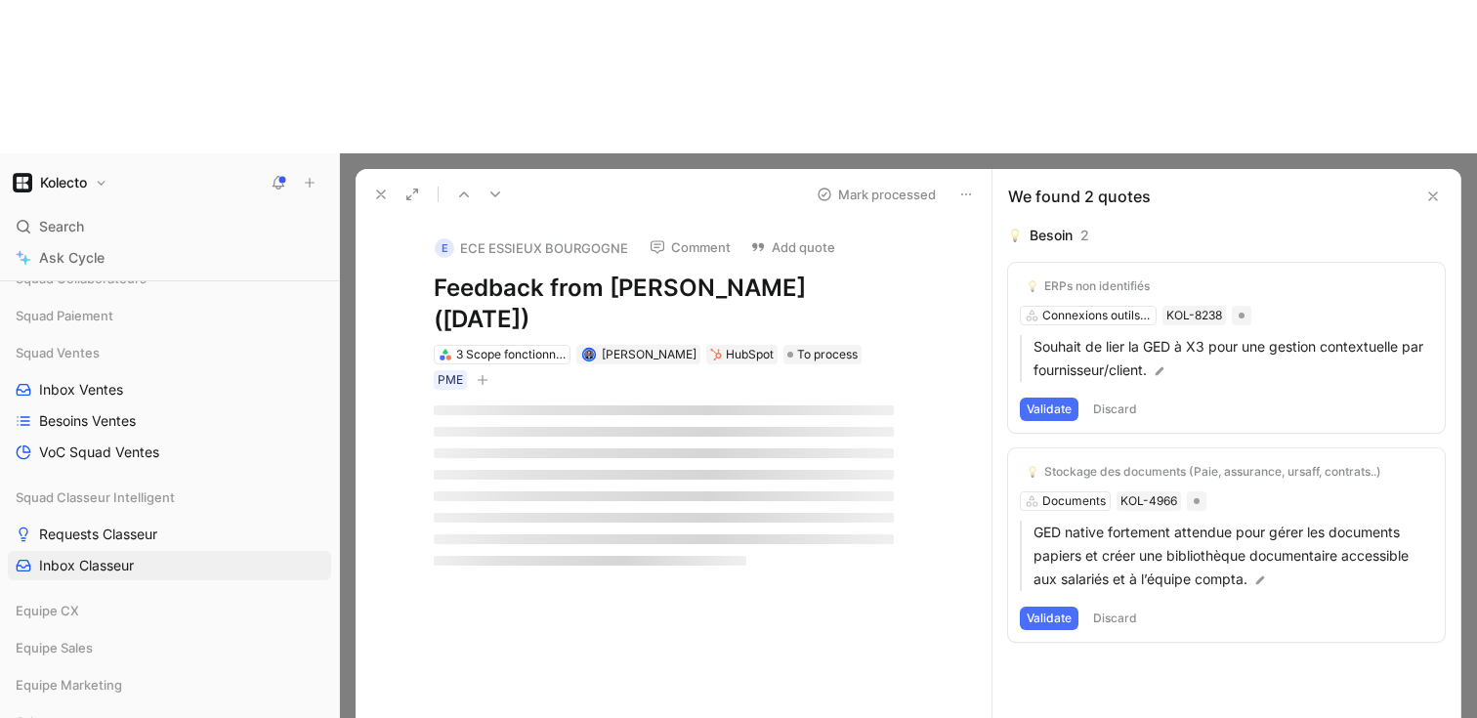
click at [870, 181] on button "Mark processed" at bounding box center [876, 194] width 137 height 27
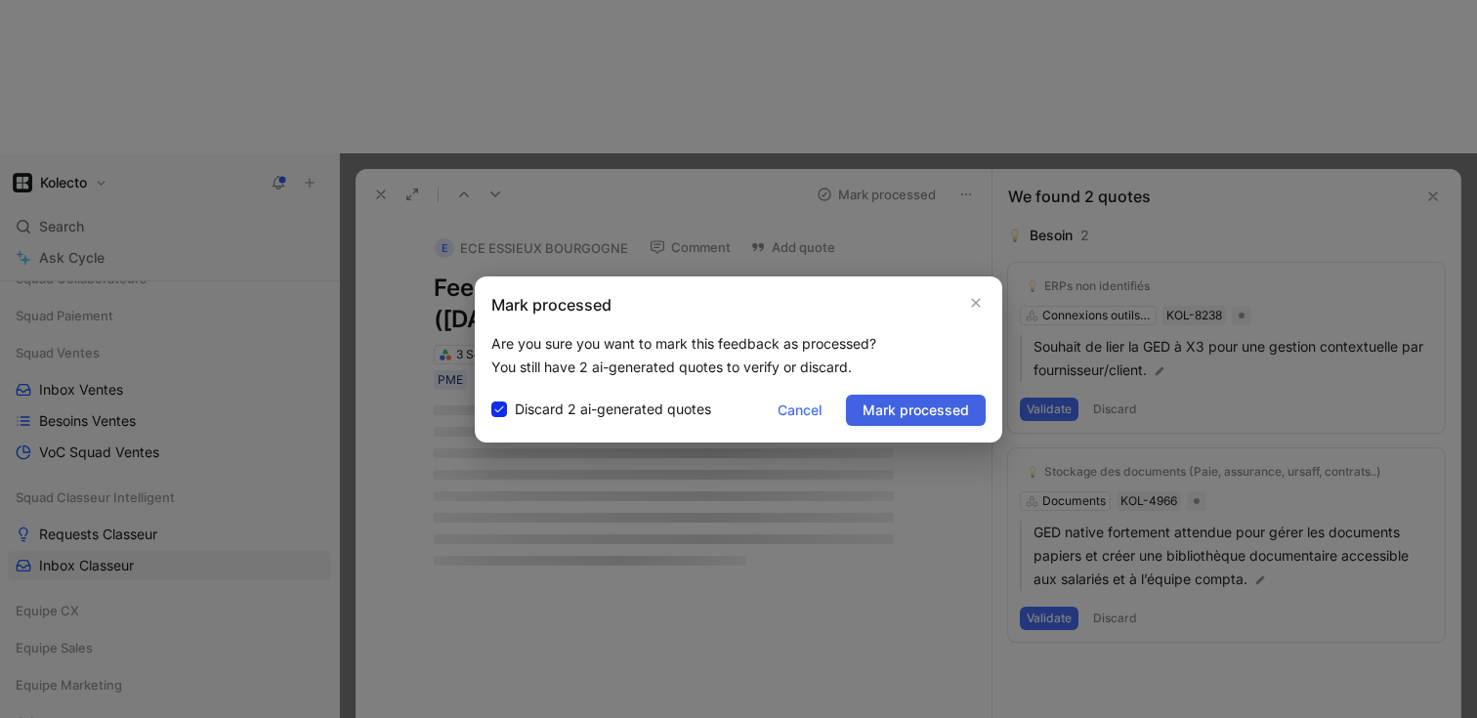
click at [906, 403] on span "Mark processed" at bounding box center [916, 410] width 106 height 23
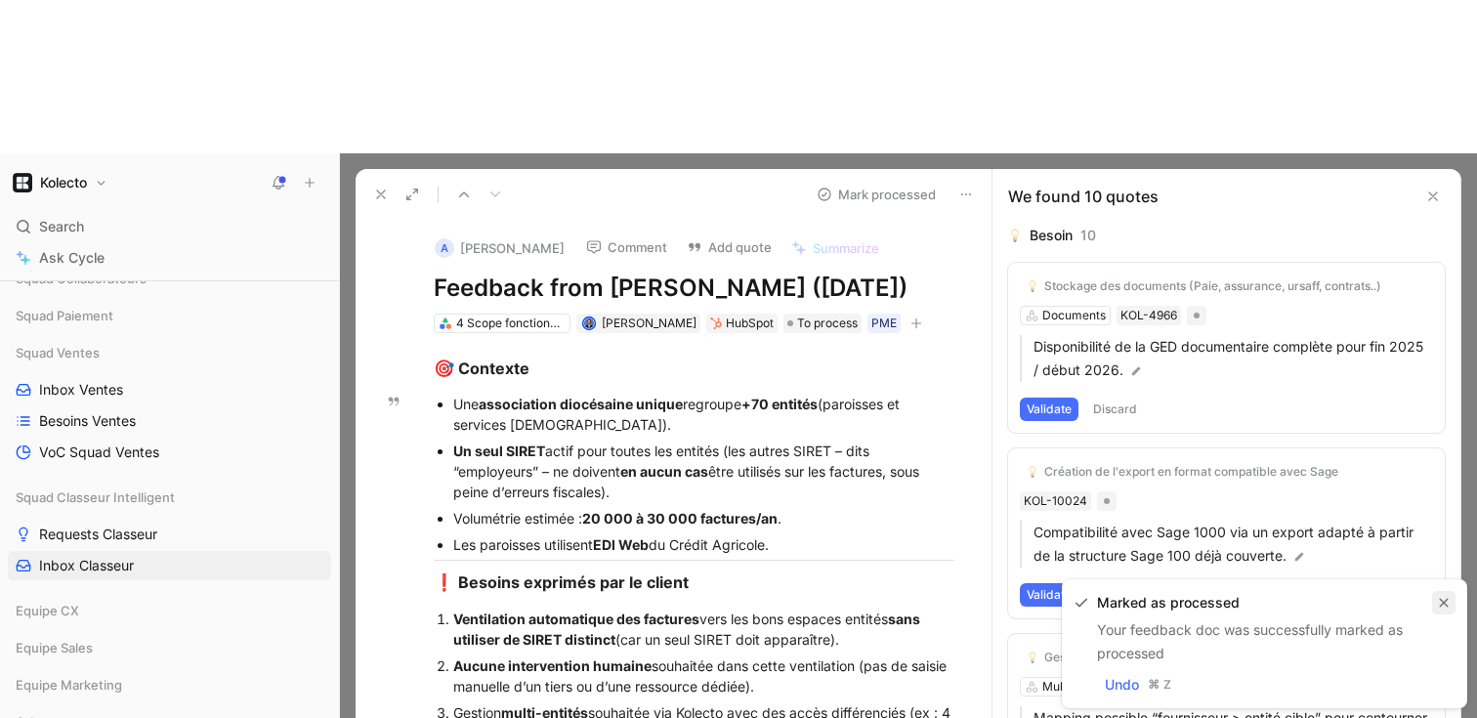
click at [1450, 604] on button "button" at bounding box center [1443, 602] width 23 height 23
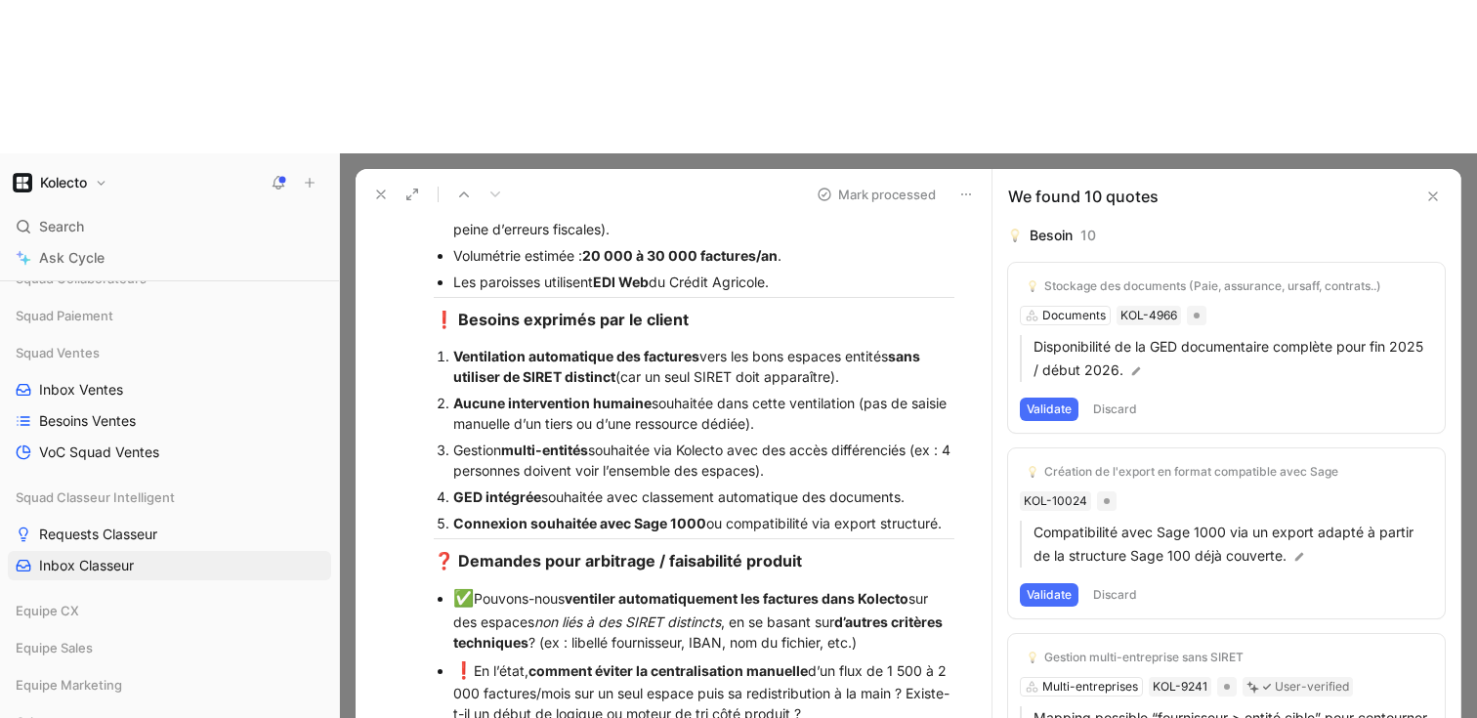
scroll to position [252, 0]
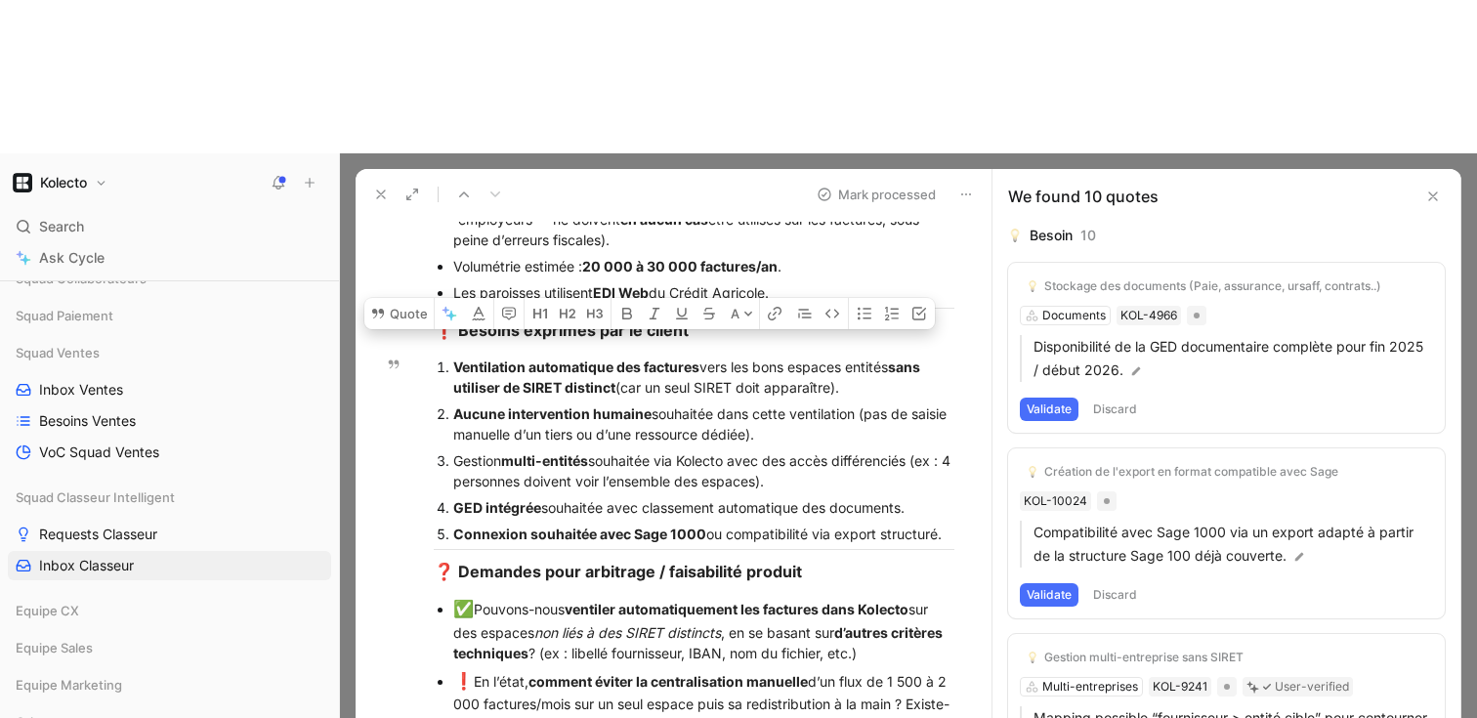
drag, startPoint x: 859, startPoint y: 238, endPoint x: 453, endPoint y: 213, distance: 406.2
click at [453, 357] on div "Ventilation automatique des factures vers les bons espaces entités sans utilise…" at bounding box center [703, 377] width 501 height 41
click at [412, 298] on button "Quote" at bounding box center [398, 313] width 69 height 31
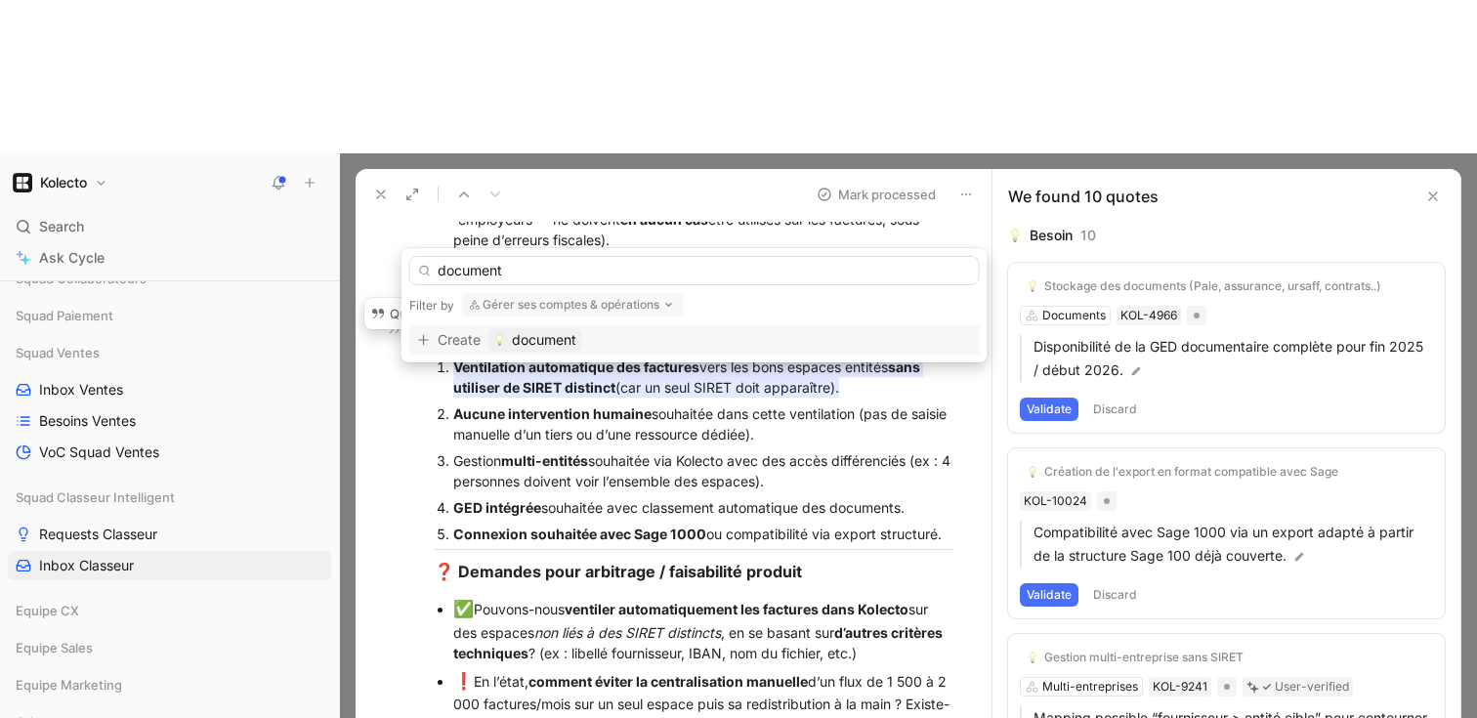
type input "document"
click at [507, 310] on button "Gérer ses comptes & opérations" at bounding box center [573, 304] width 222 height 23
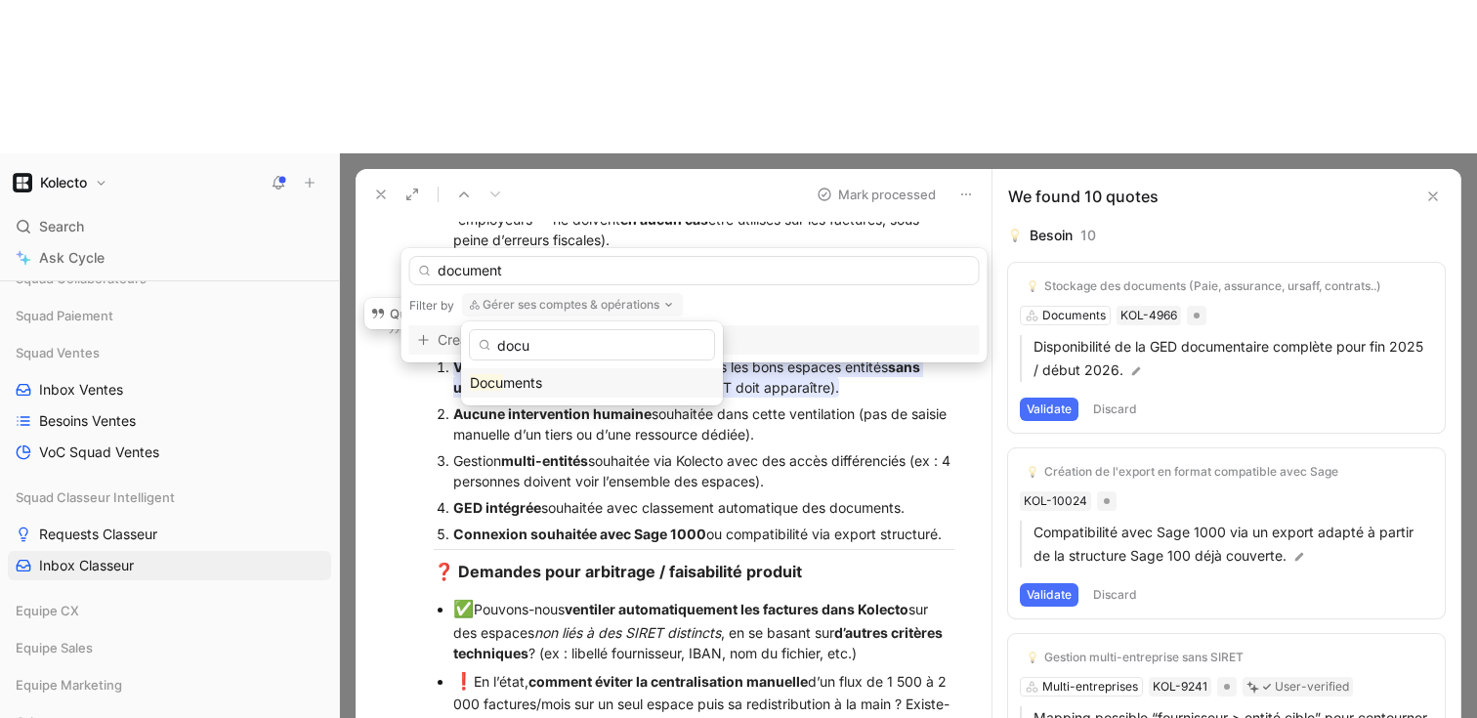
type input "docu"
click at [506, 384] on span "ments" at bounding box center [522, 382] width 39 height 17
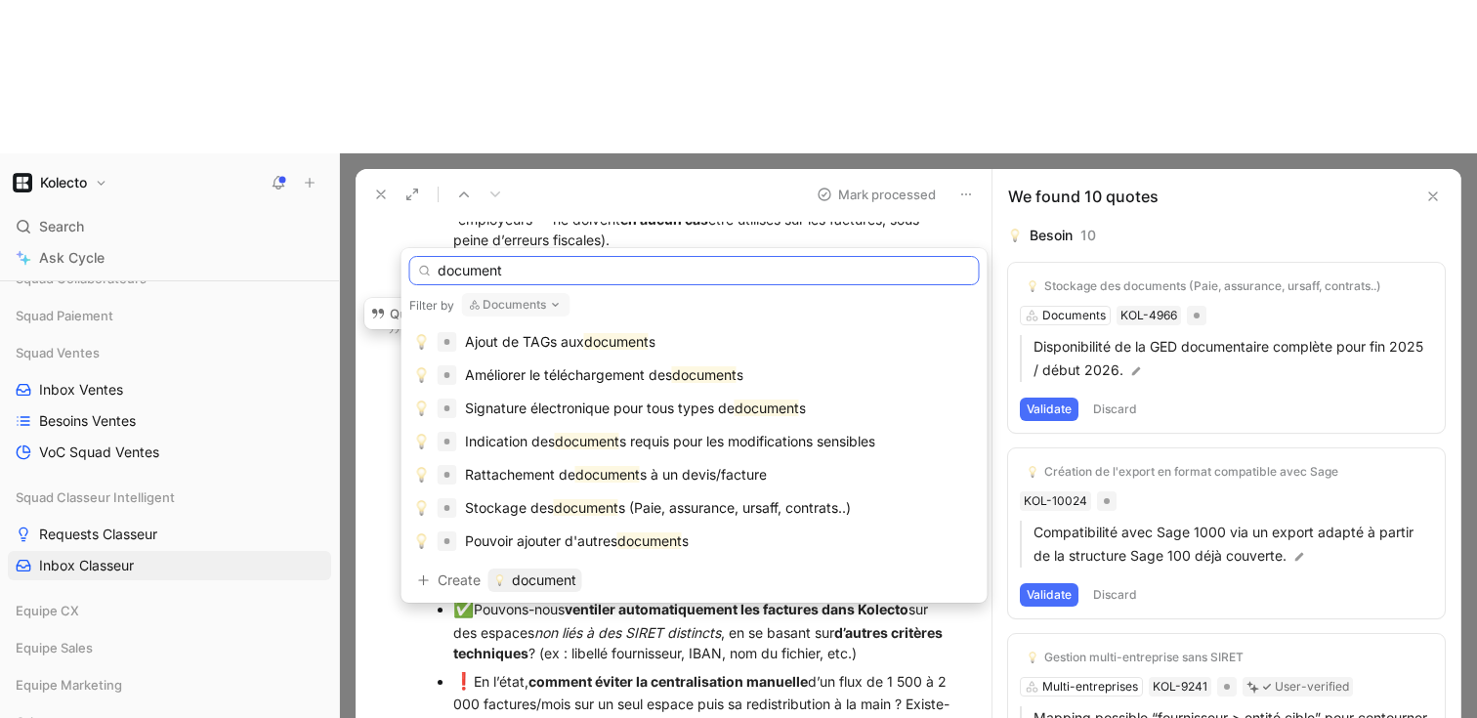
click at [541, 272] on input "document" at bounding box center [694, 270] width 571 height 29
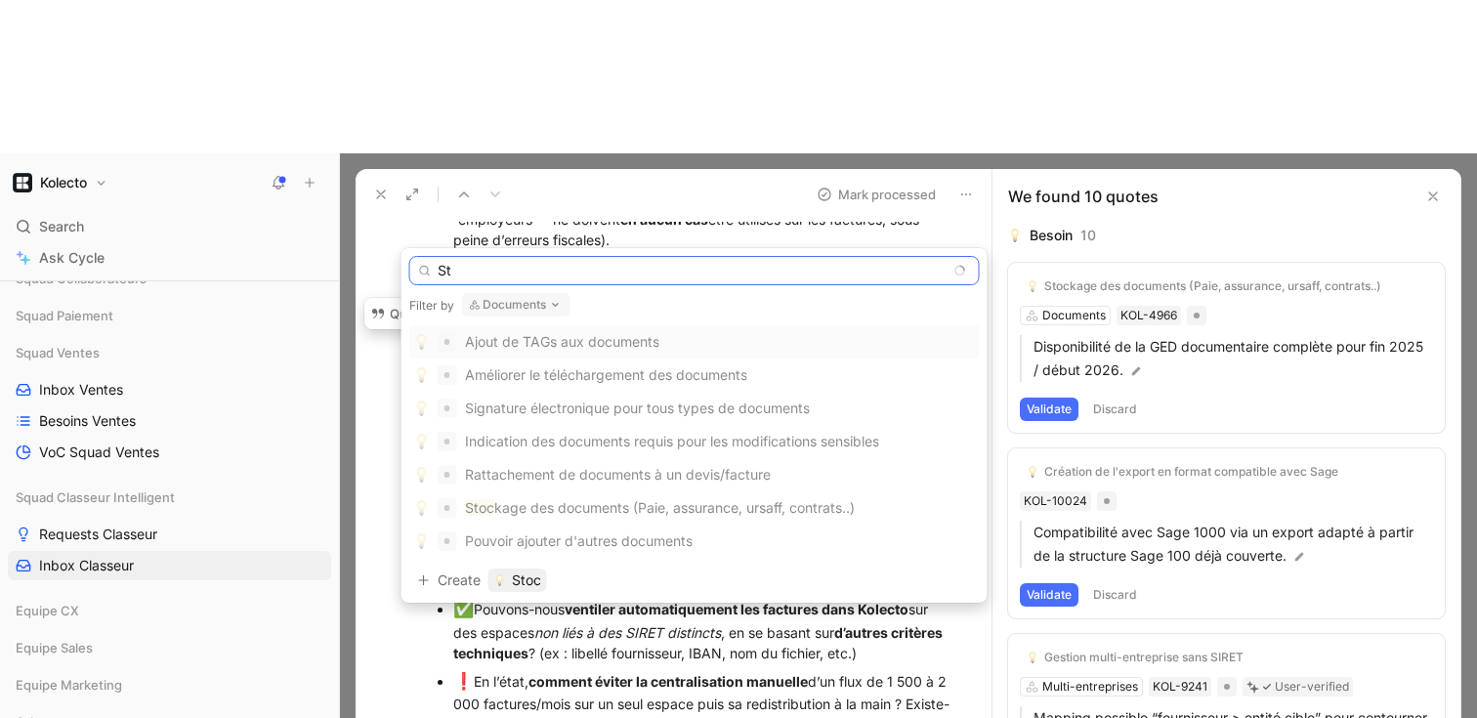
type input "S"
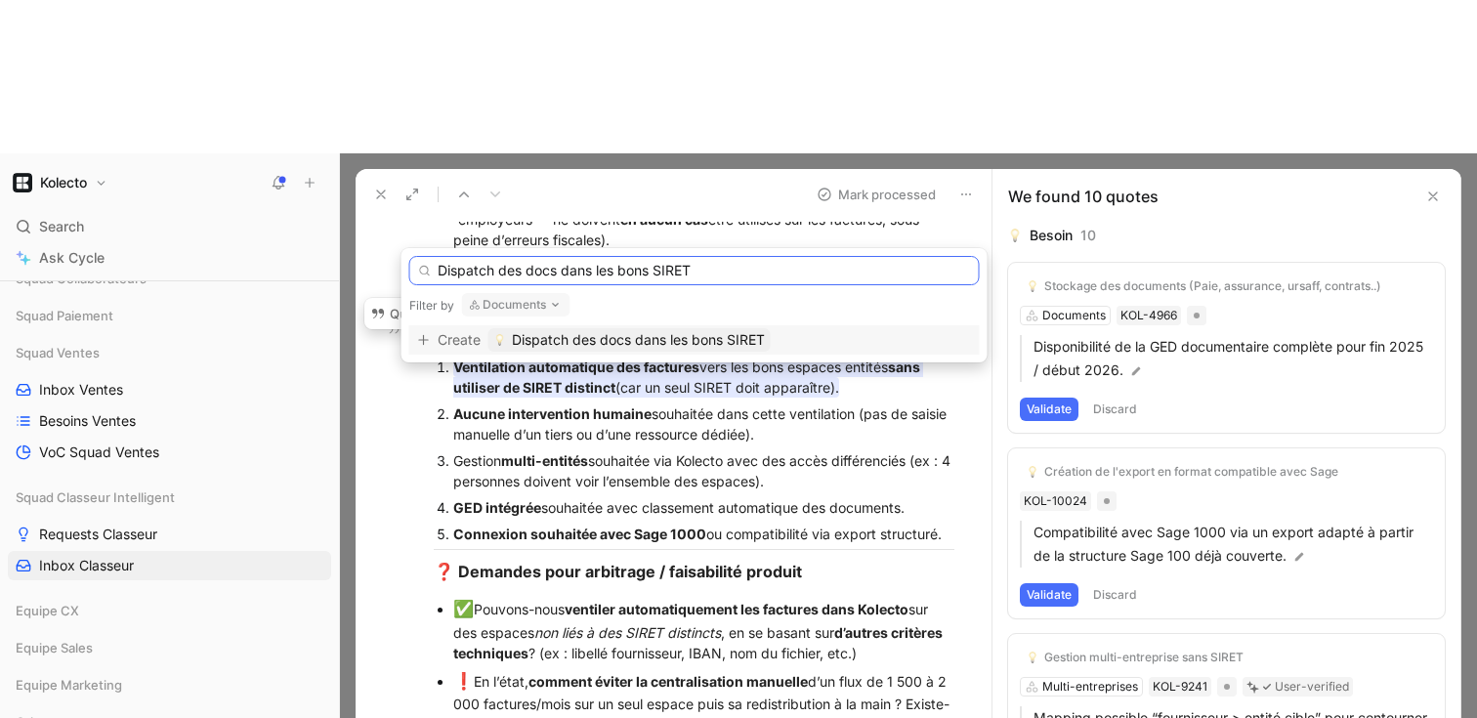
type input "Dispatch des docs dans les bons SIRET"
click at [562, 327] on div "Create Dispatch des docs dans les bons SIRET" at bounding box center [694, 339] width 571 height 29
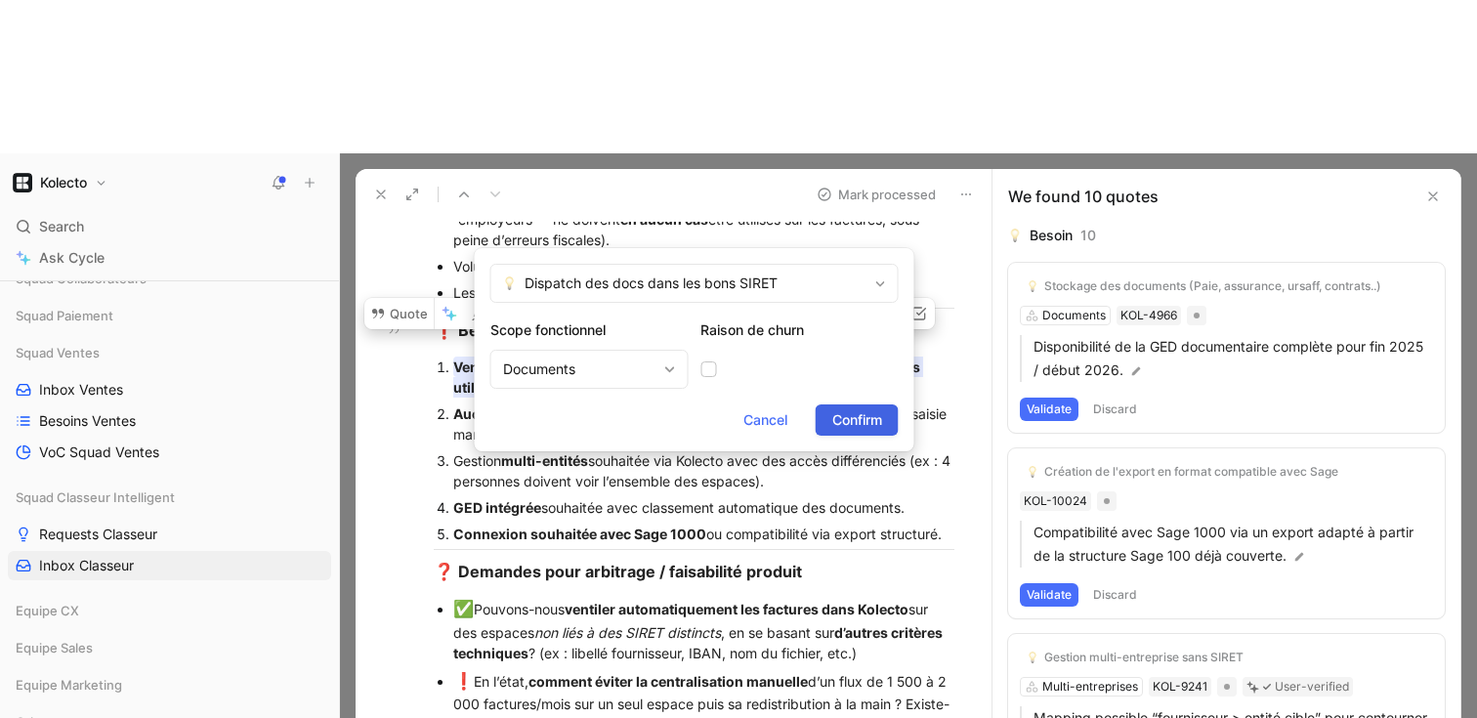
click at [865, 421] on span "Confirm" at bounding box center [857, 419] width 50 height 23
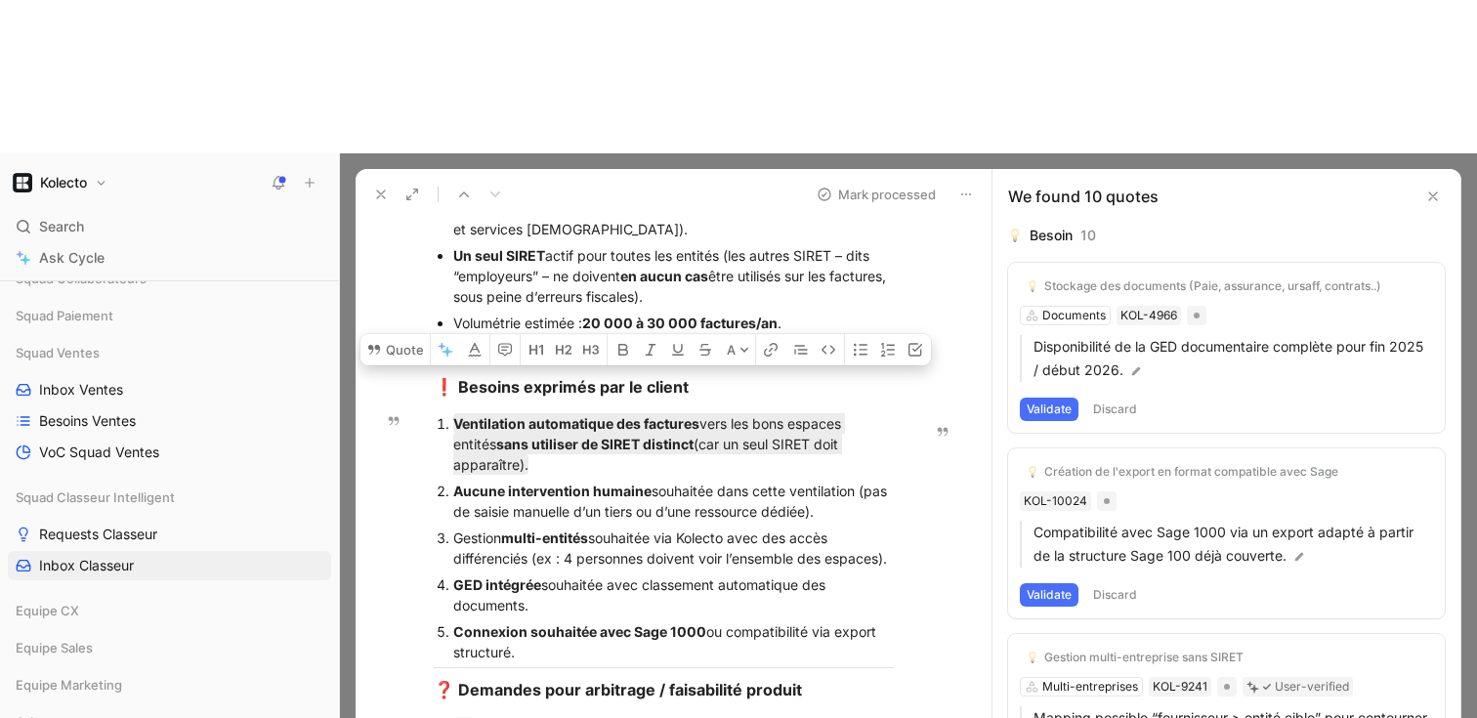
click at [839, 525] on p "Gestion multi-entités souhaitée via Kolecto avec des accès différenciés (ex : 4…" at bounding box center [673, 548] width 441 height 47
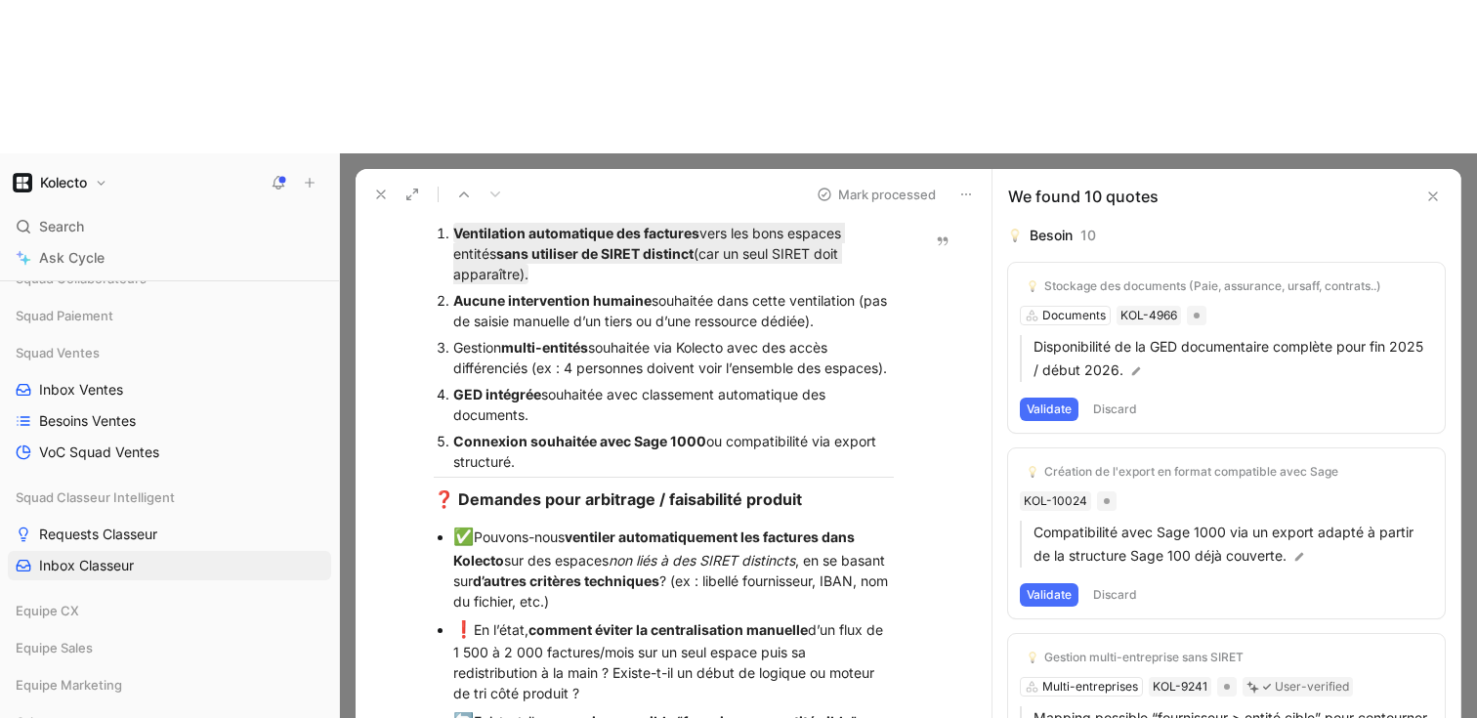
scroll to position [445, 0]
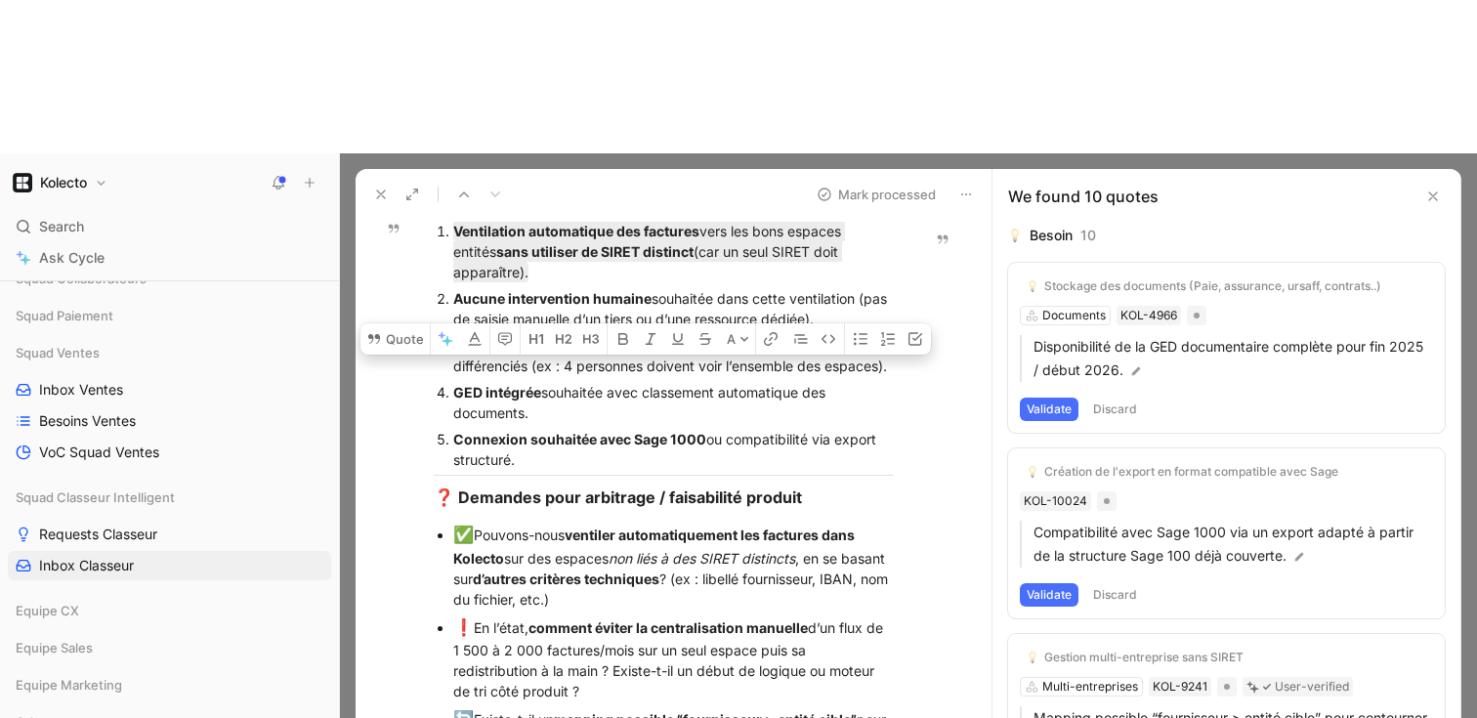
drag, startPoint x: 541, startPoint y: 276, endPoint x: 448, endPoint y: 265, distance: 93.4
click at [453, 379] on li "GED intégrée souhaitée avec classement automatique des documents." at bounding box center [673, 402] width 441 height 47
click at [414, 323] on button "Quote" at bounding box center [395, 338] width 69 height 31
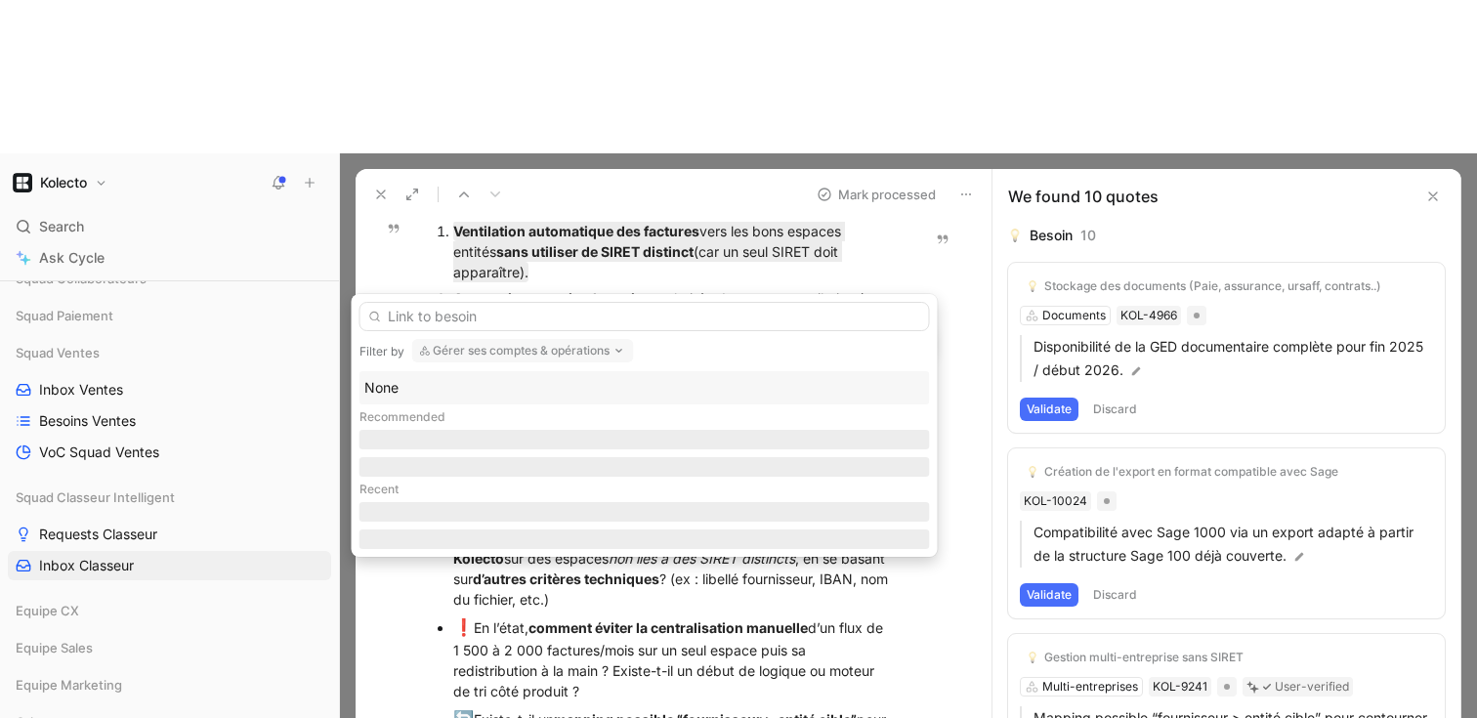
click at [482, 356] on button "Gérer ses comptes & opérations" at bounding box center [523, 350] width 222 height 23
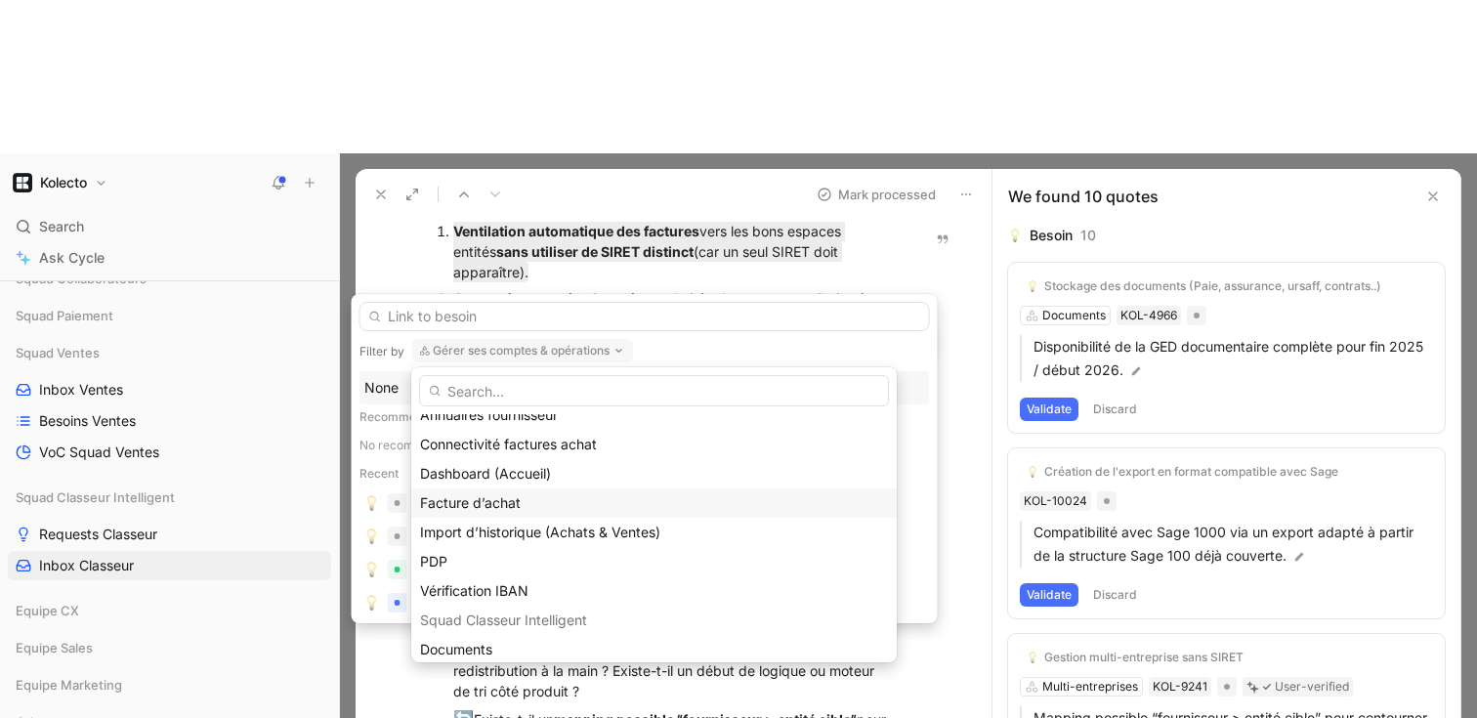
scroll to position [214, 0]
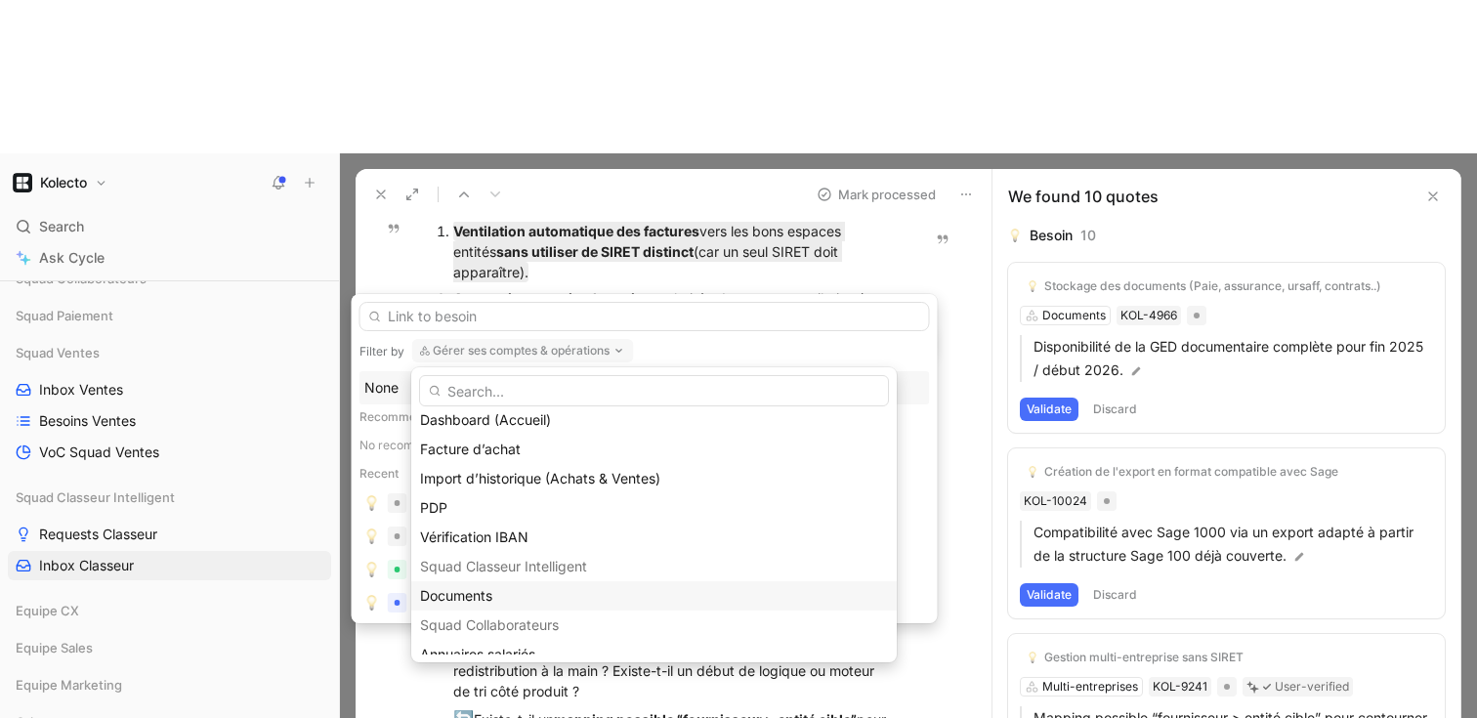
click at [470, 596] on span "Documents" at bounding box center [456, 595] width 72 height 17
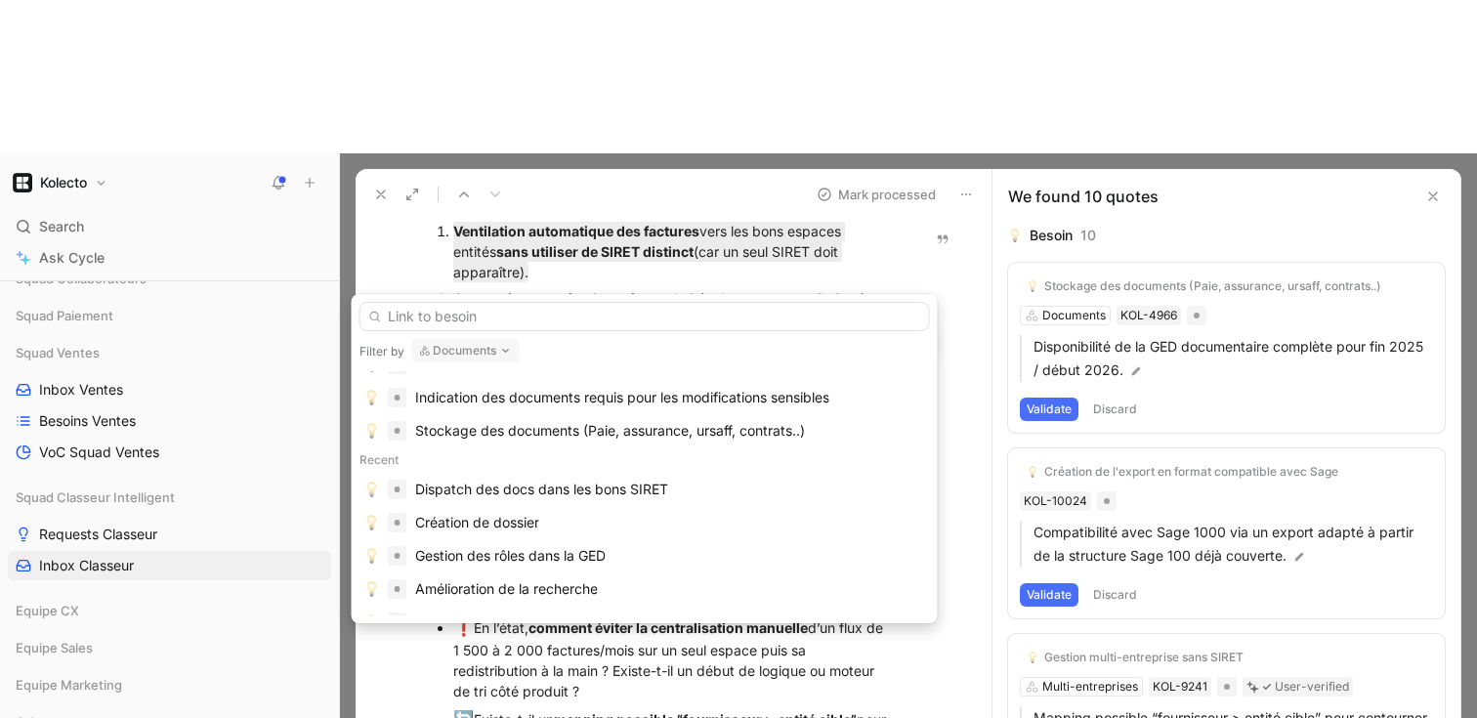
scroll to position [287, 0]
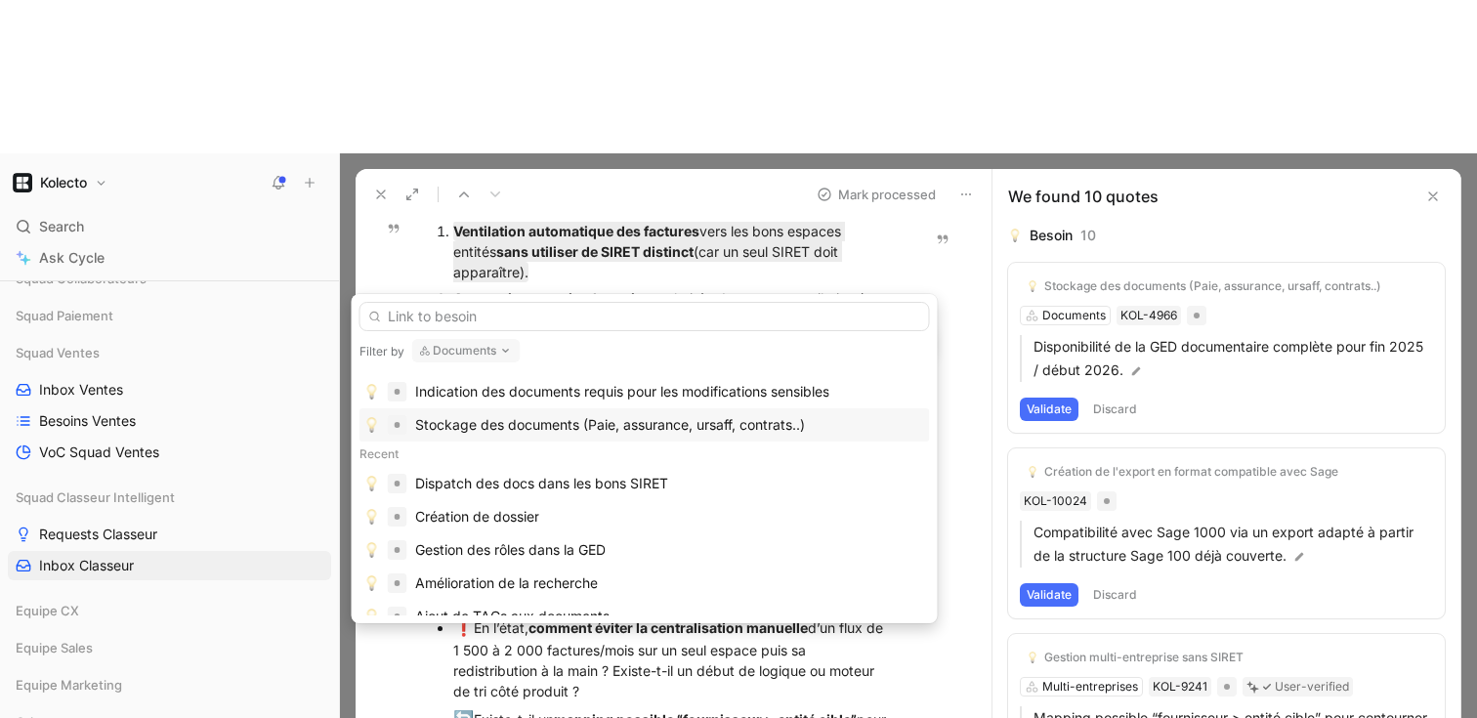
click at [657, 424] on div "Stockage des documents (Paie, assurance, ursaff, contrats..)" at bounding box center [610, 424] width 390 height 23
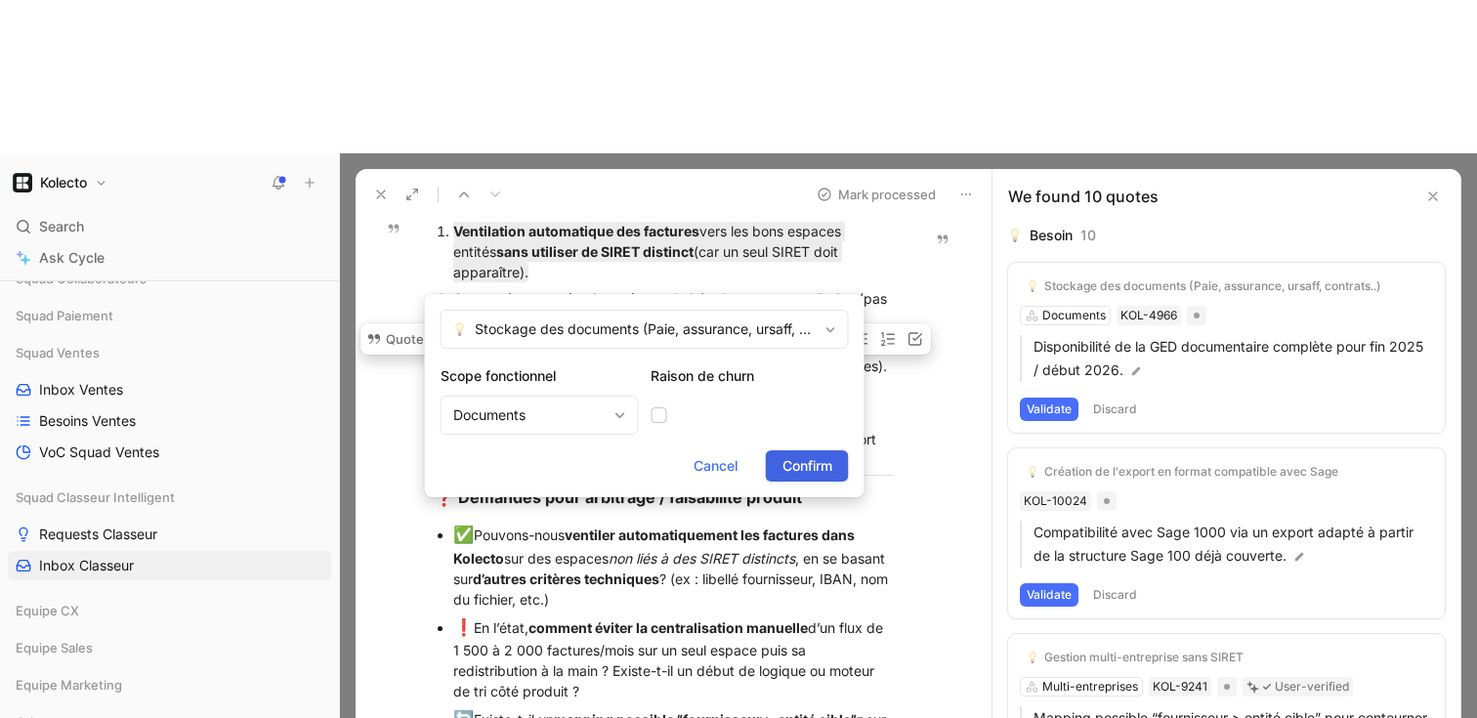
click at [814, 474] on span "Confirm" at bounding box center [808, 465] width 50 height 23
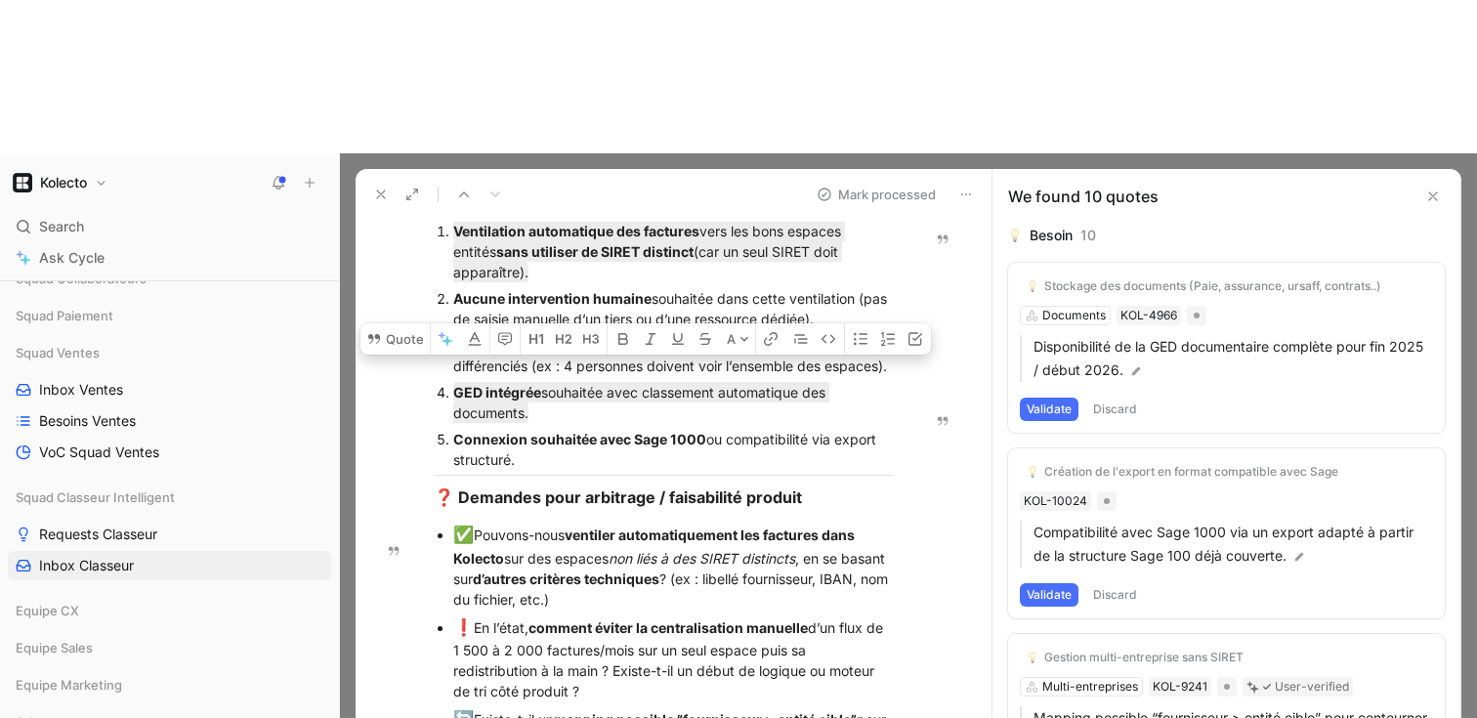
click at [805, 619] on strong "comment éviter la centralisation manuelle" at bounding box center [668, 627] width 279 height 17
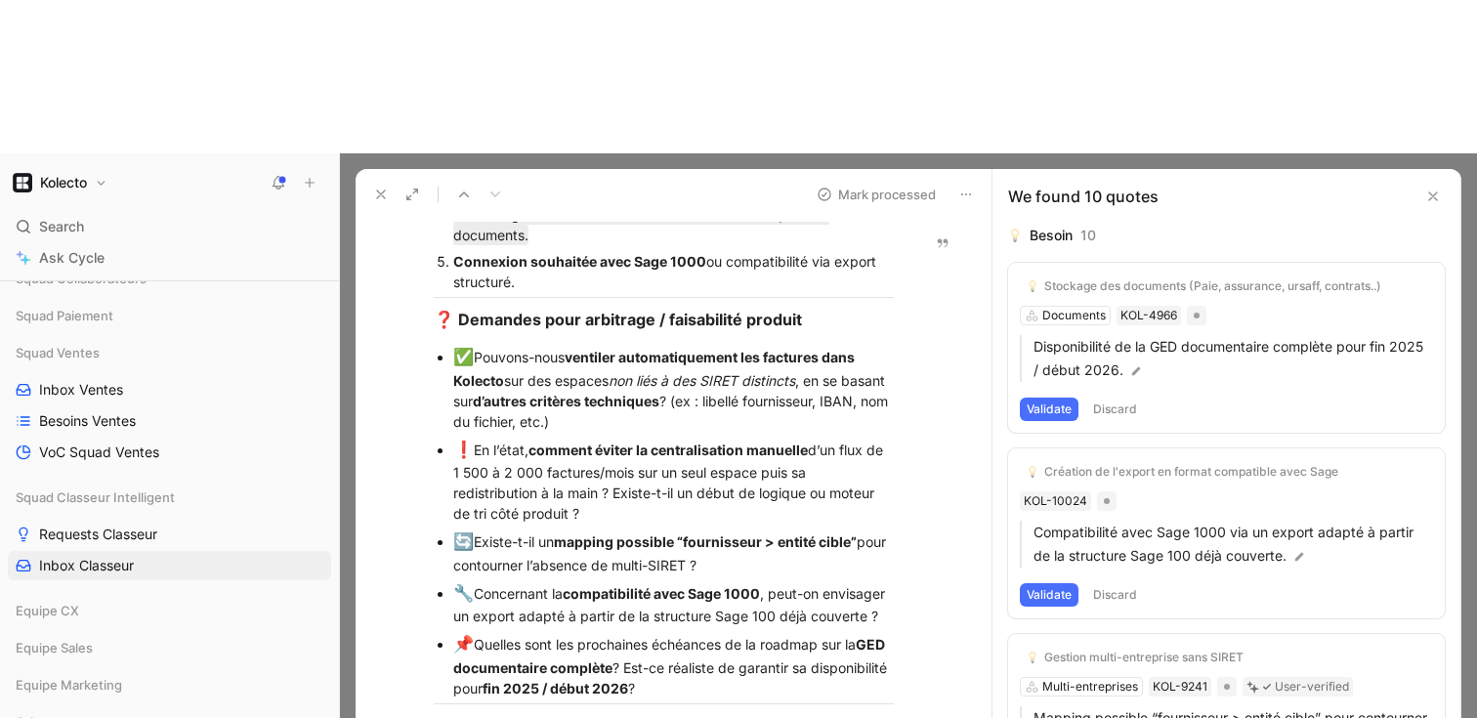
scroll to position [621, 0]
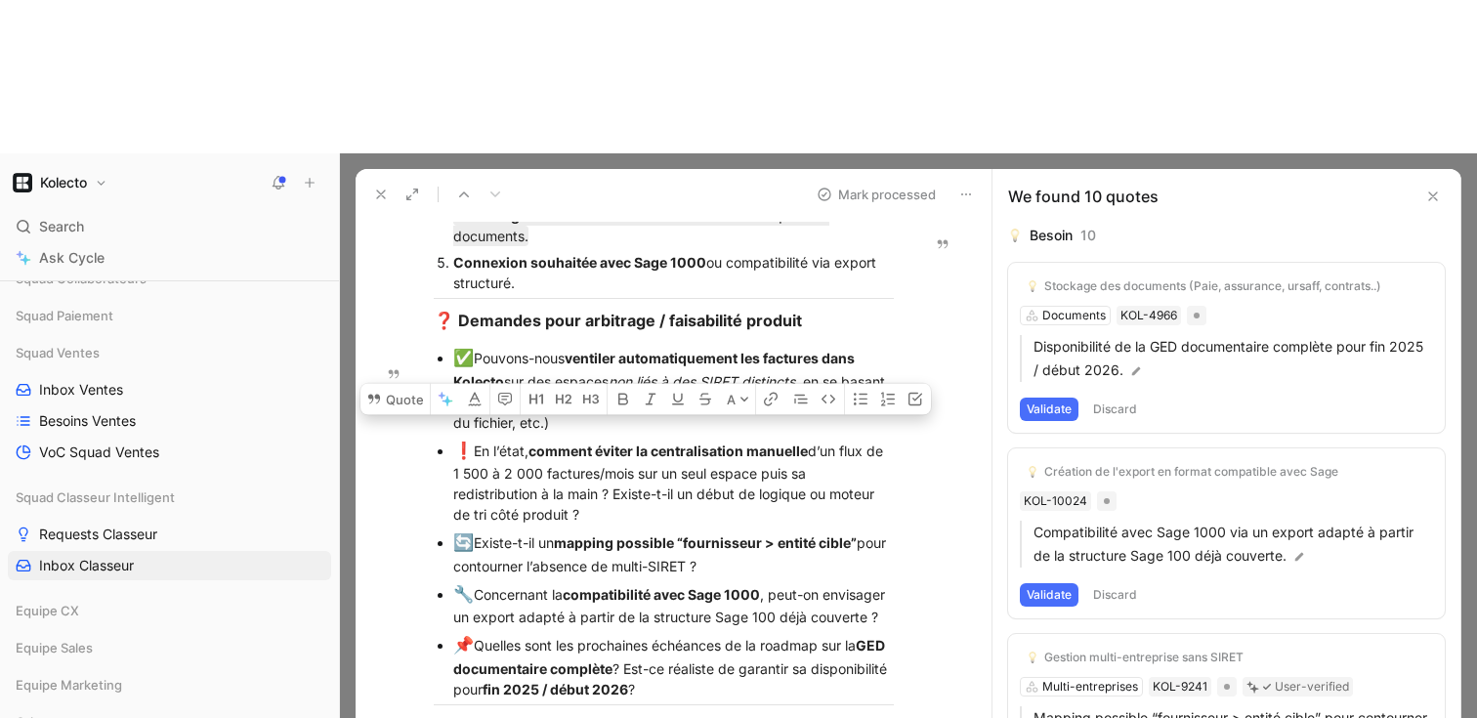
drag, startPoint x: 587, startPoint y: 383, endPoint x: 476, endPoint y: 323, distance: 126.3
click at [476, 439] on div "❗ En l’état, comment éviter la centralisation manuelle d’un flux de 1 500 à 2 0…" at bounding box center [673, 482] width 441 height 87
click at [425, 384] on button "Quote" at bounding box center [395, 399] width 69 height 31
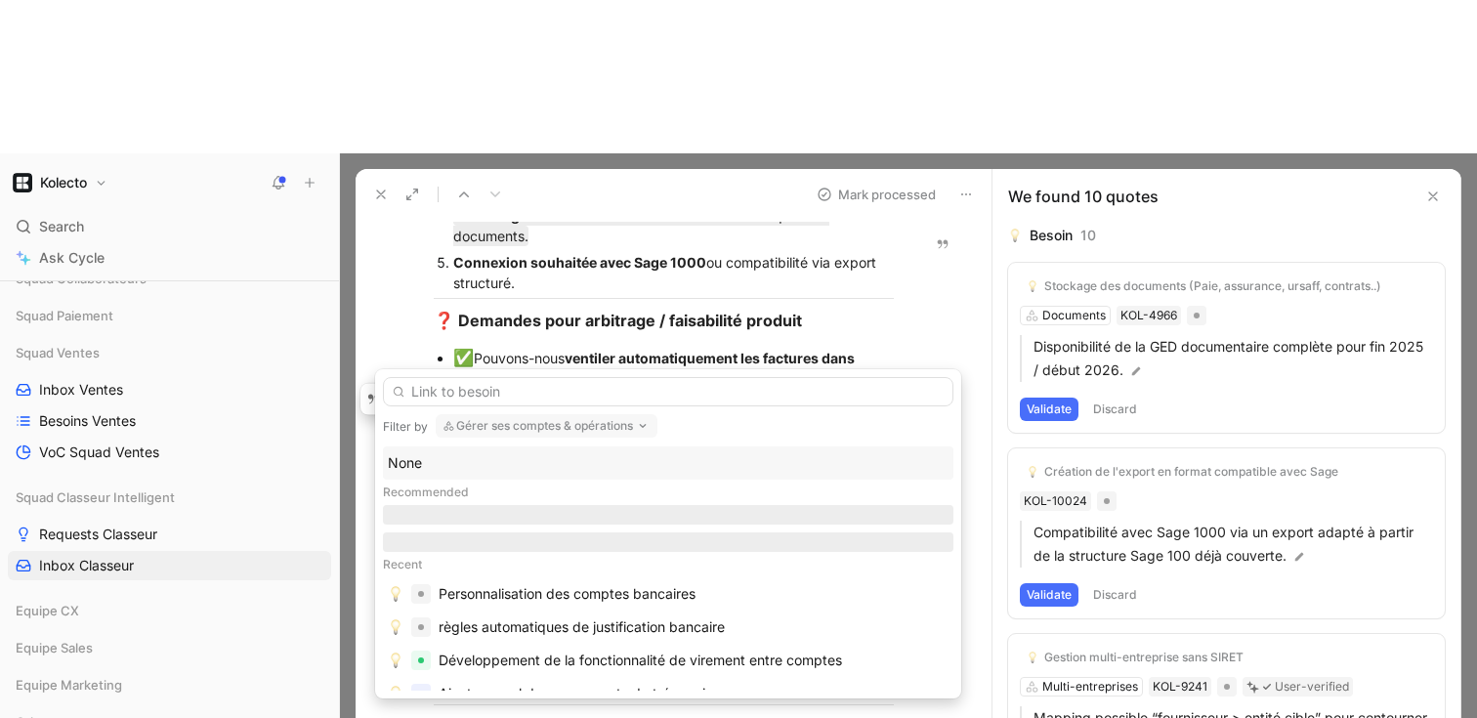
click at [498, 426] on button "Gérer ses comptes & opérations" at bounding box center [547, 425] width 222 height 23
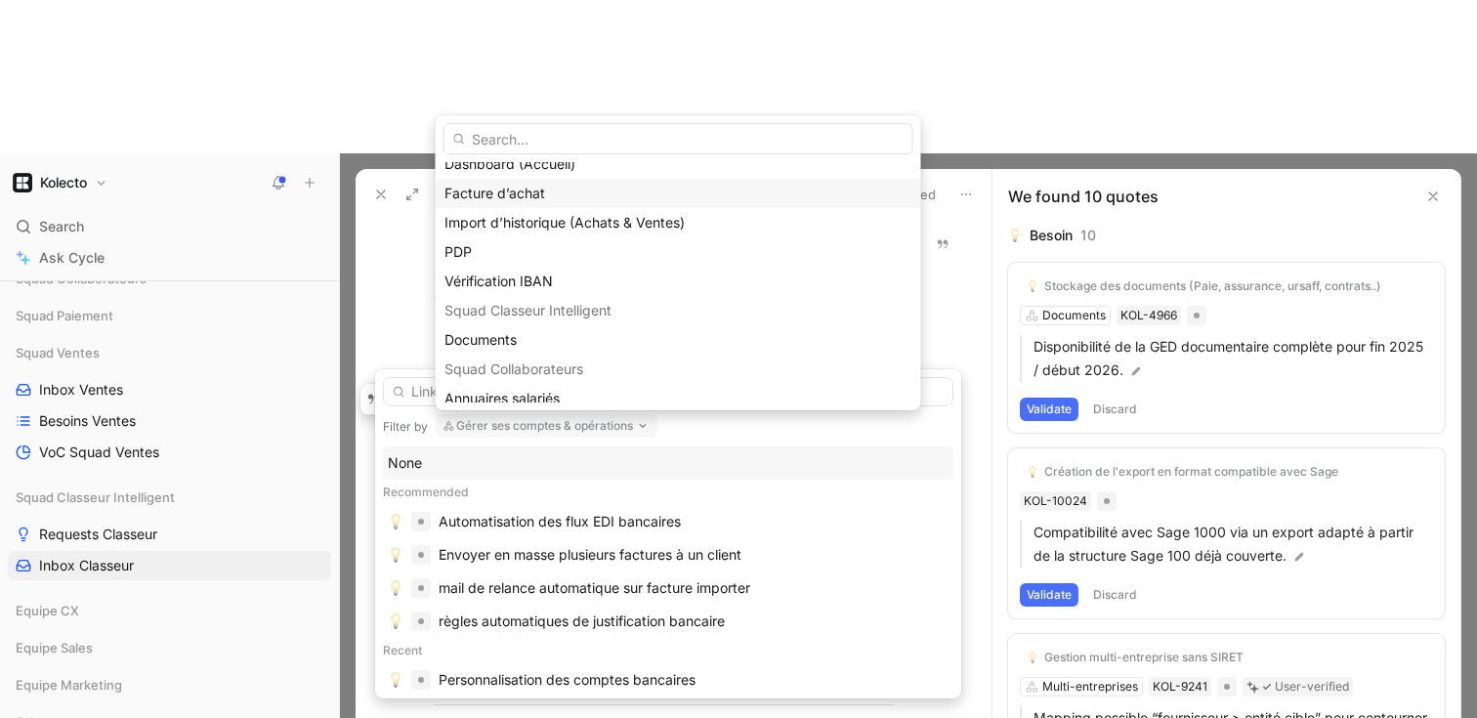
scroll to position [220, 0]
click at [502, 333] on span "Documents" at bounding box center [481, 337] width 72 height 17
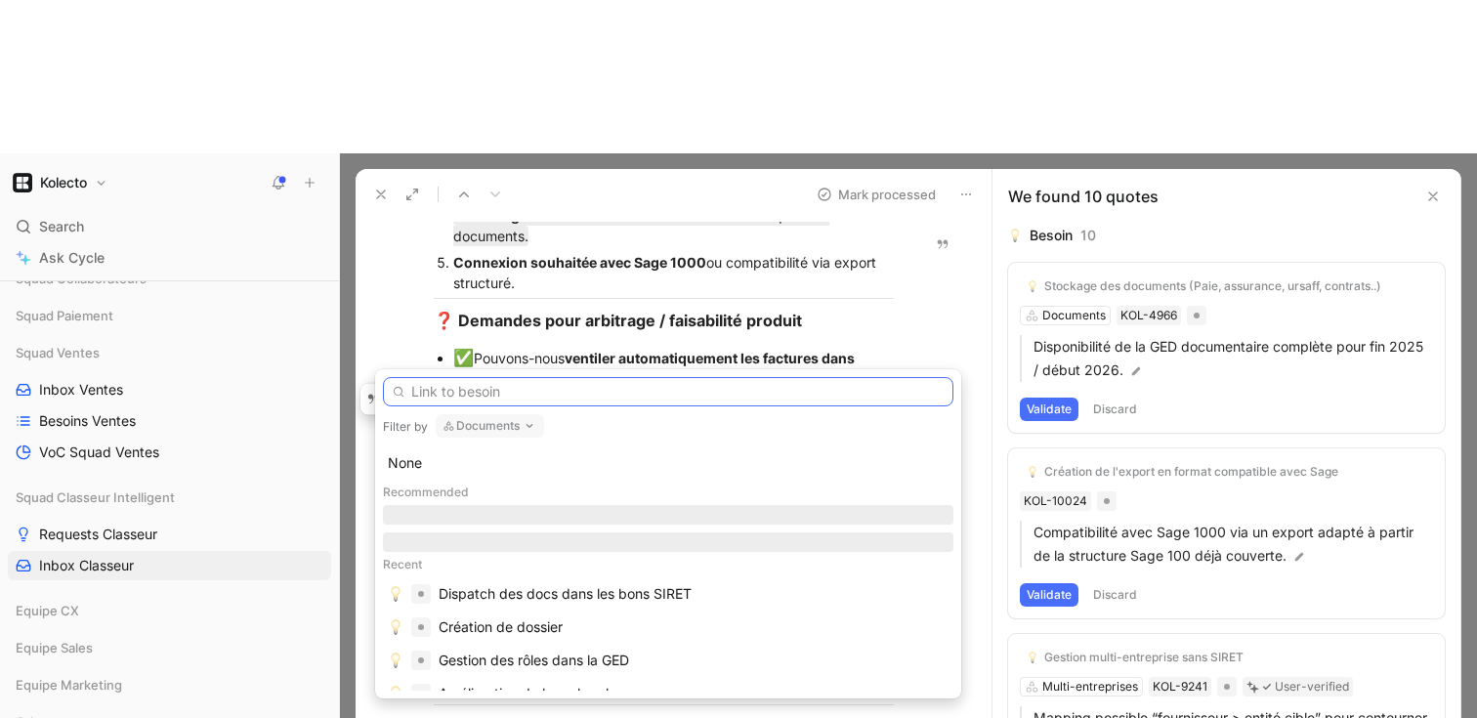
click at [535, 397] on input "text" at bounding box center [668, 391] width 571 height 29
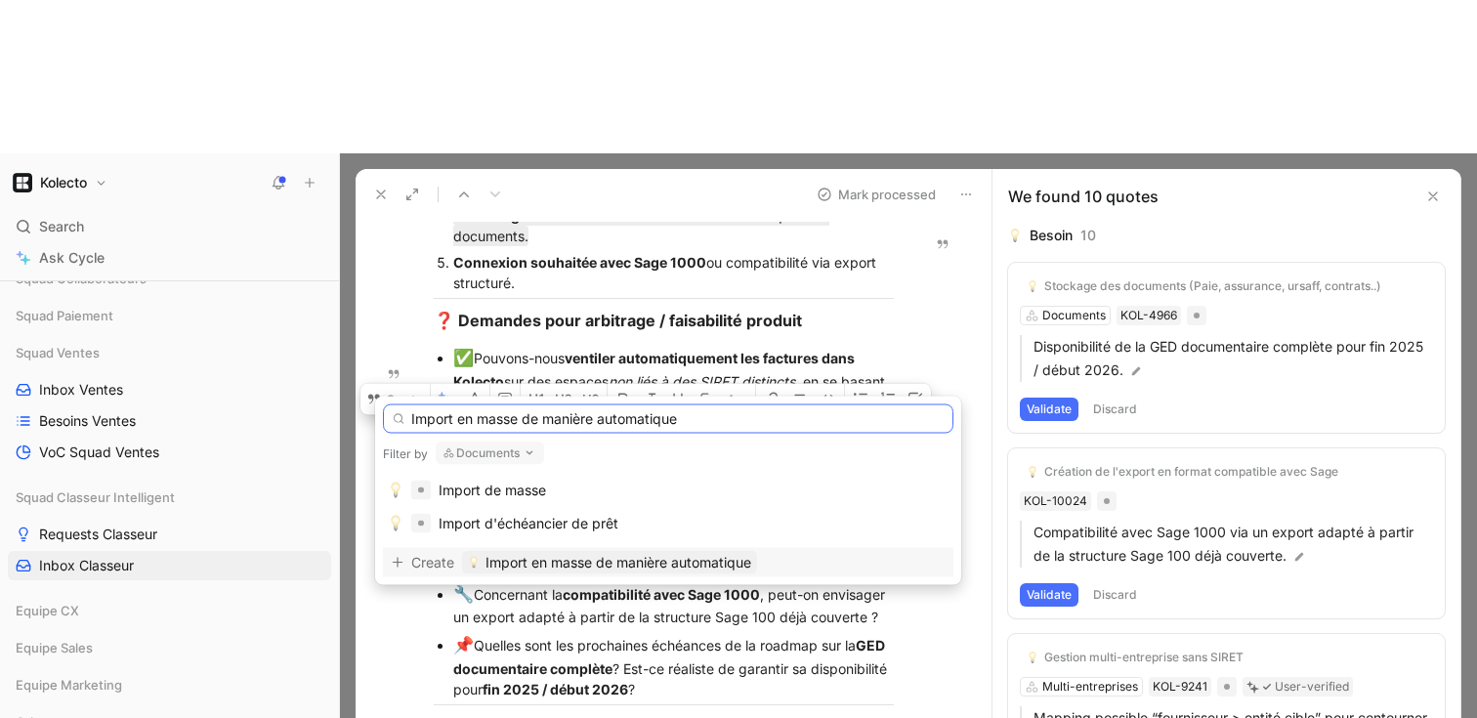
type input "Import en masse de manière automatique"
click at [710, 555] on span "Import en masse de manière automatique" at bounding box center [619, 562] width 266 height 23
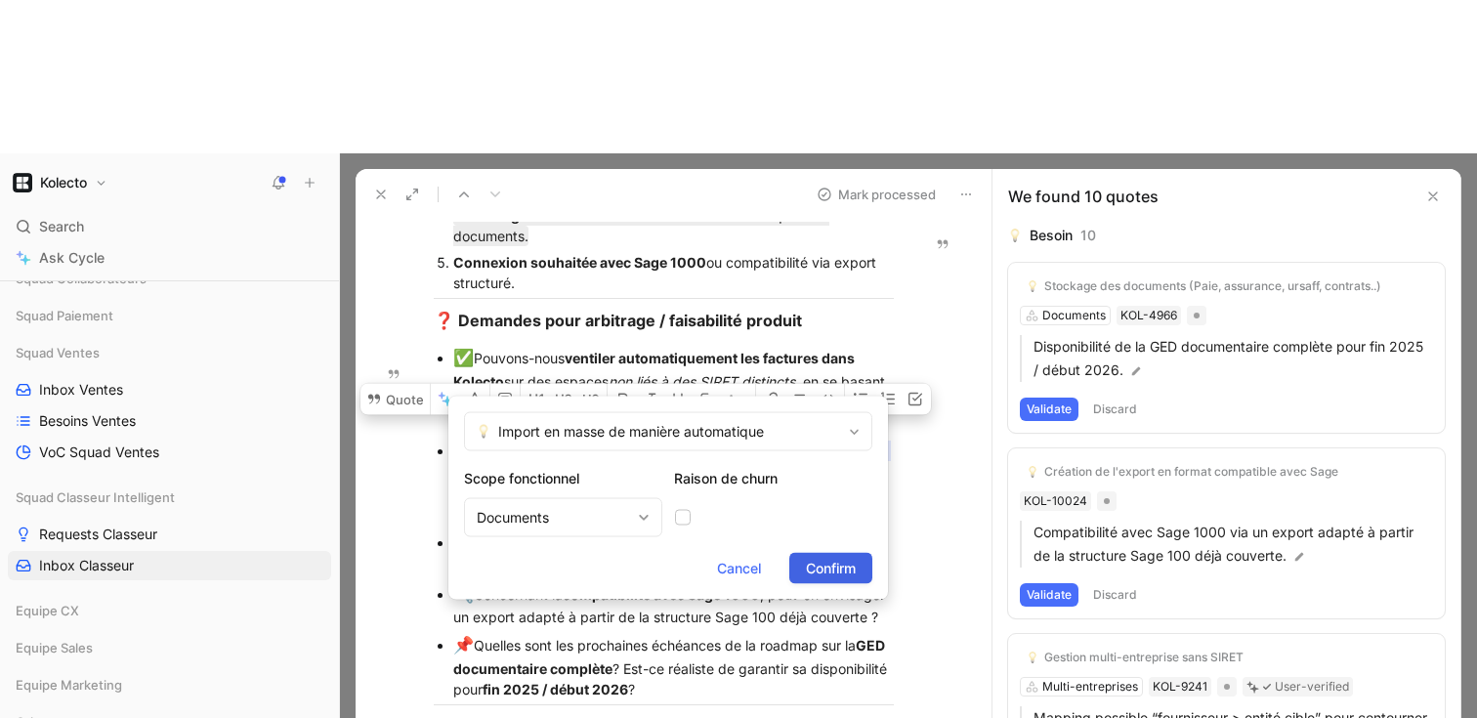
click at [823, 569] on span "Confirm" at bounding box center [831, 568] width 50 height 23
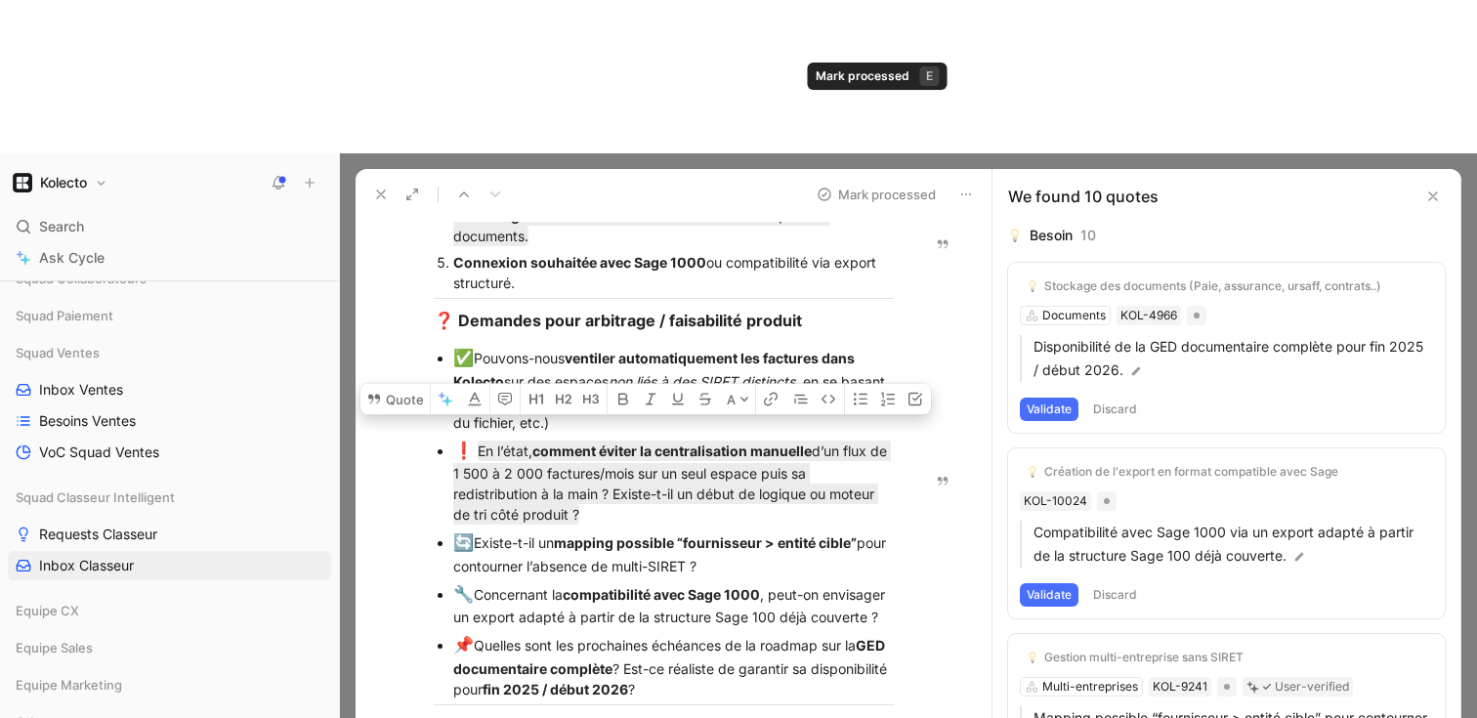
click at [888, 181] on button "Mark processed" at bounding box center [876, 194] width 137 height 27
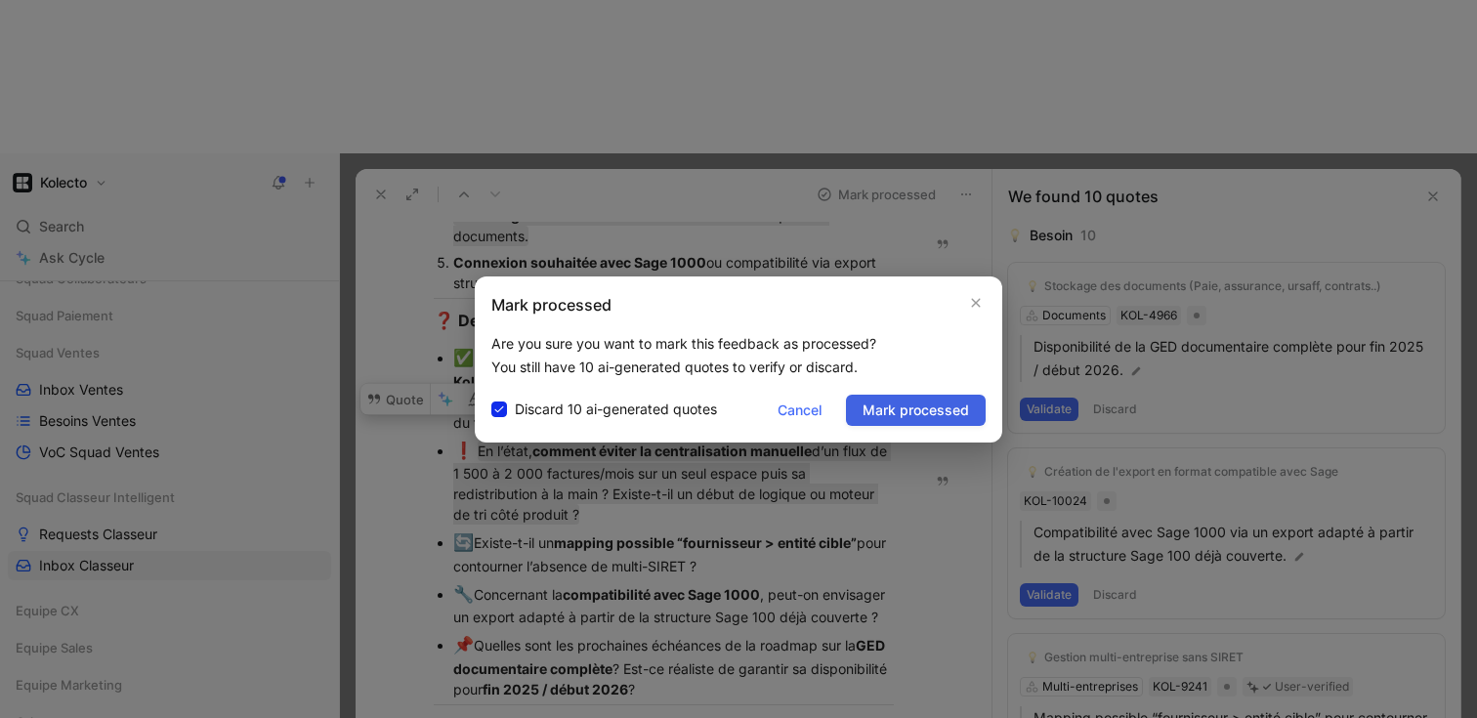
click at [957, 418] on span "Mark processed" at bounding box center [916, 410] width 106 height 23
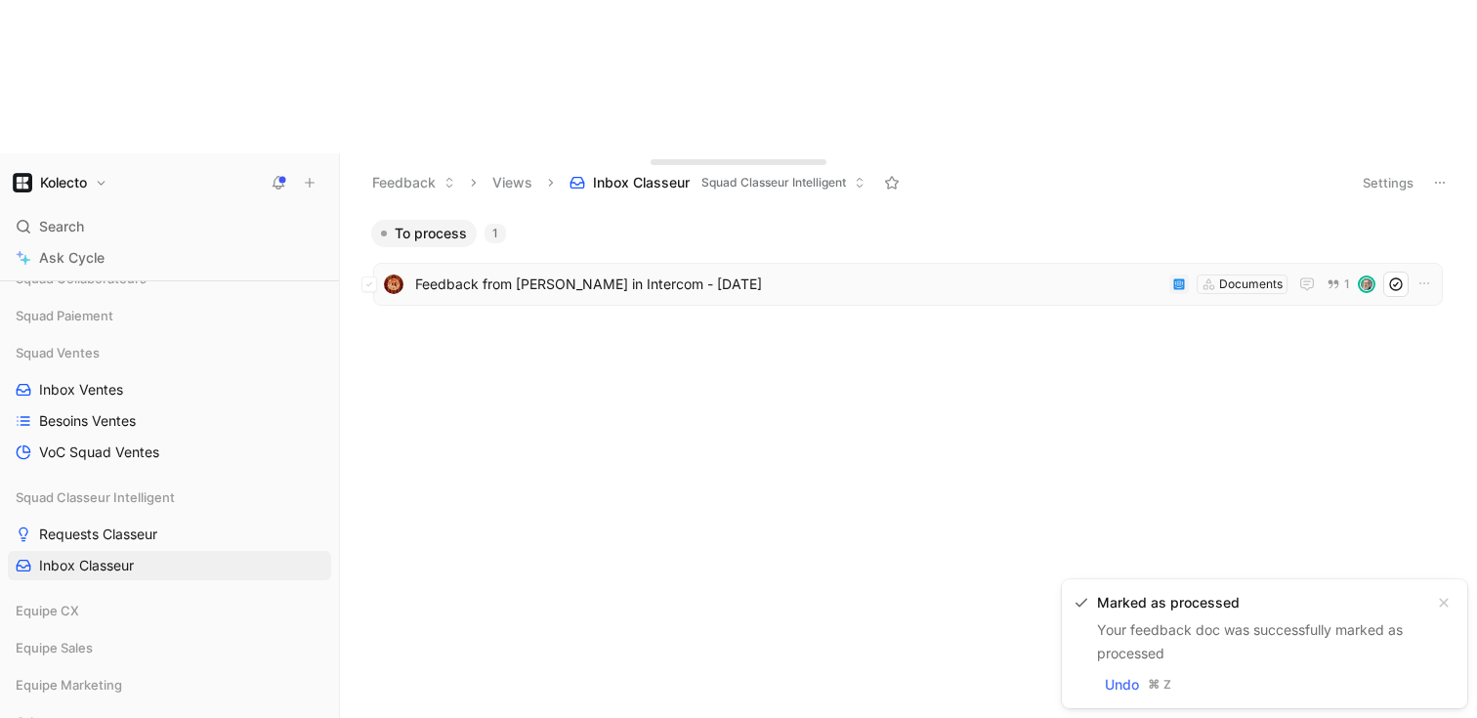
click at [666, 273] on span "Feedback from [PERSON_NAME] in Intercom - [DATE]" at bounding box center [788, 284] width 746 height 23
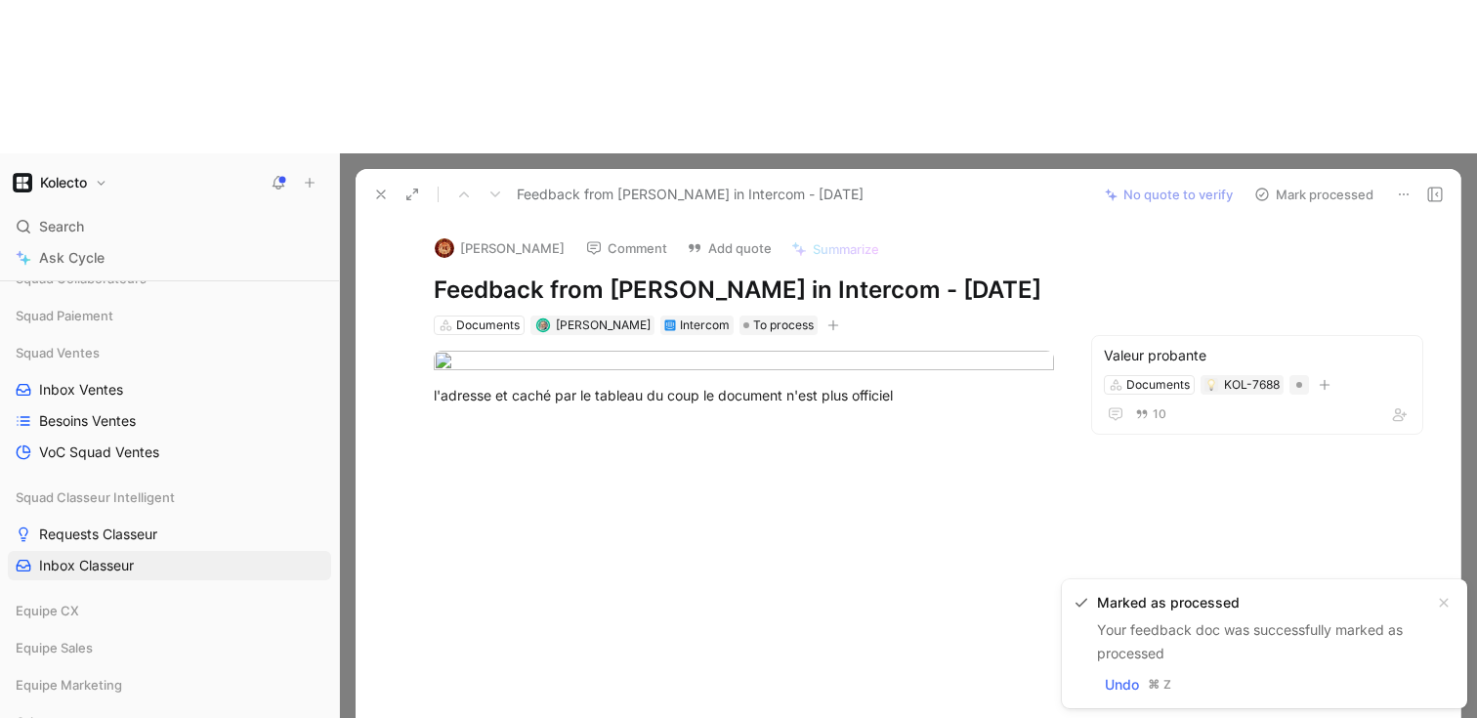
click at [387, 187] on icon at bounding box center [381, 195] width 16 height 16
